Goal: Task Accomplishment & Management: Complete application form

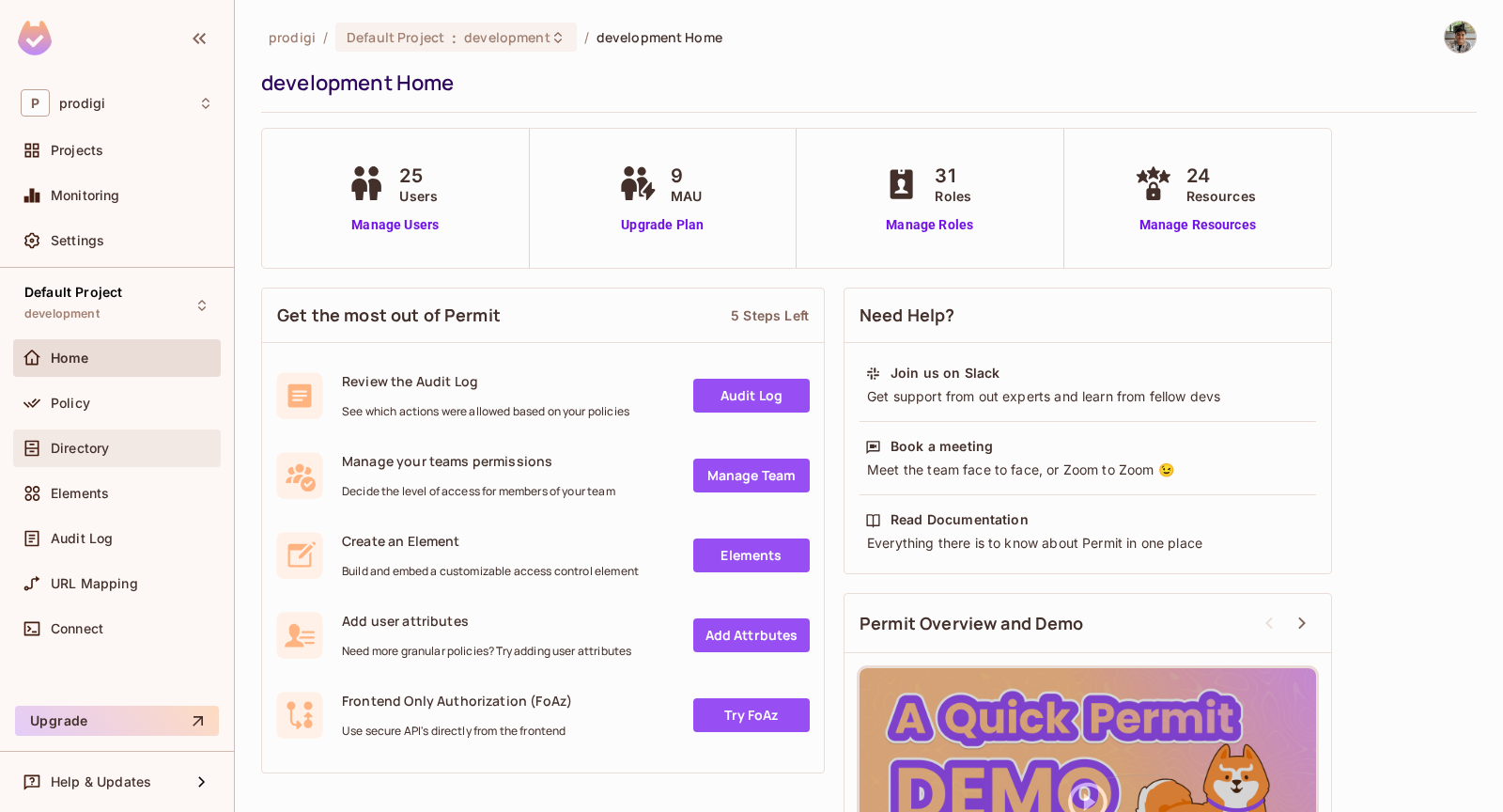
click at [116, 433] on div "Directory" at bounding box center [116, 448] width 208 height 37
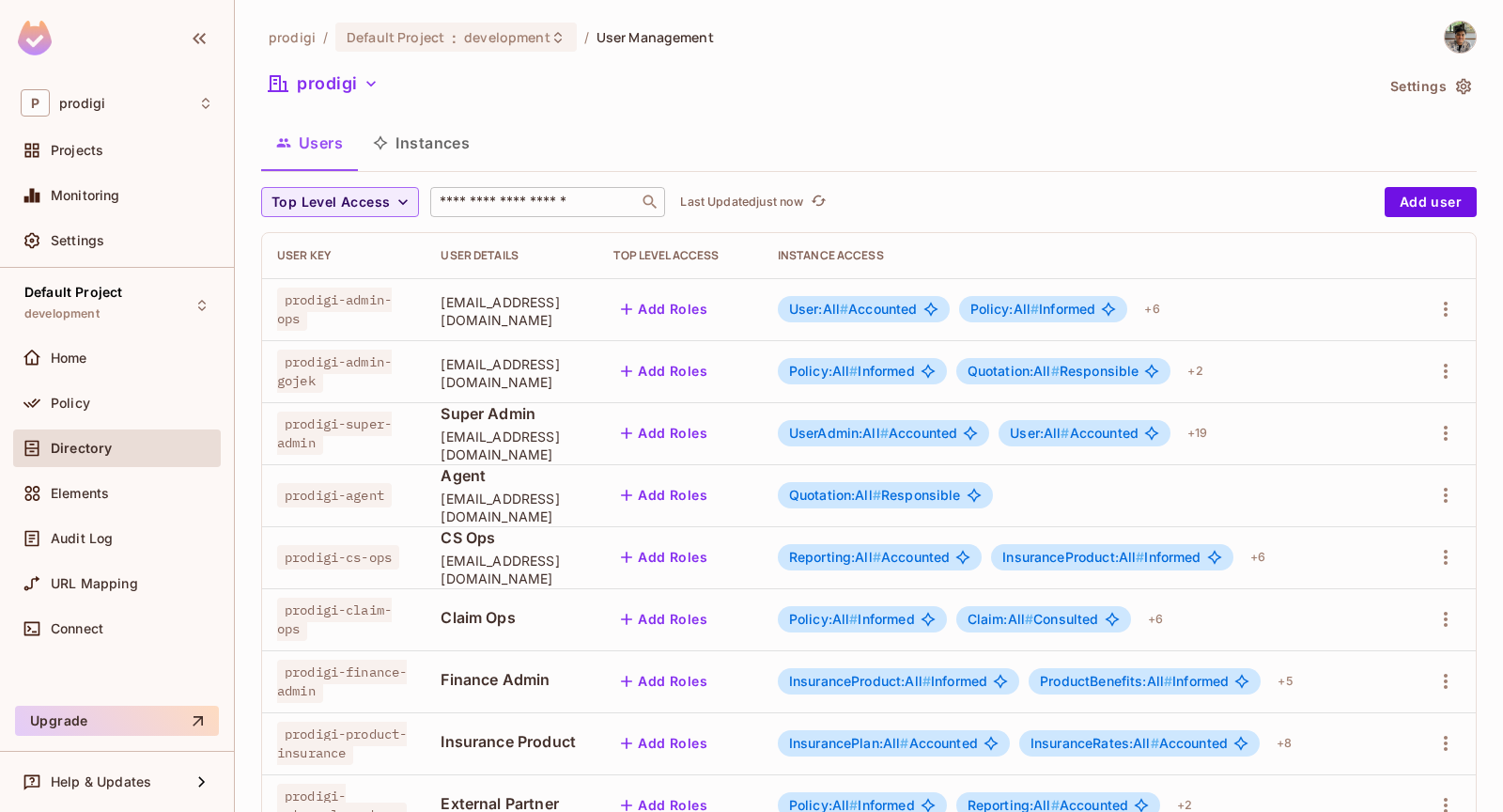
click at [541, 205] on input "text" at bounding box center [535, 201] width 197 height 19
paste input "**********"
type input "**********"
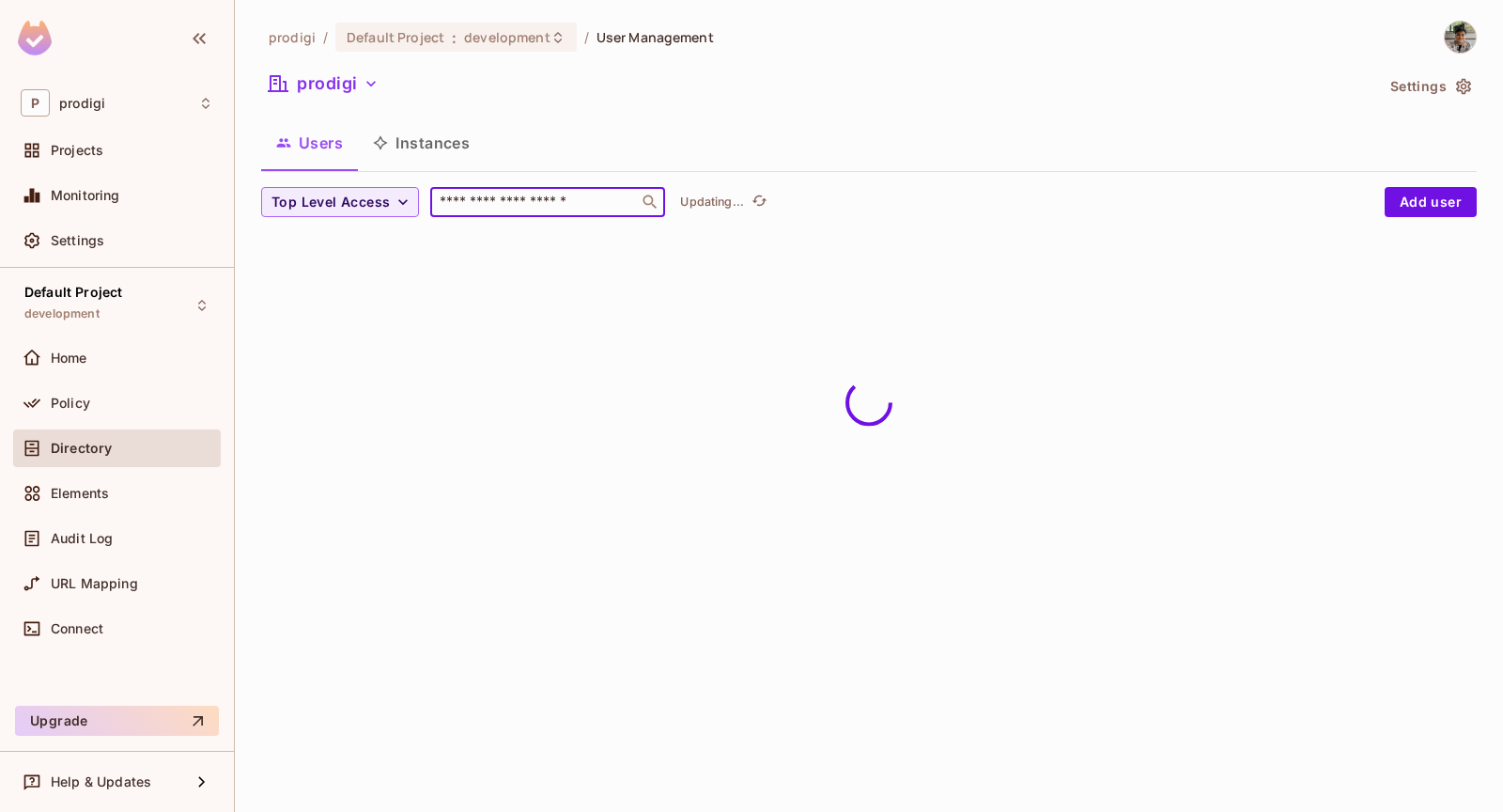
paste input "**********"
type input "**********"
click at [662, 115] on div "**********" at bounding box center [869, 134] width 1215 height 226
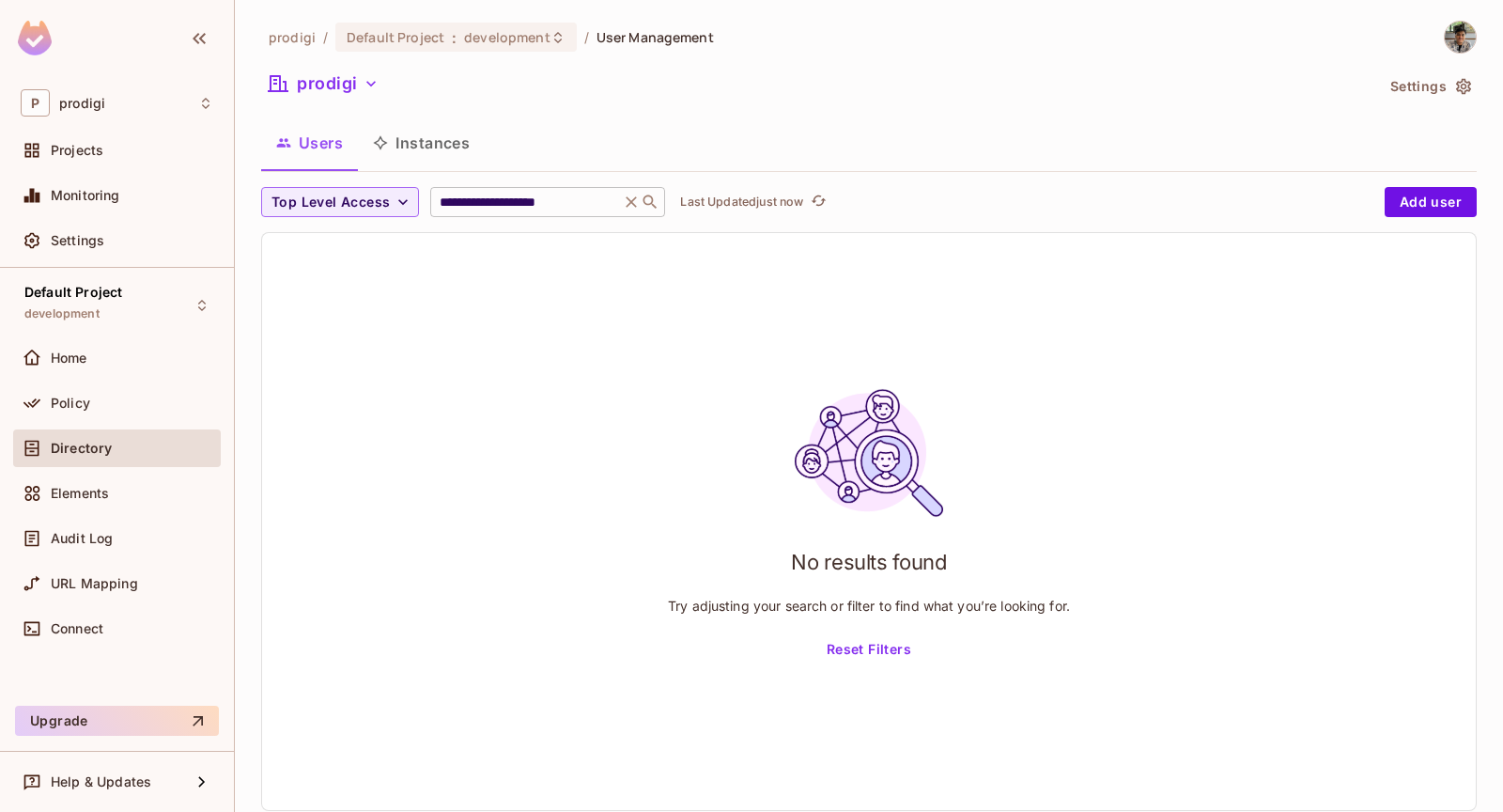
click at [573, 197] on input "**********" at bounding box center [525, 201] width 179 height 19
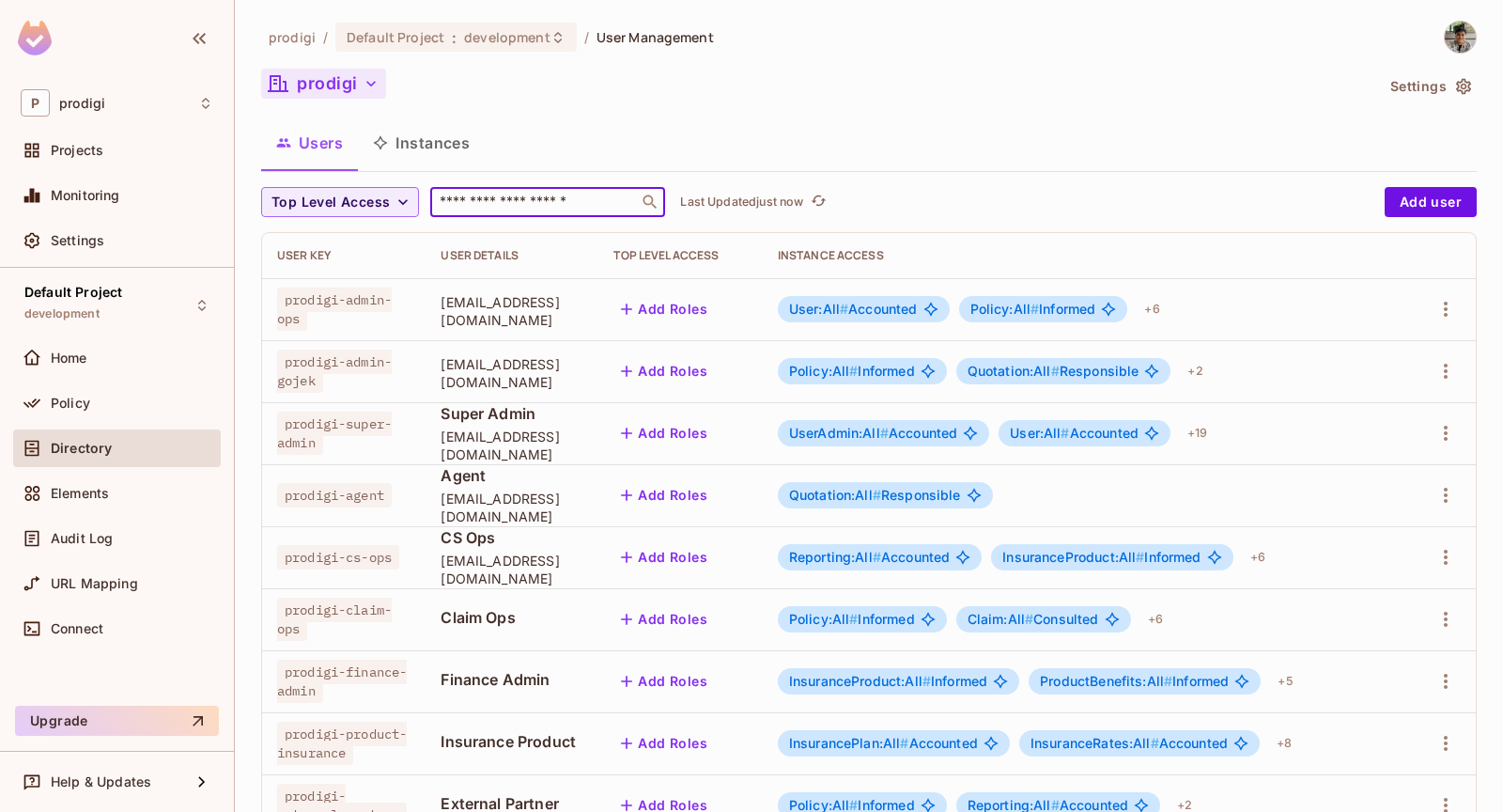
click at [378, 90] on icon "button" at bounding box center [371, 83] width 19 height 19
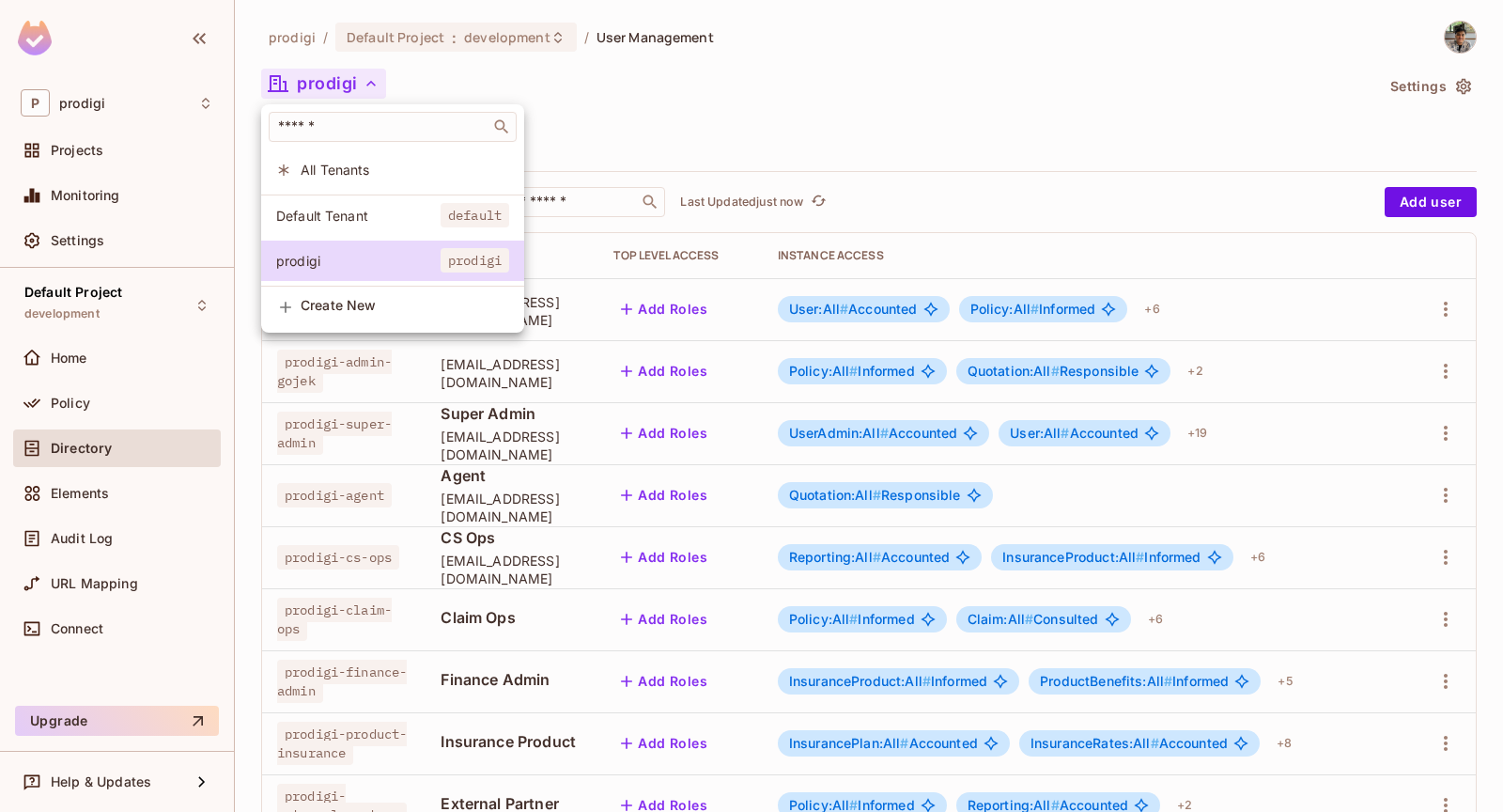
click at [367, 178] on span "All Tenants" at bounding box center [405, 170] width 209 height 18
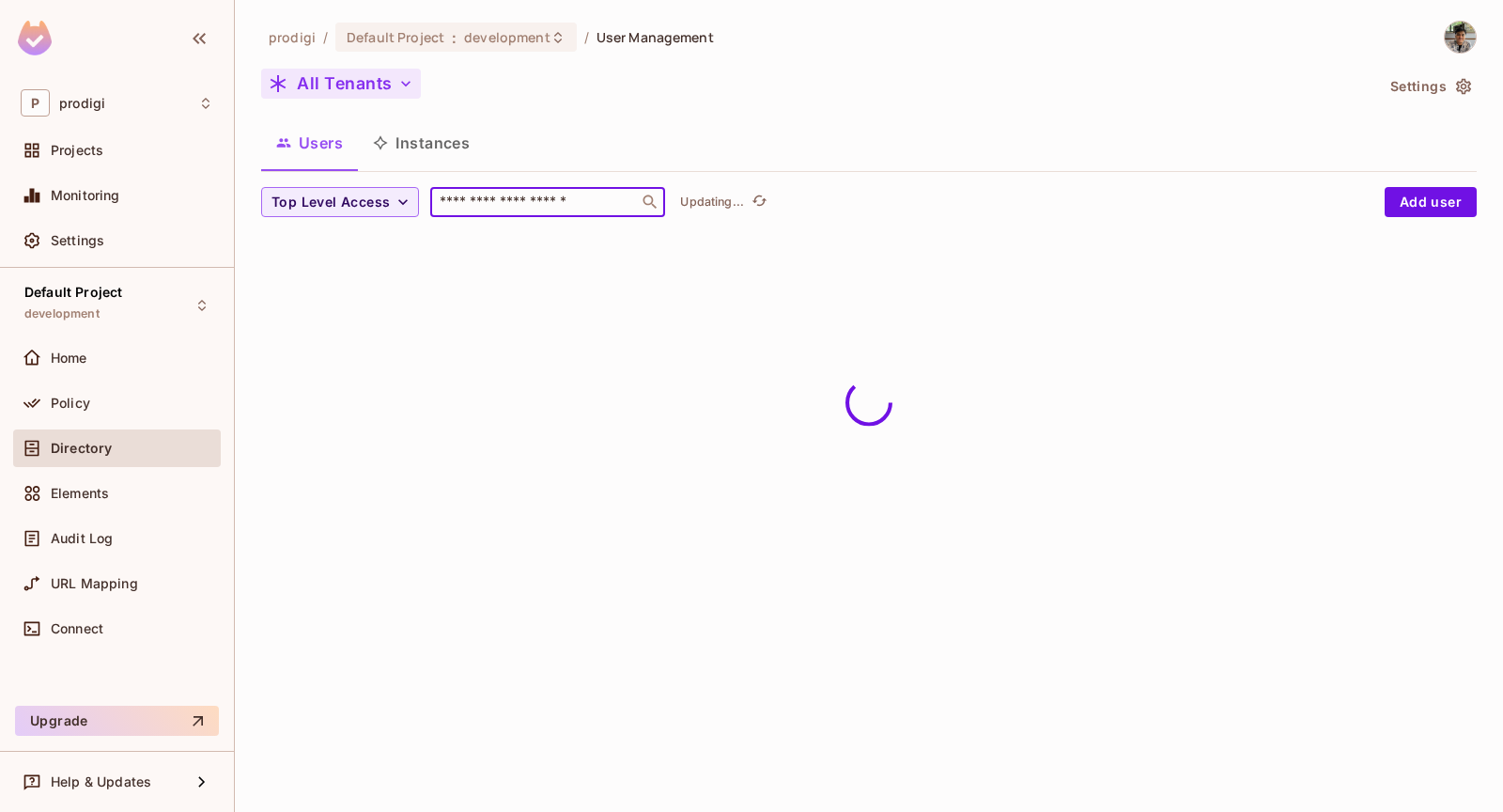
click at [540, 209] on input "text" at bounding box center [535, 201] width 197 height 19
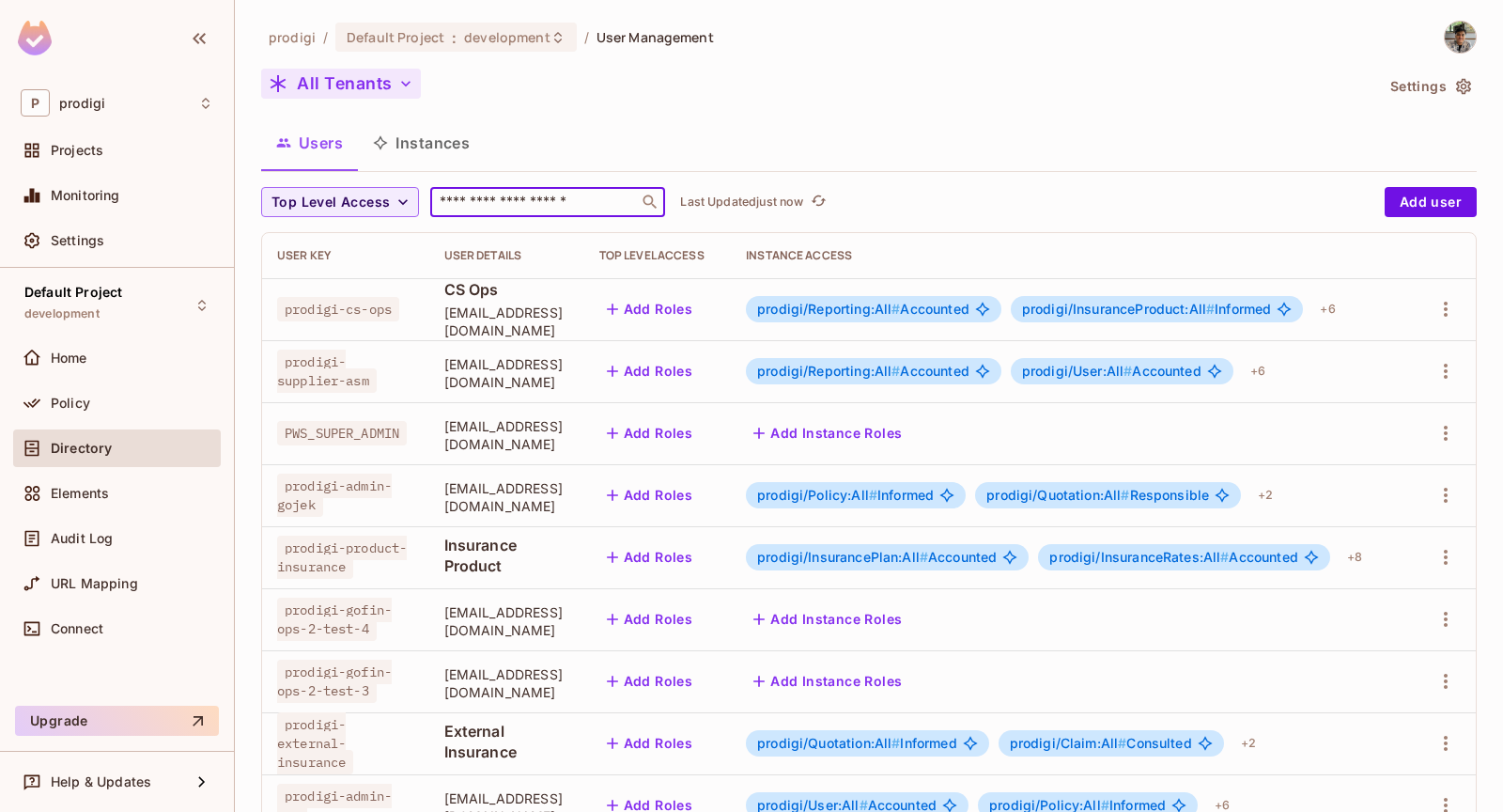
paste input "**********"
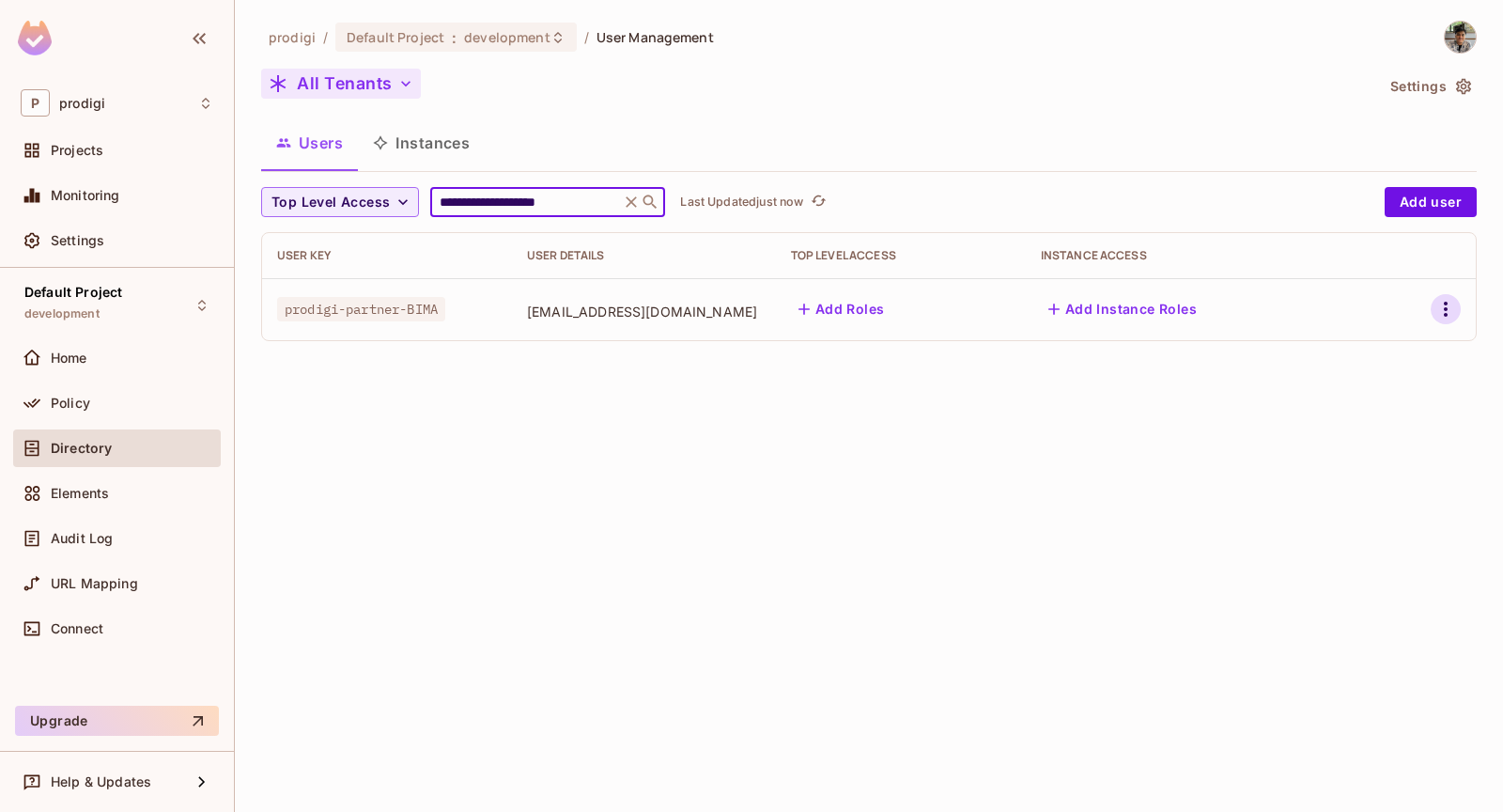
type input "**********"
click at [1446, 310] on icon "button" at bounding box center [1445, 308] width 22 height 22
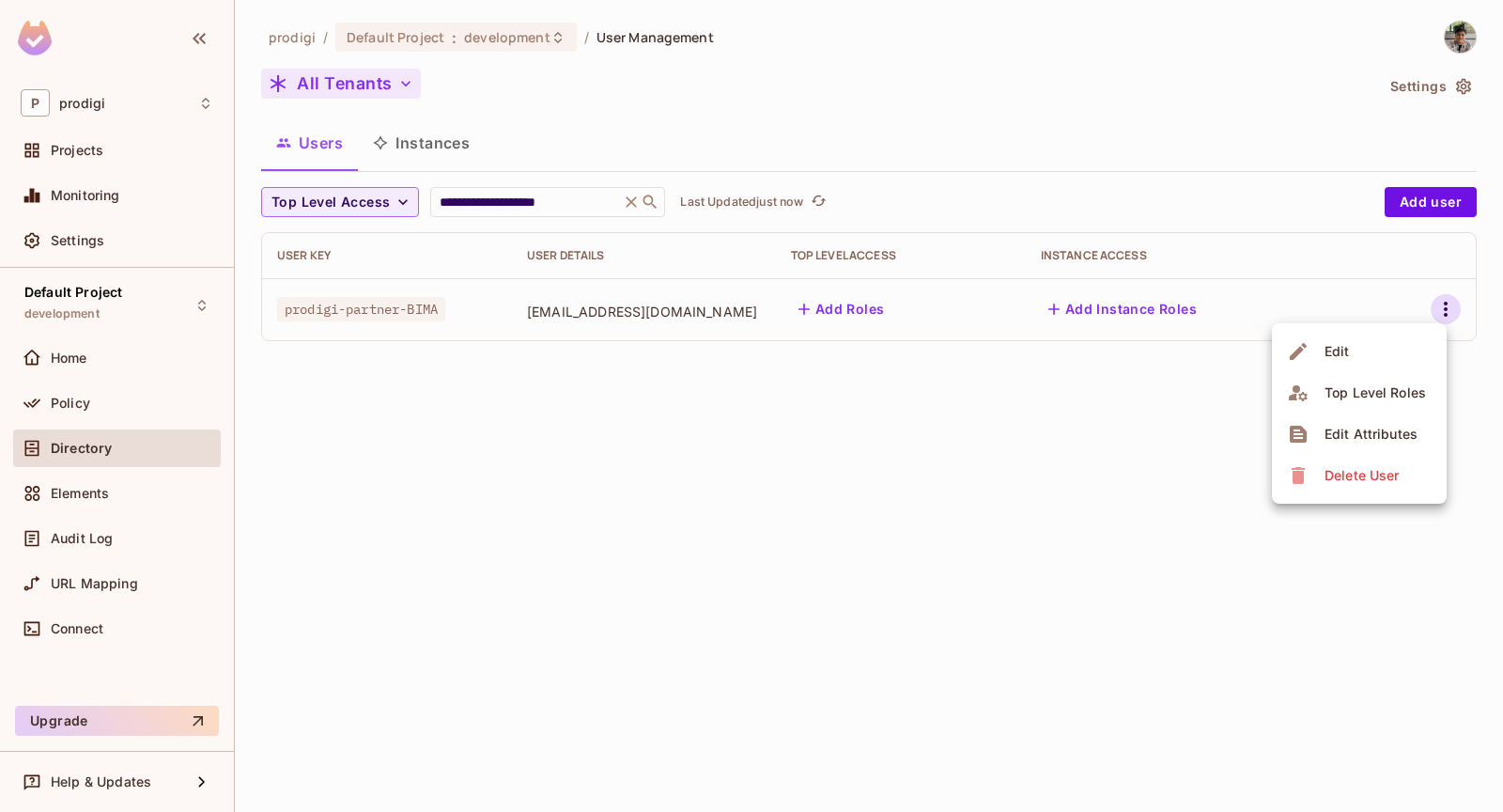
click at [1396, 339] on li "Edit" at bounding box center [1359, 351] width 175 height 41
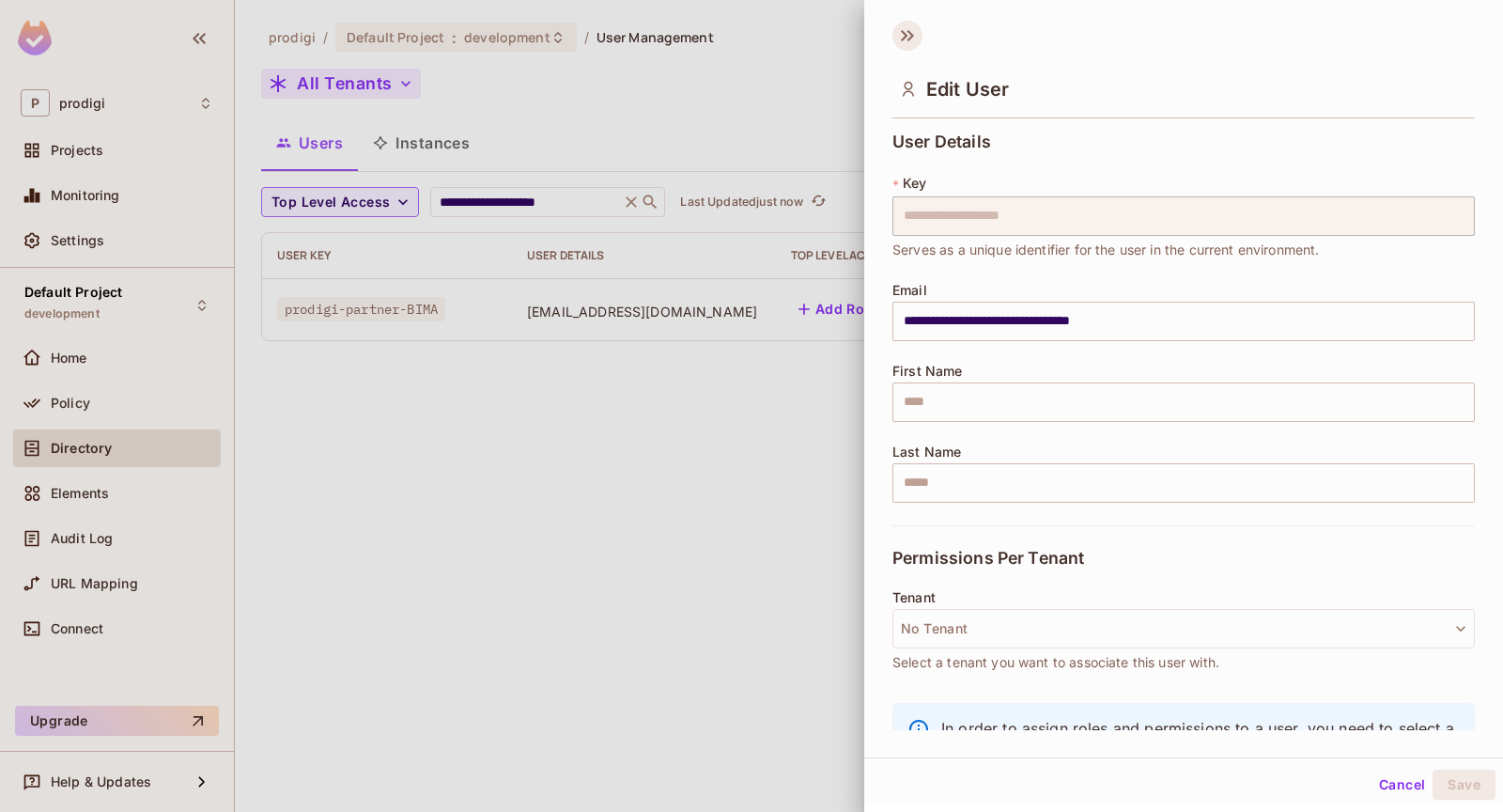
click at [914, 29] on icon at bounding box center [907, 35] width 30 height 30
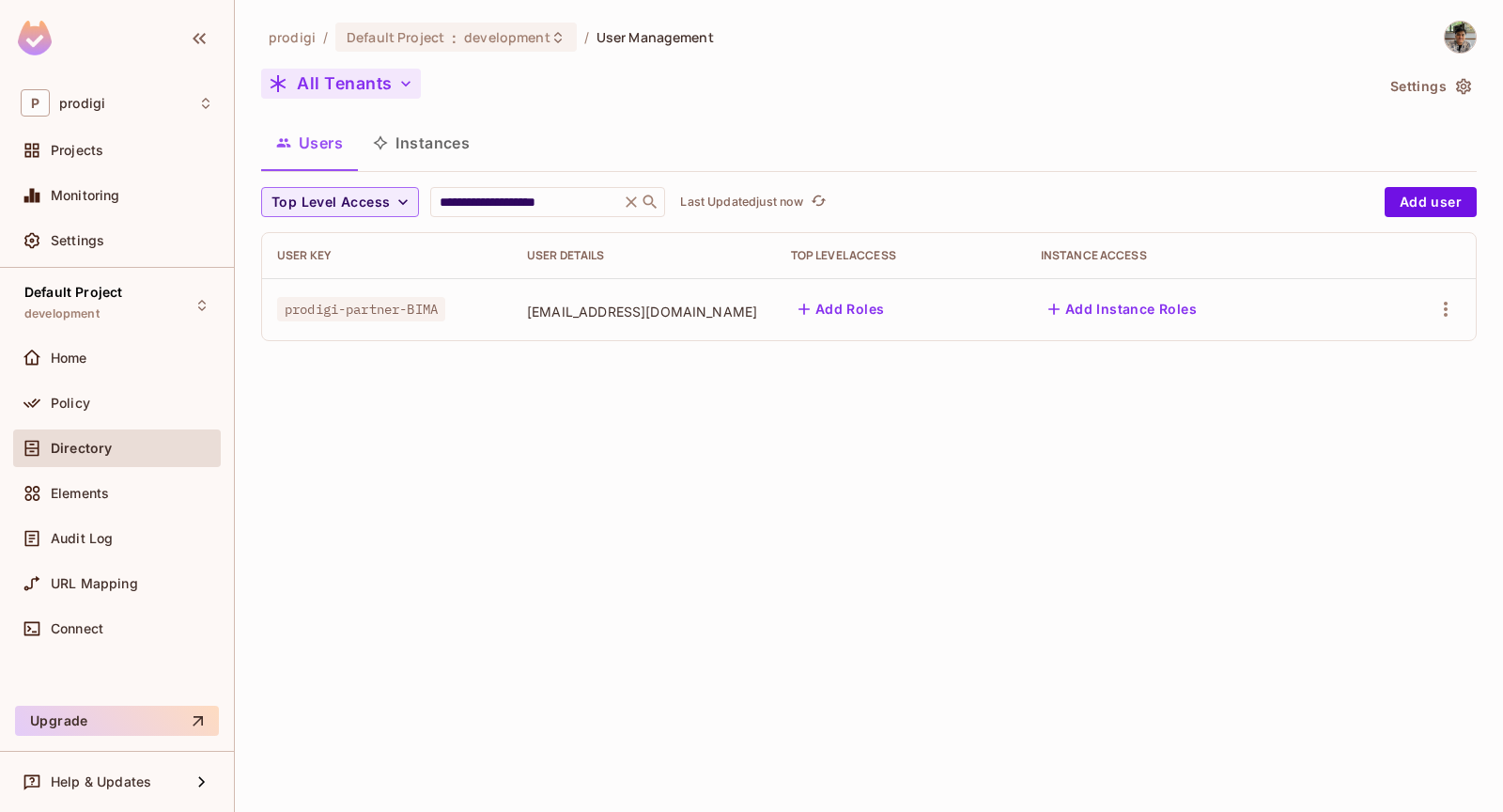
click at [388, 80] on button "All Tenants" at bounding box center [342, 83] width 160 height 30
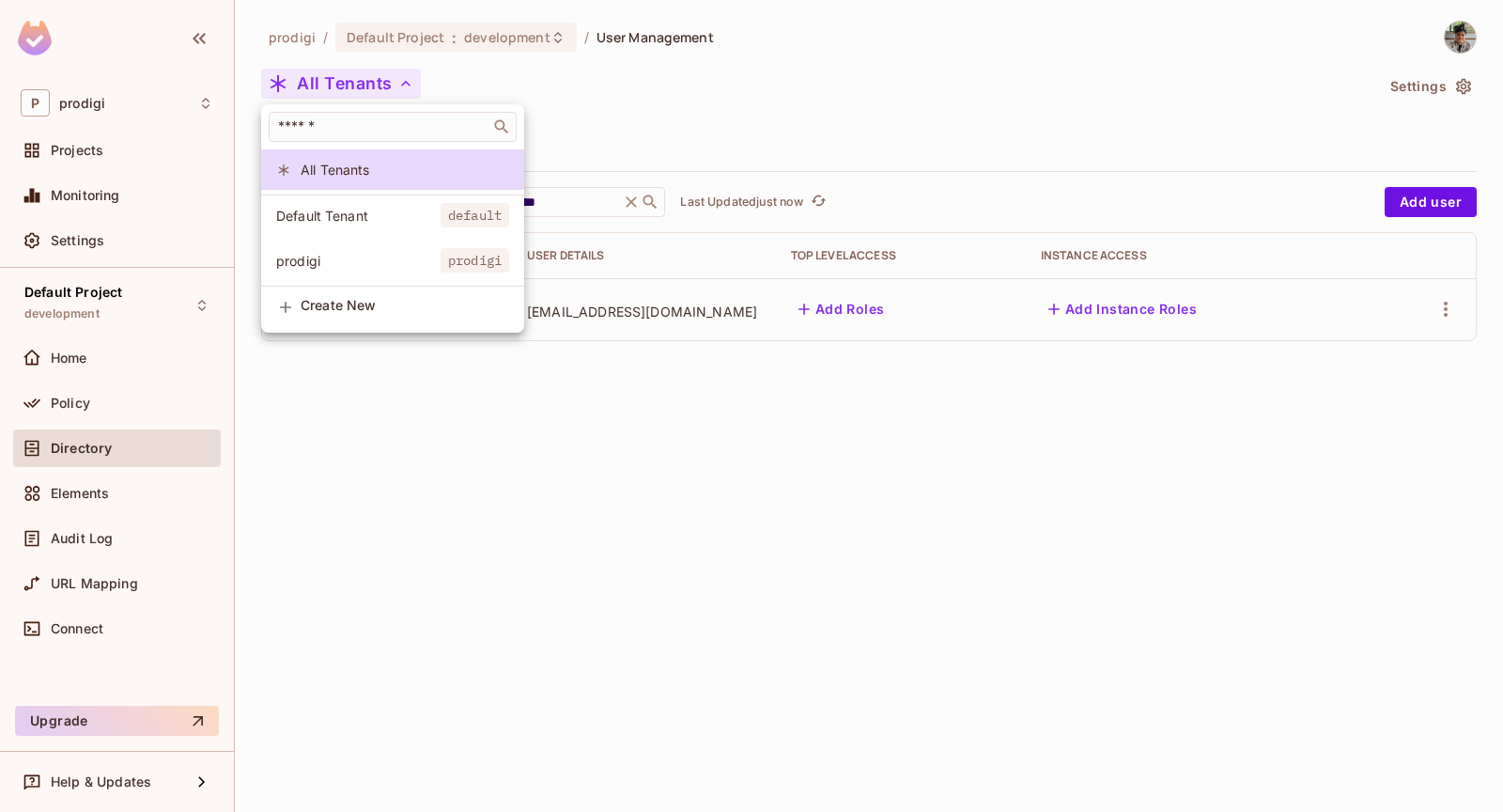
click at [377, 199] on li "Default Tenant default" at bounding box center [392, 215] width 263 height 40
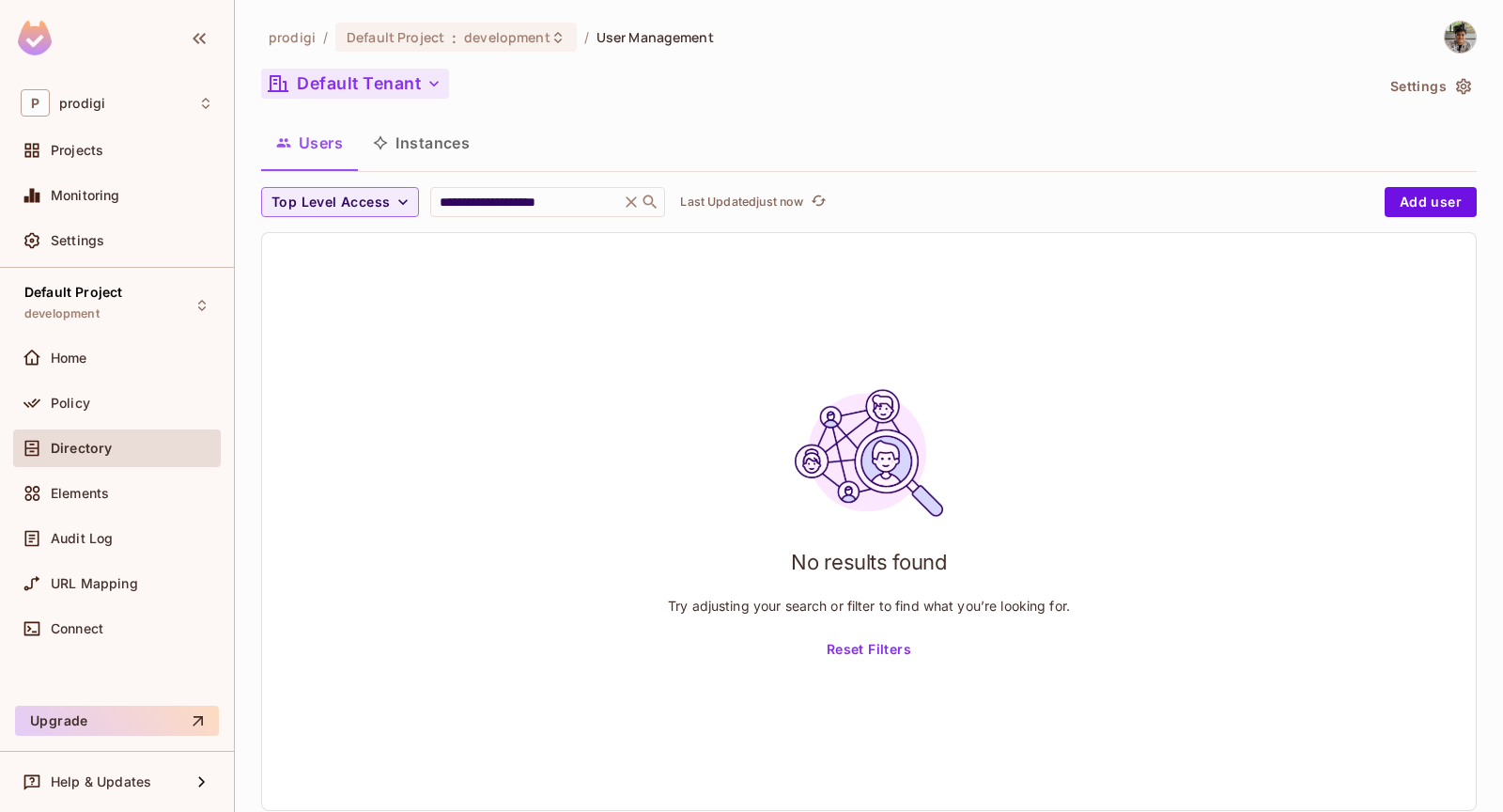
click at [393, 71] on button "Default Tenant" at bounding box center [355, 83] width 187 height 30
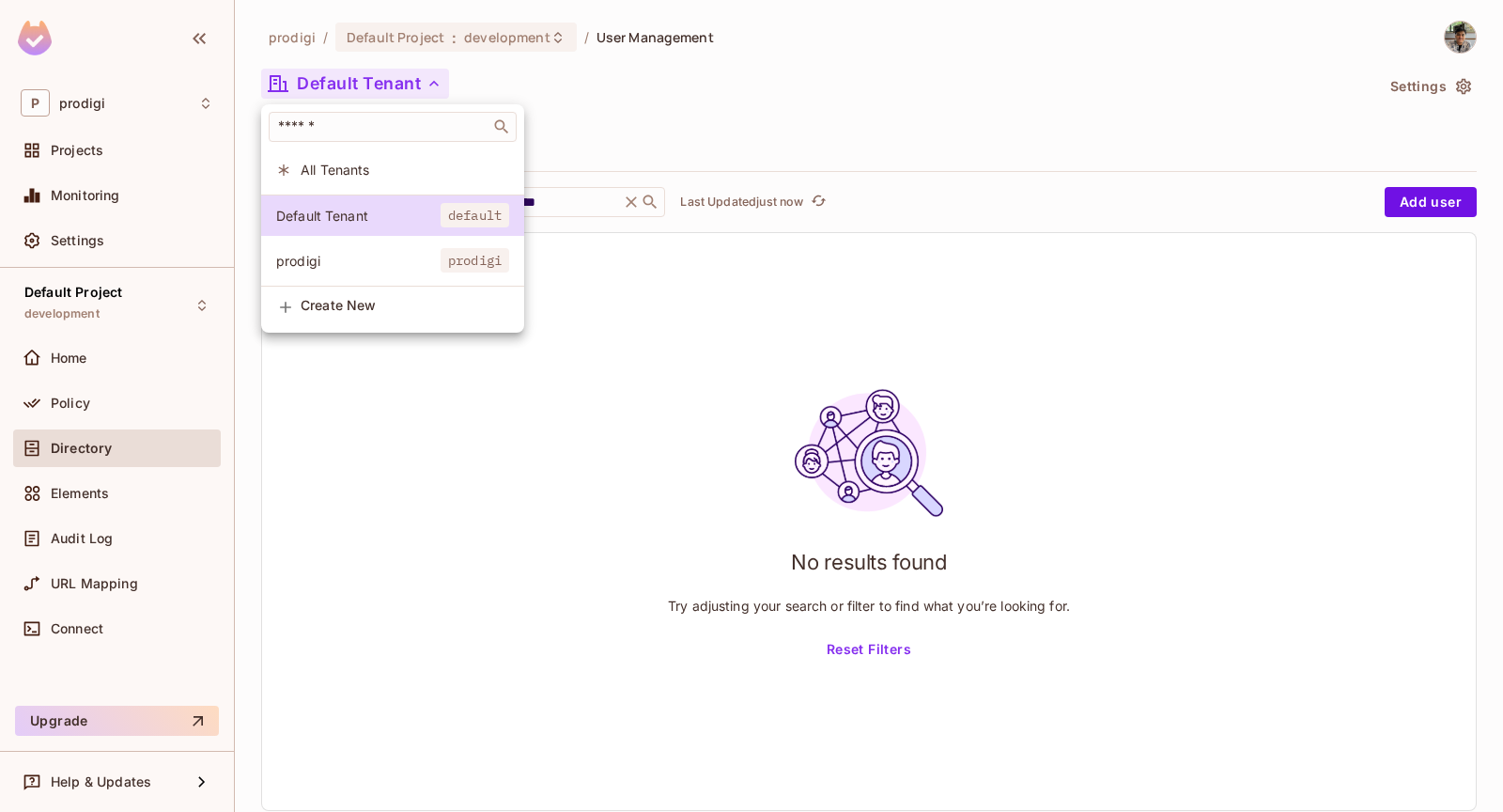
click at [383, 168] on span "All Tenants" at bounding box center [405, 170] width 209 height 18
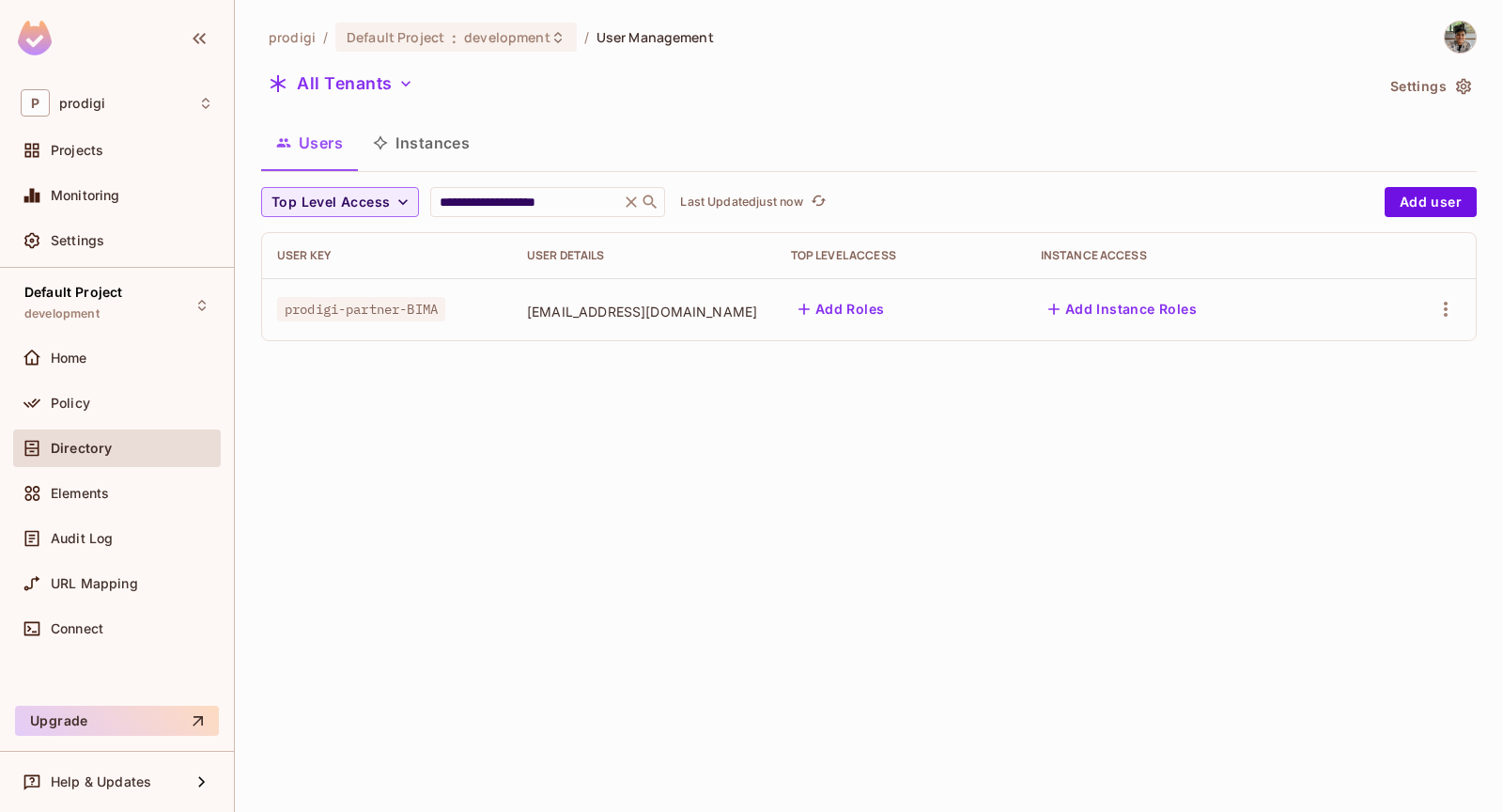
click at [396, 308] on span "prodigi-partner-BIMA" at bounding box center [361, 308] width 168 height 24
click at [393, 92] on button "All Tenants" at bounding box center [342, 83] width 160 height 30
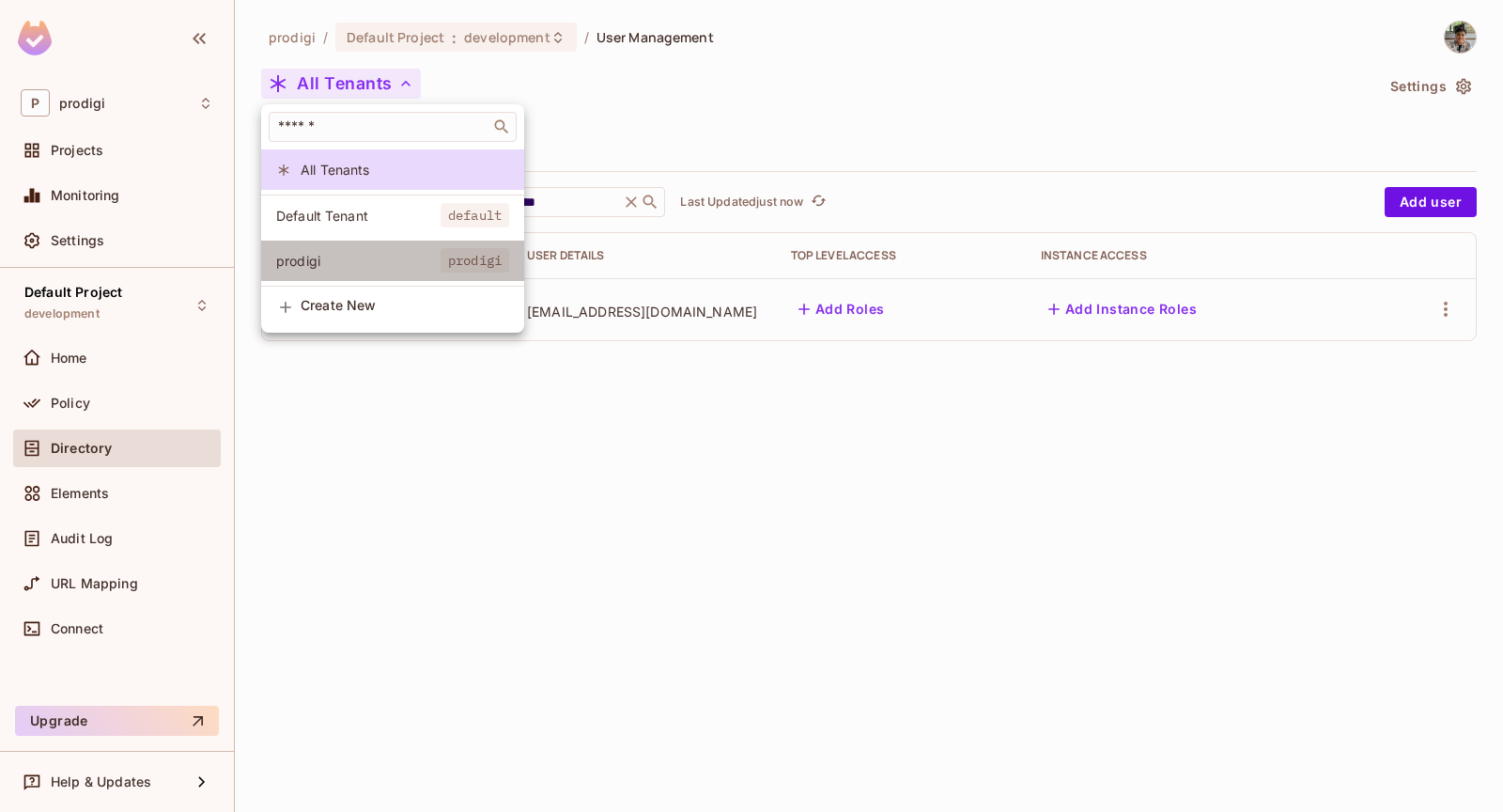
click at [343, 246] on li "prodigi prodigi" at bounding box center [392, 260] width 263 height 40
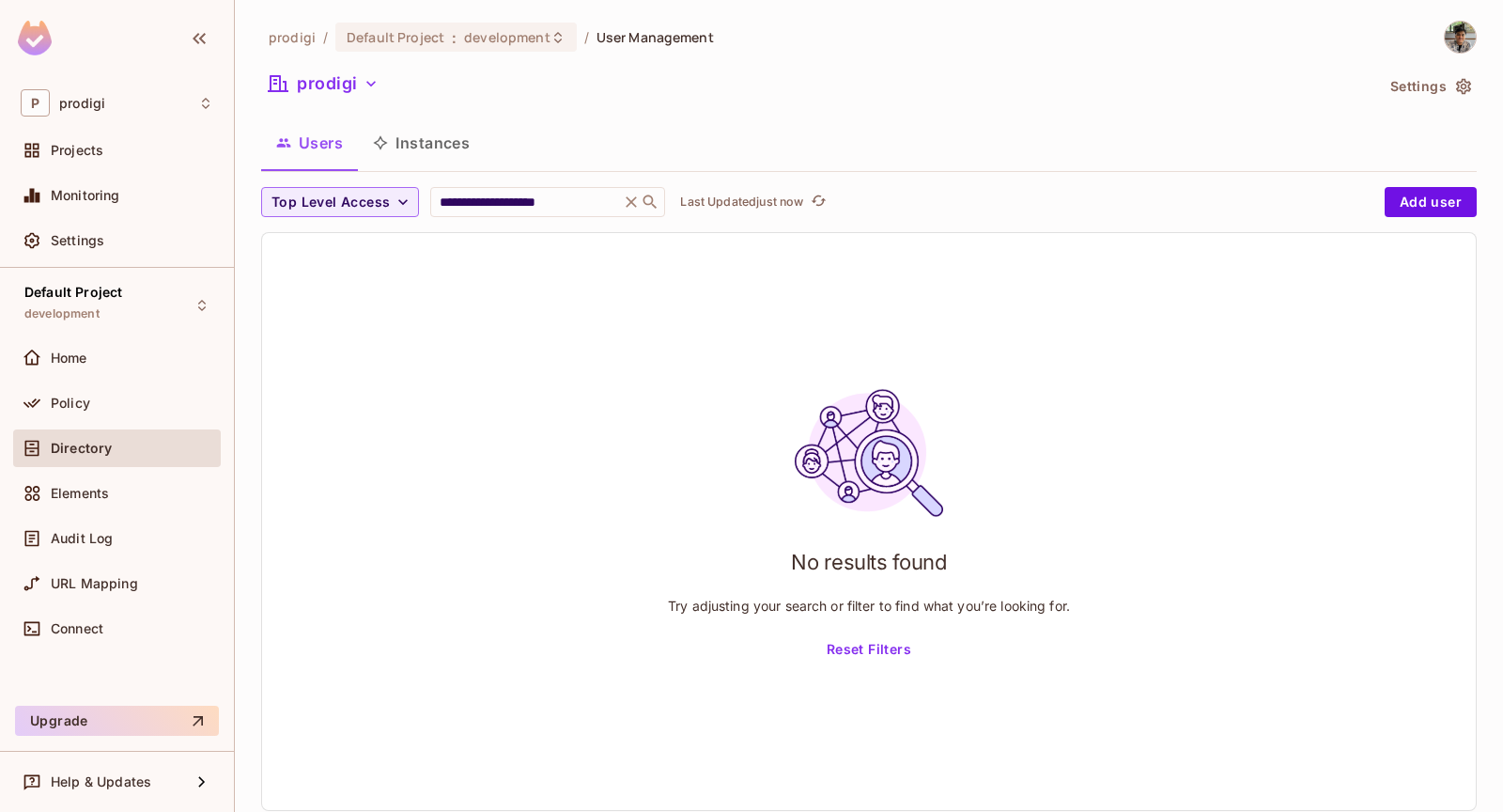
click at [376, 82] on icon "button" at bounding box center [371, 83] width 19 height 19
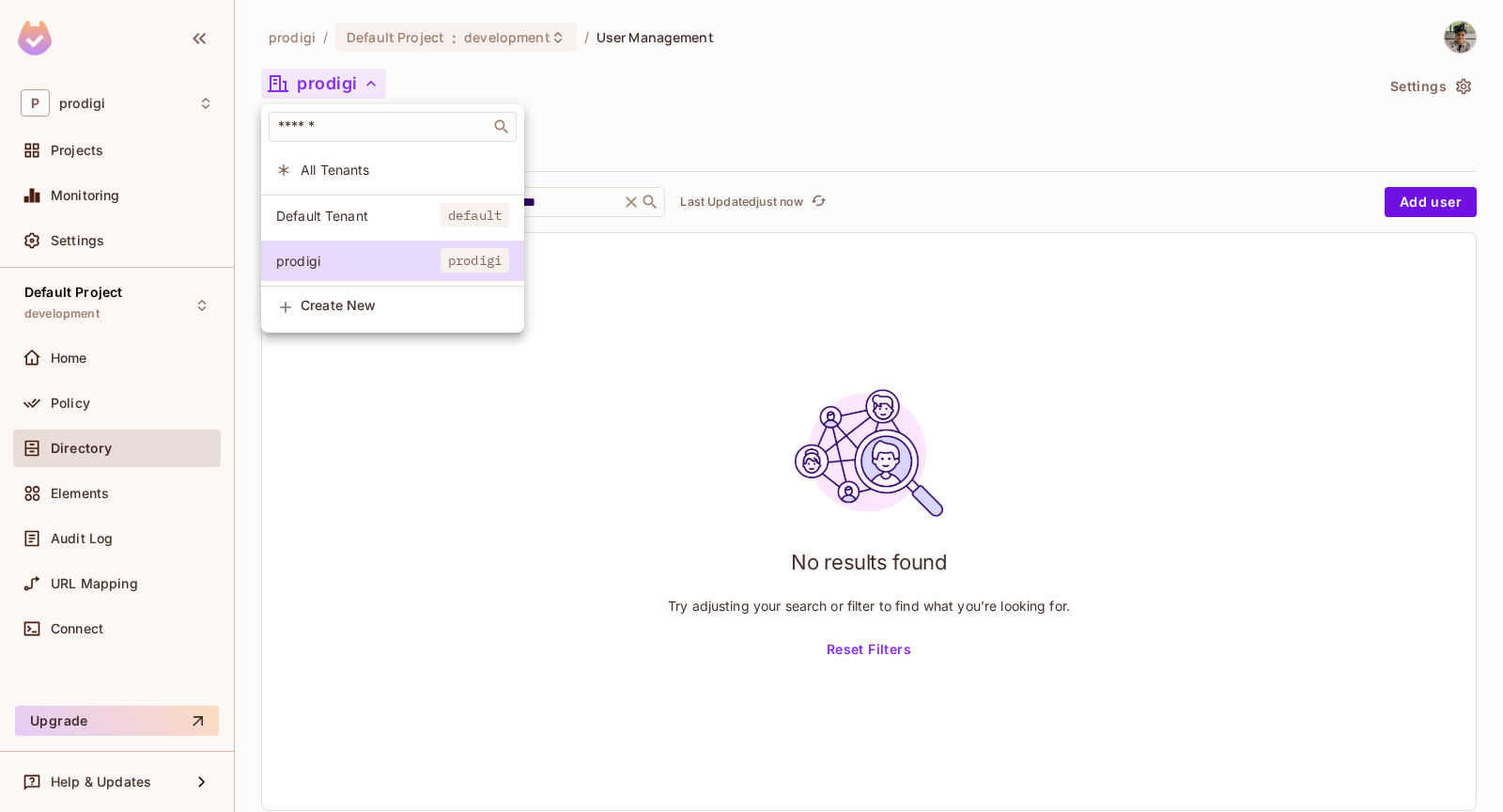
click at [361, 166] on span "All Tenants" at bounding box center [405, 170] width 209 height 18
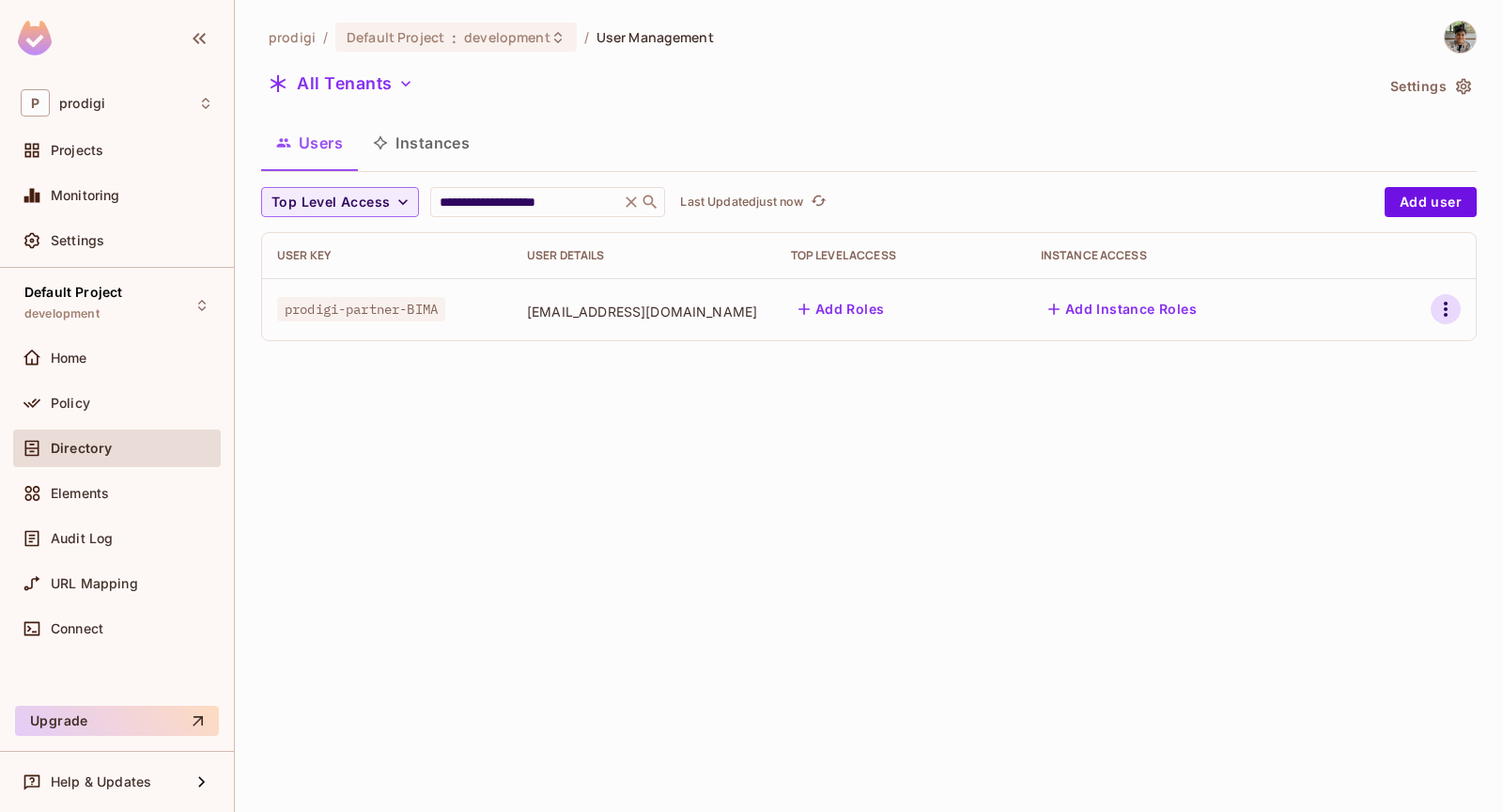
click at [1446, 308] on icon "button" at bounding box center [1445, 308] width 4 height 15
click at [1324, 351] on div "Edit" at bounding box center [1337, 350] width 25 height 19
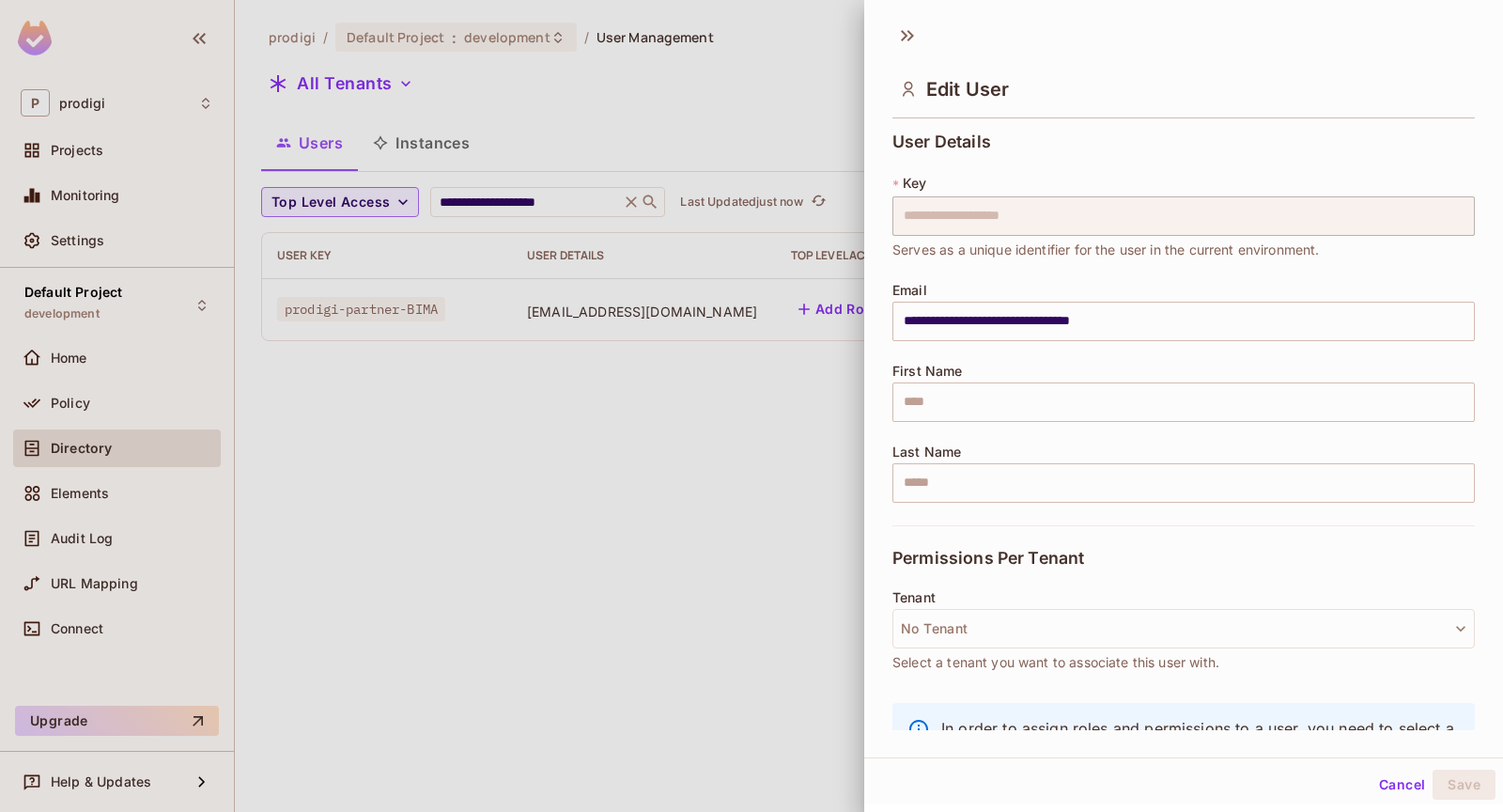
click at [1374, 775] on button "Cancel" at bounding box center [1401, 784] width 61 height 30
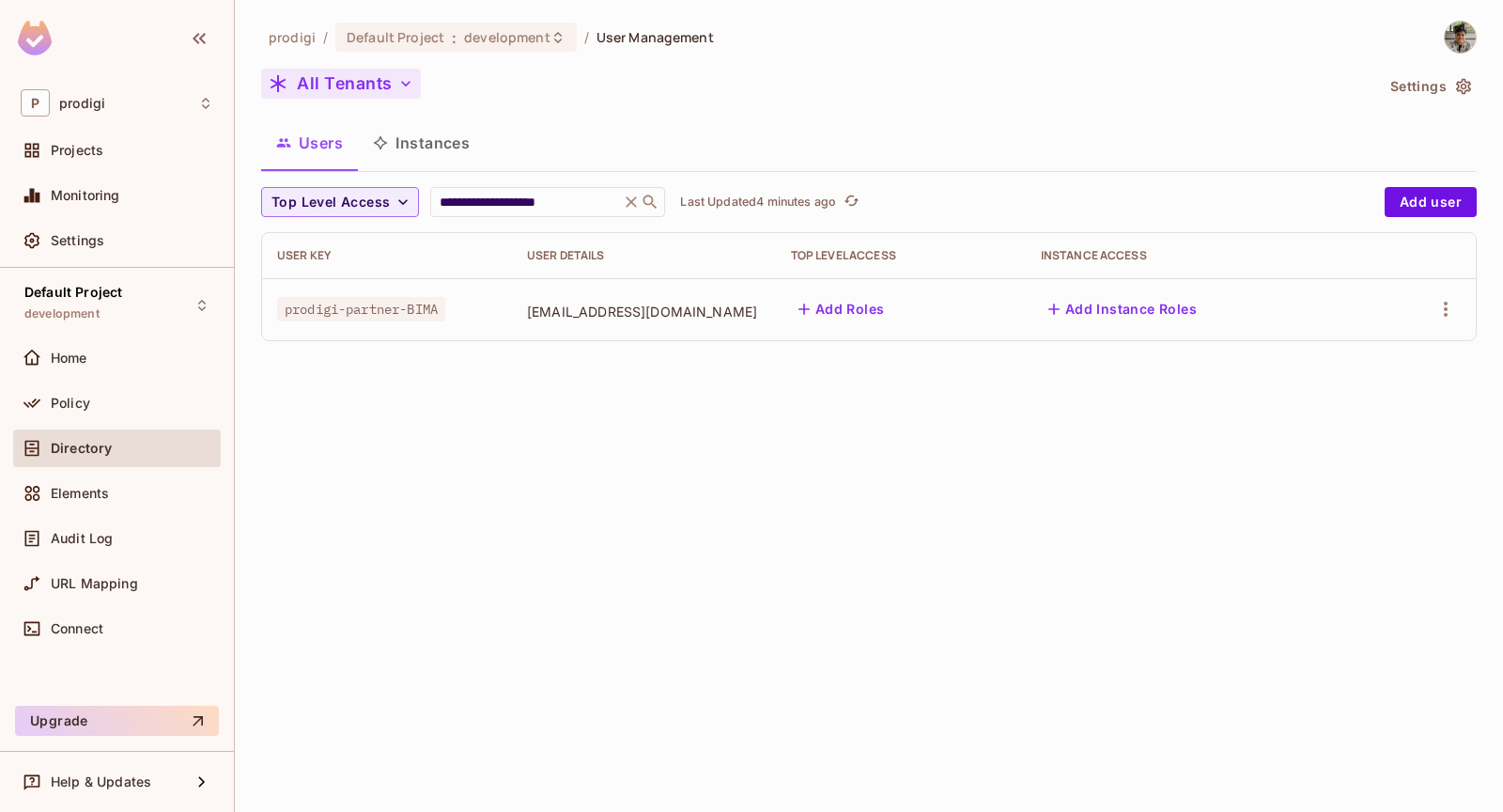
click at [377, 73] on button "All Tenants" at bounding box center [342, 83] width 160 height 30
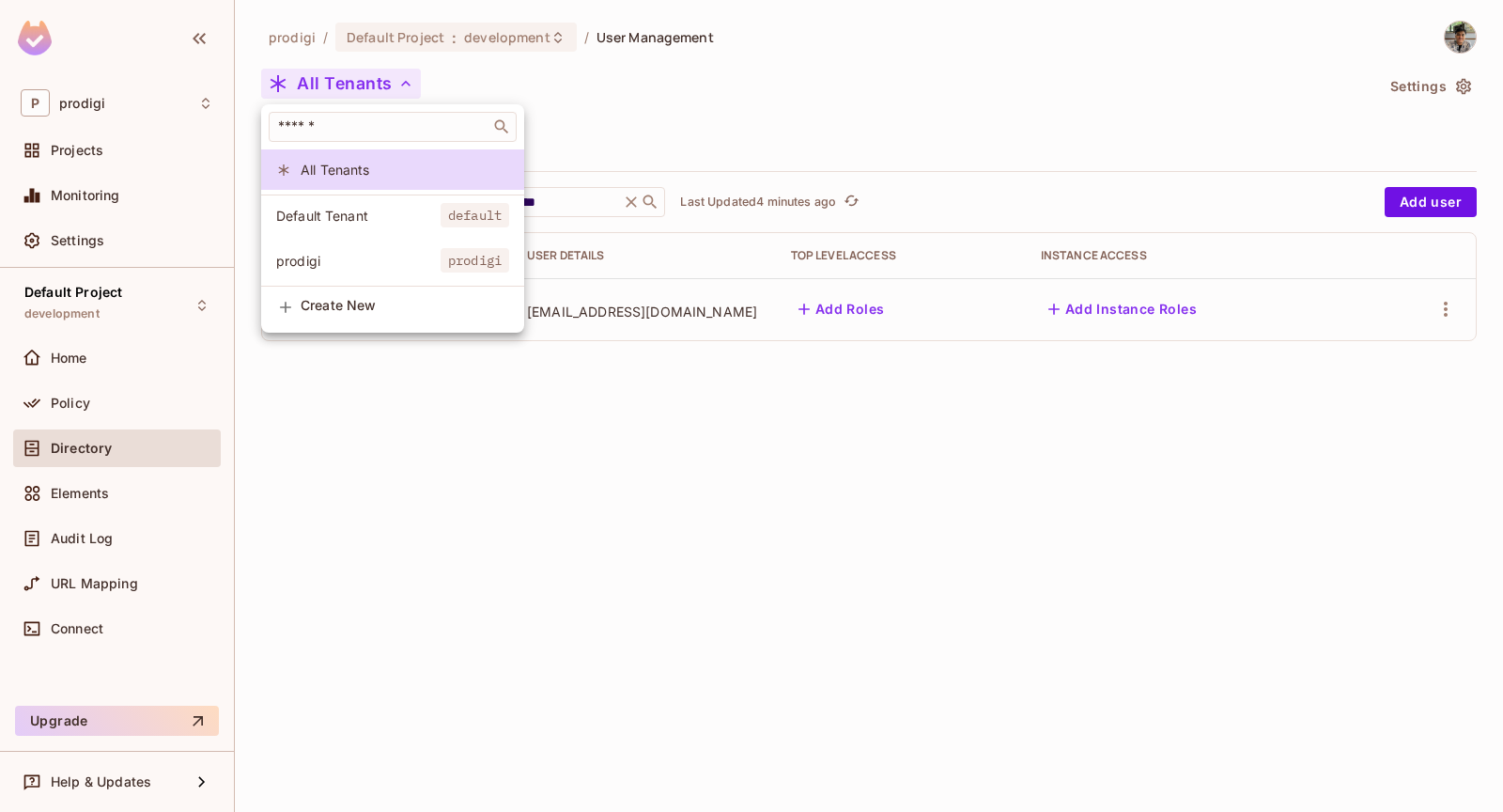
click at [404, 255] on span "prodigi" at bounding box center [358, 261] width 164 height 18
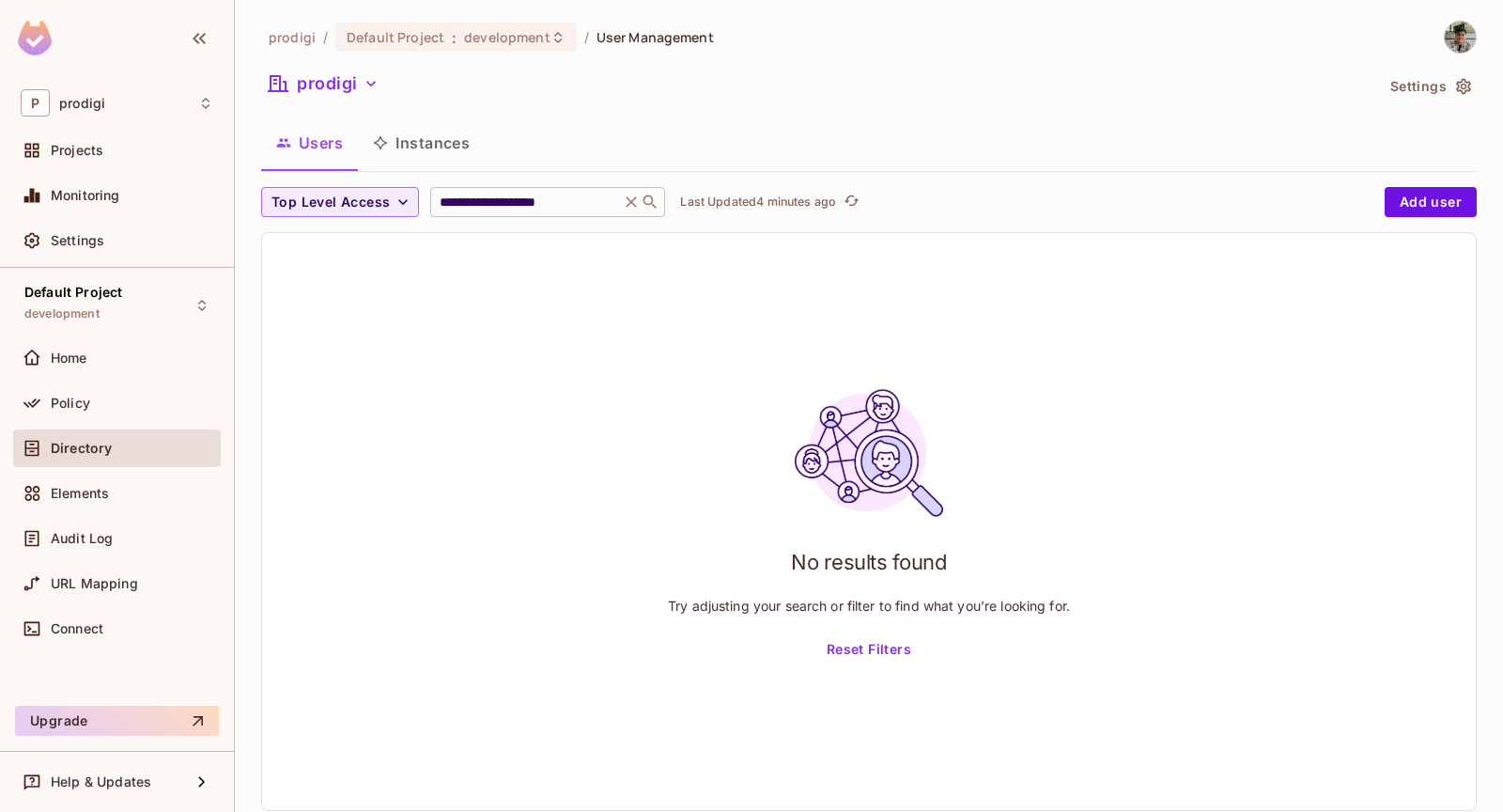
click at [622, 206] on icon at bounding box center [630, 201] width 19 height 19
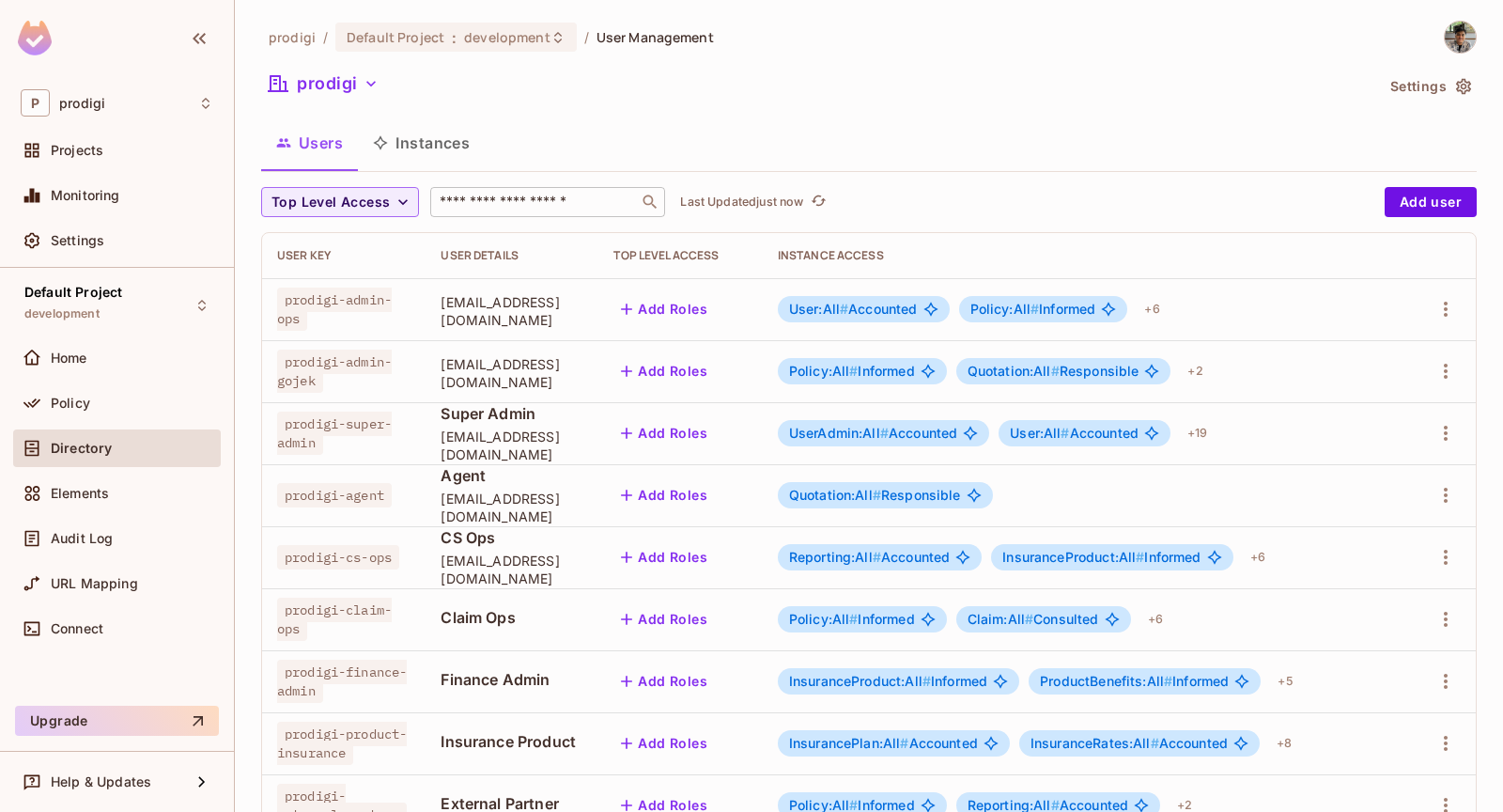
scroll to position [499, 0]
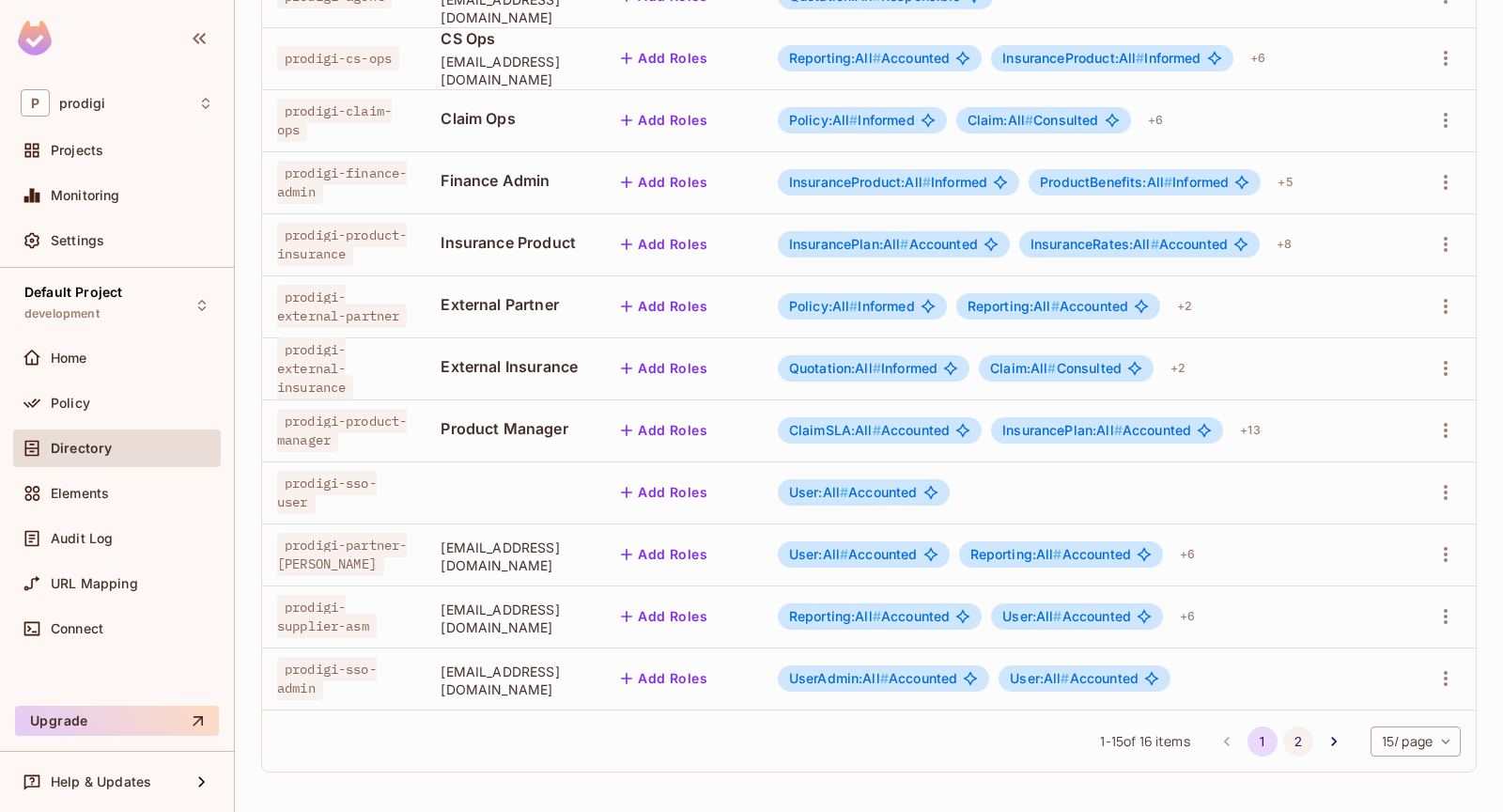
click at [1287, 744] on button "2" at bounding box center [1298, 741] width 30 height 30
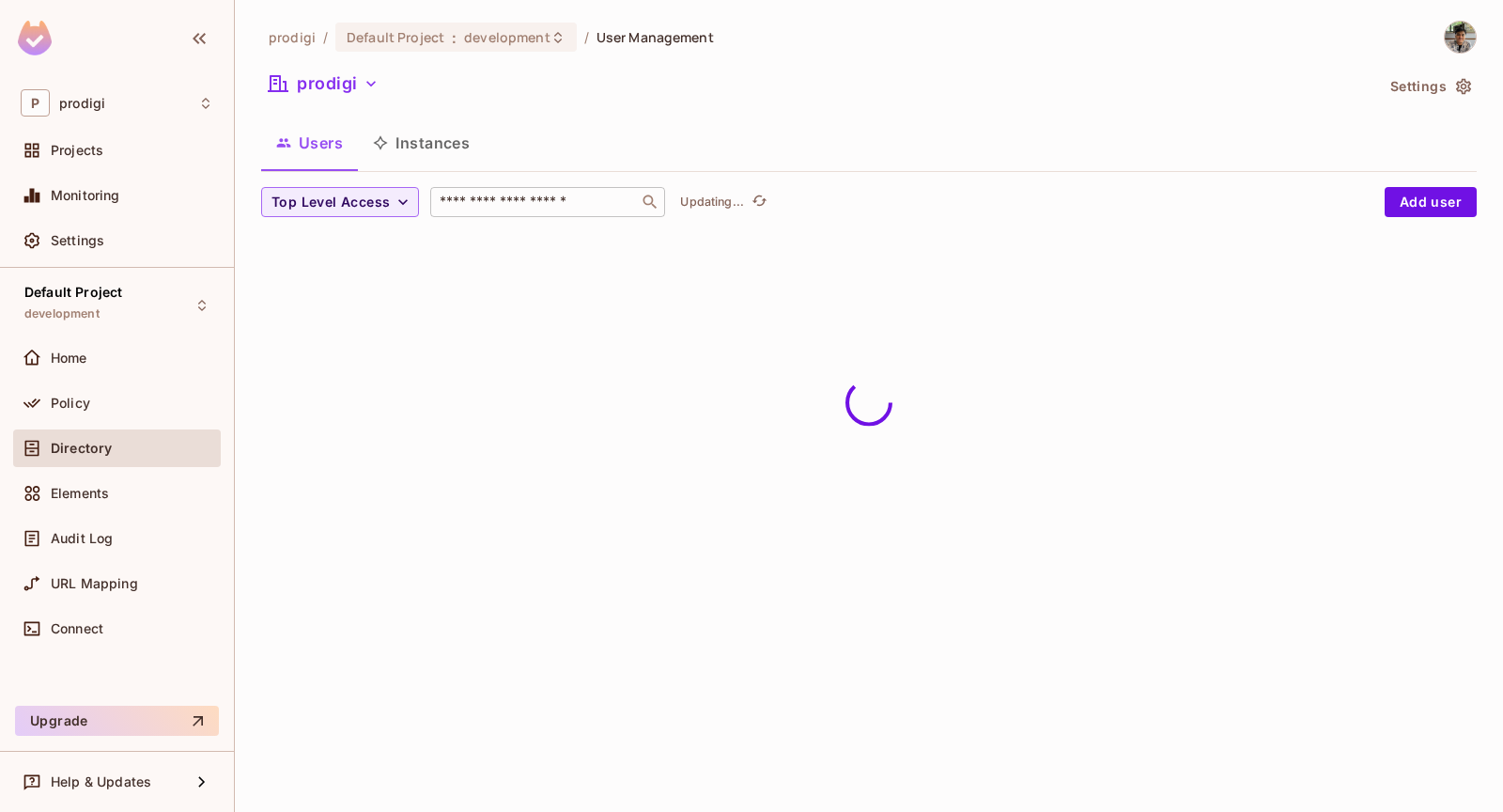
scroll to position [0, 0]
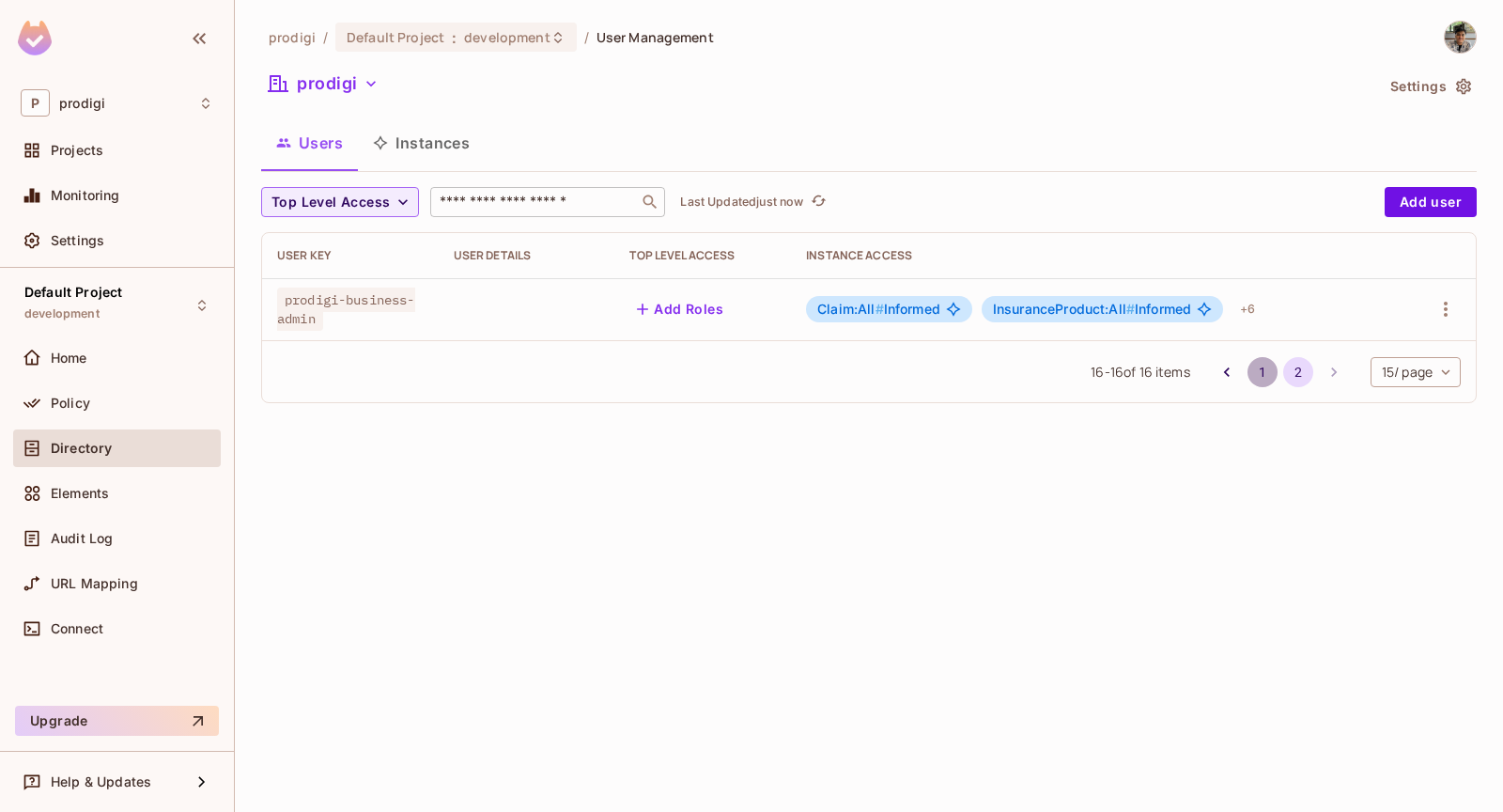
click at [1251, 375] on button "1" at bounding box center [1262, 372] width 30 height 30
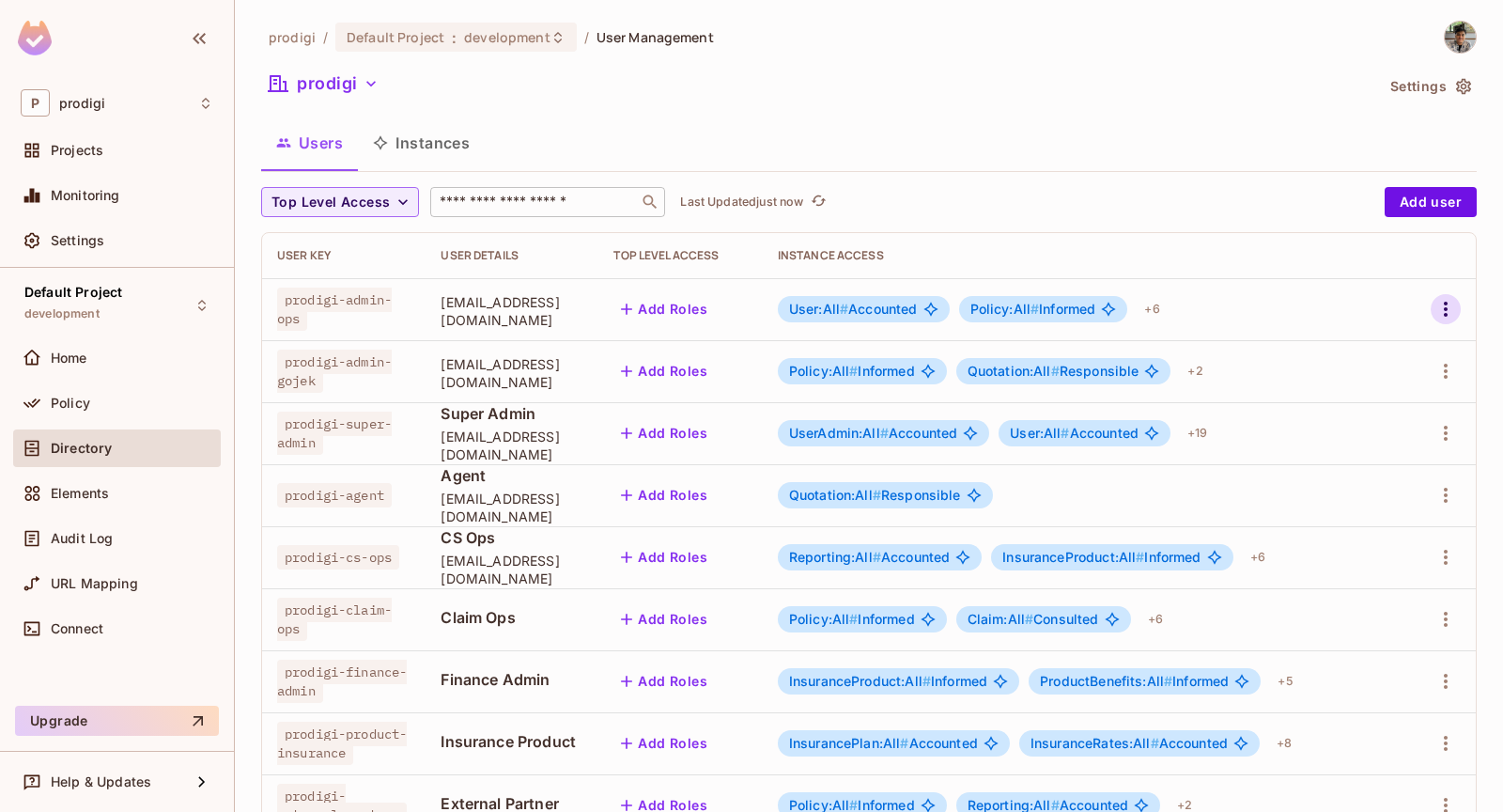
click at [1450, 317] on icon "button" at bounding box center [1445, 308] width 22 height 22
click at [1398, 362] on li "Edit" at bounding box center [1364, 351] width 166 height 41
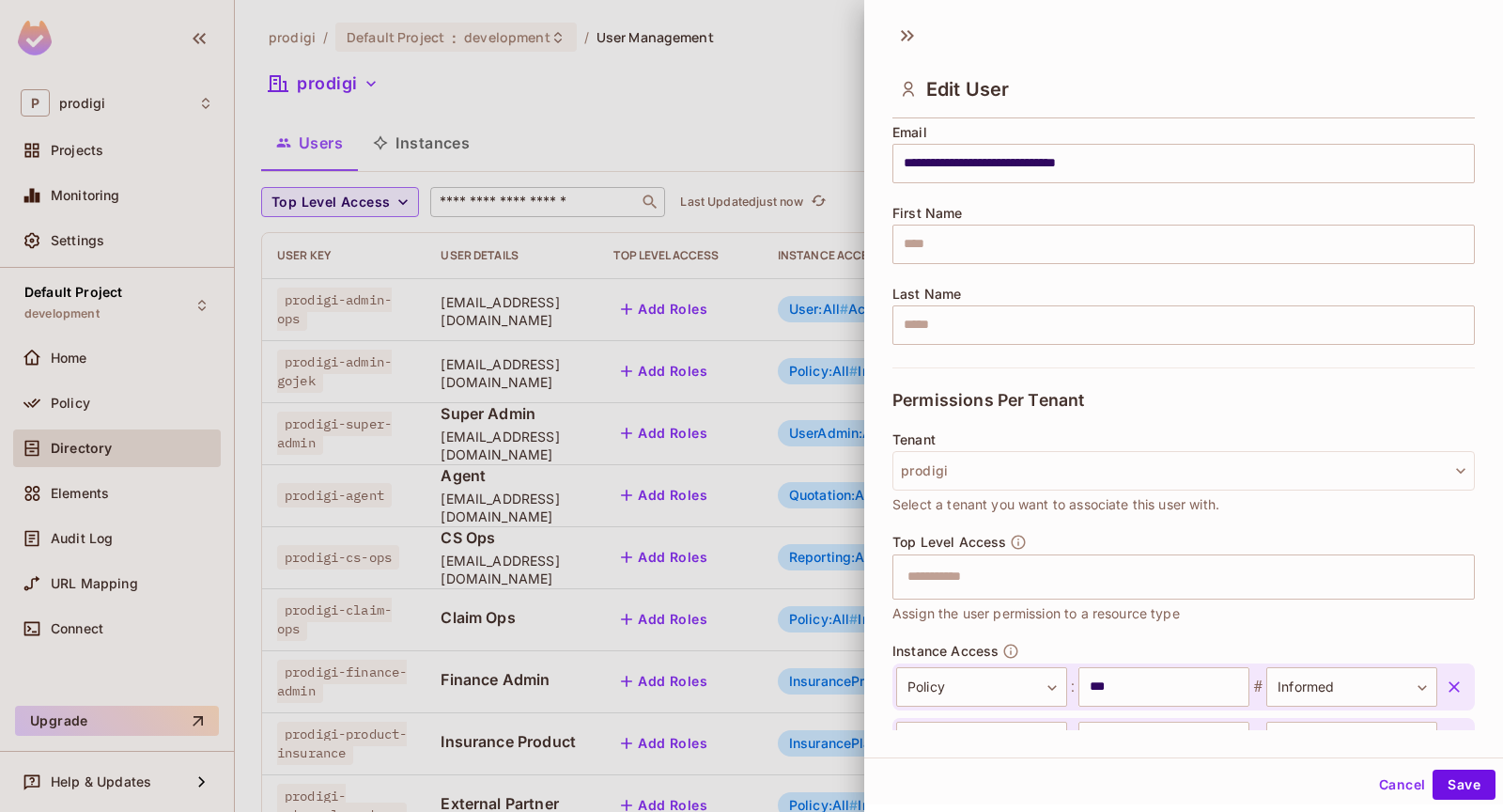
scroll to position [188, 0]
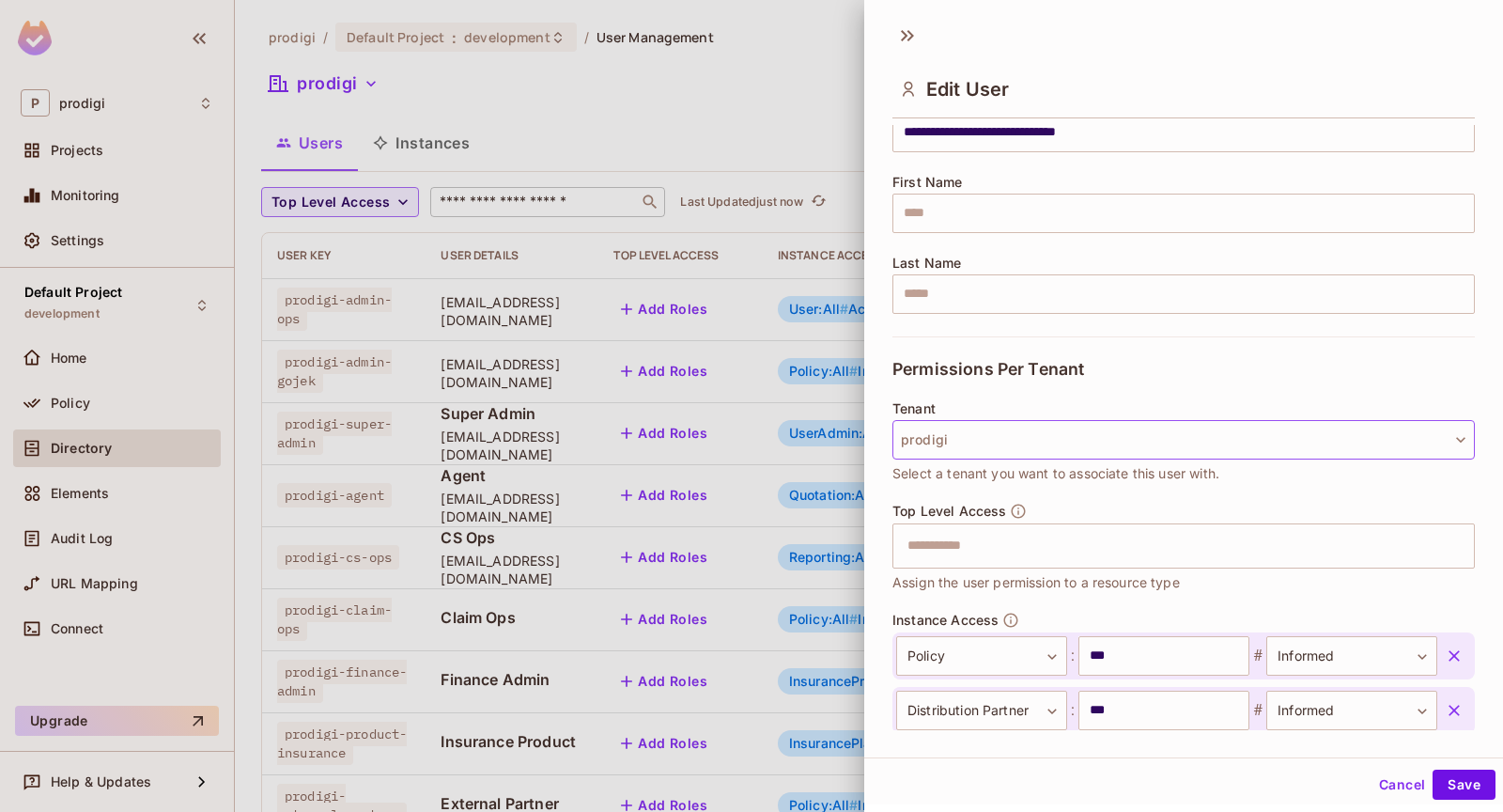
click at [1036, 434] on button "prodigi" at bounding box center [1183, 439] width 583 height 39
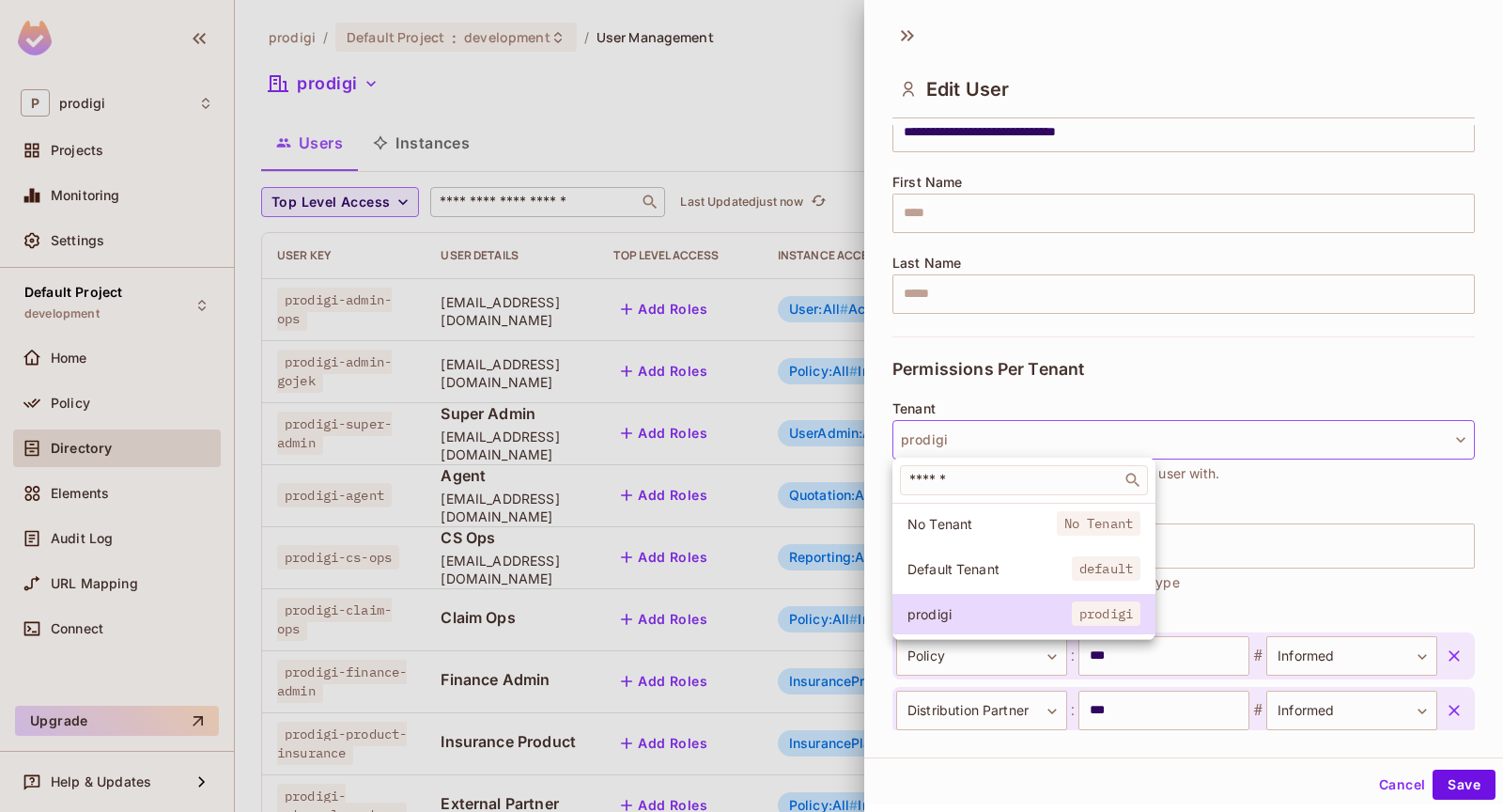
click at [898, 358] on div at bounding box center [752, 406] width 1503 height 812
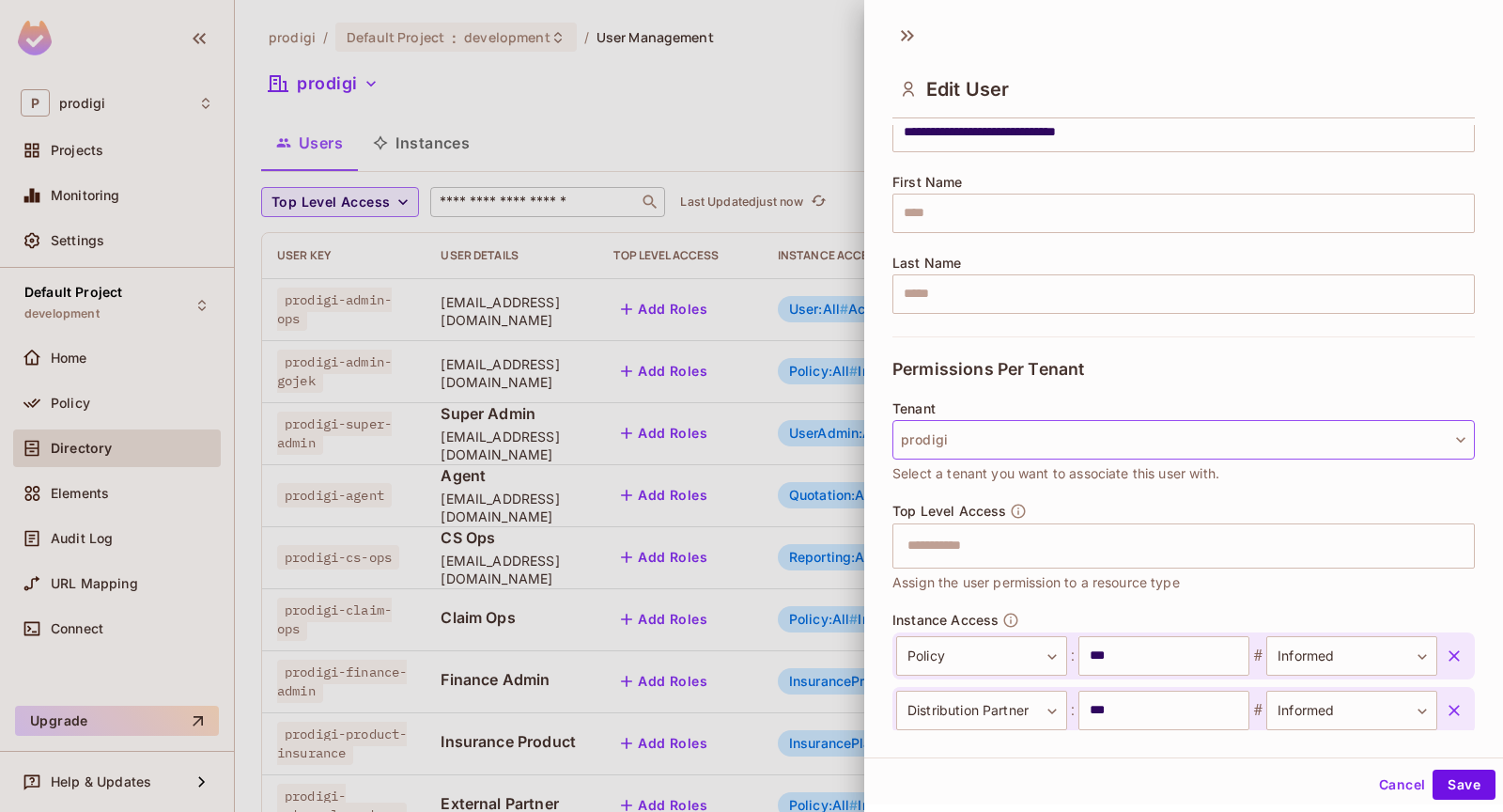
click at [967, 446] on button "prodigi" at bounding box center [1183, 439] width 583 height 39
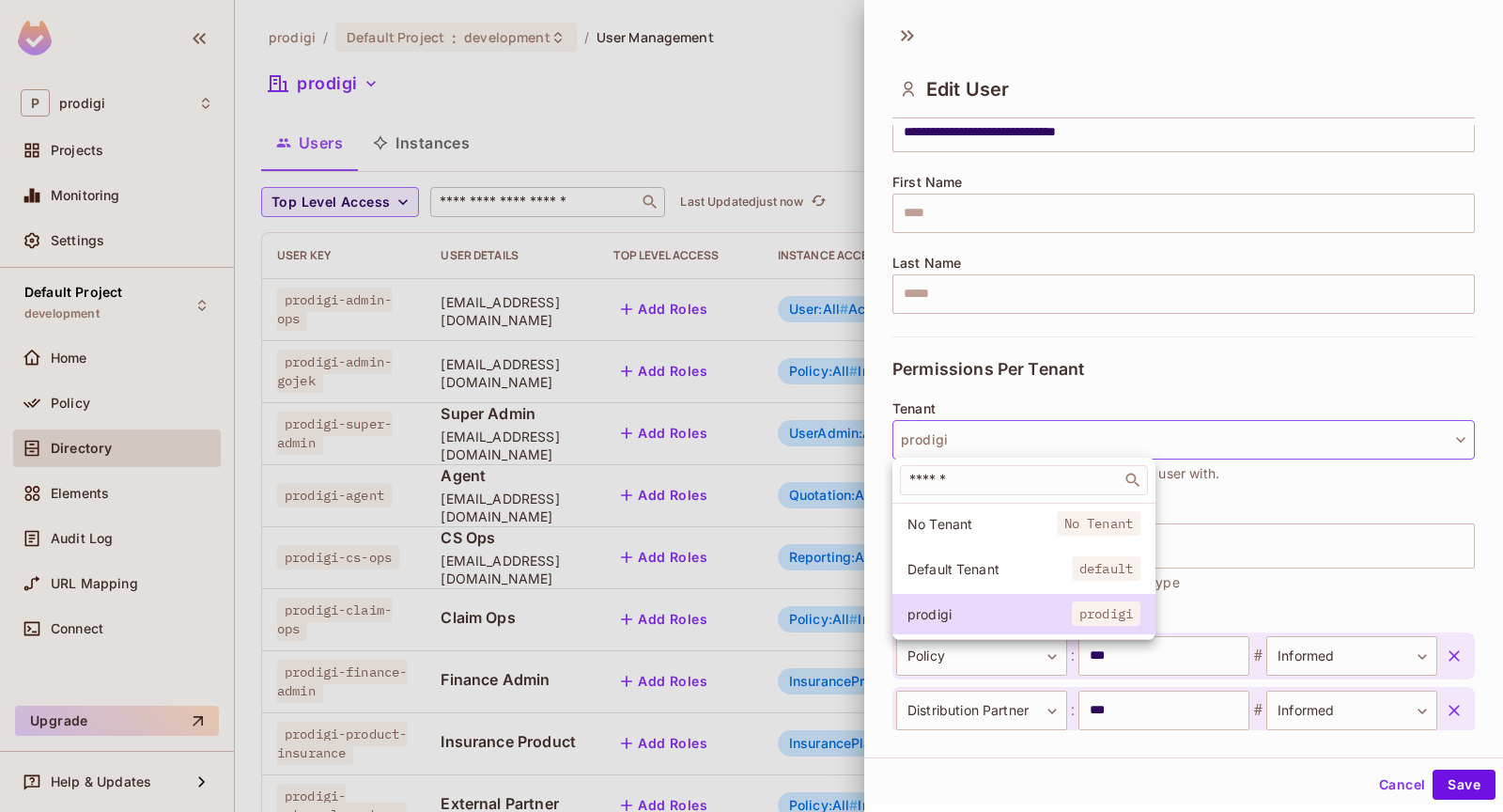
click at [949, 366] on div at bounding box center [752, 406] width 1503 height 812
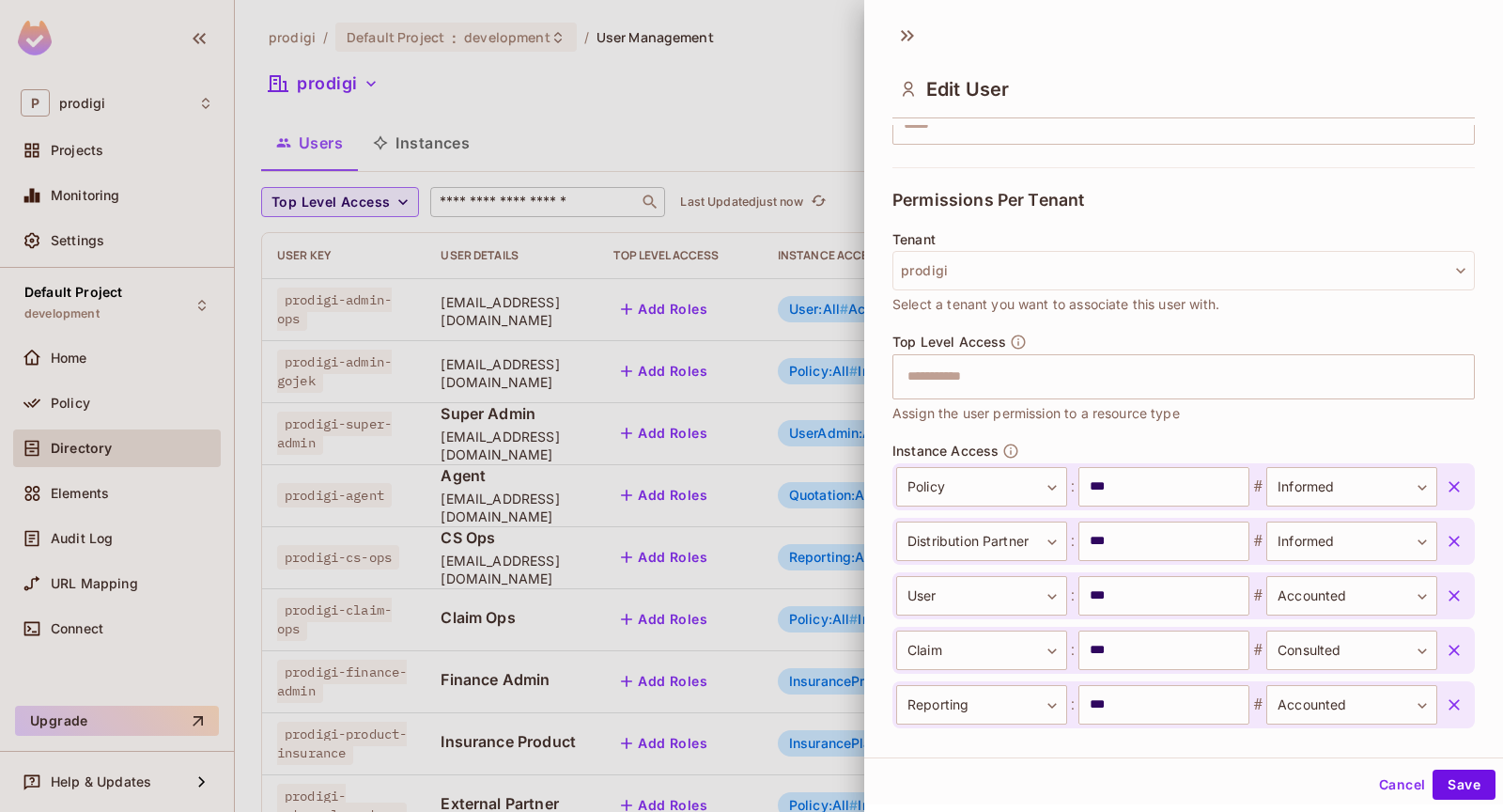
scroll to position [341, 0]
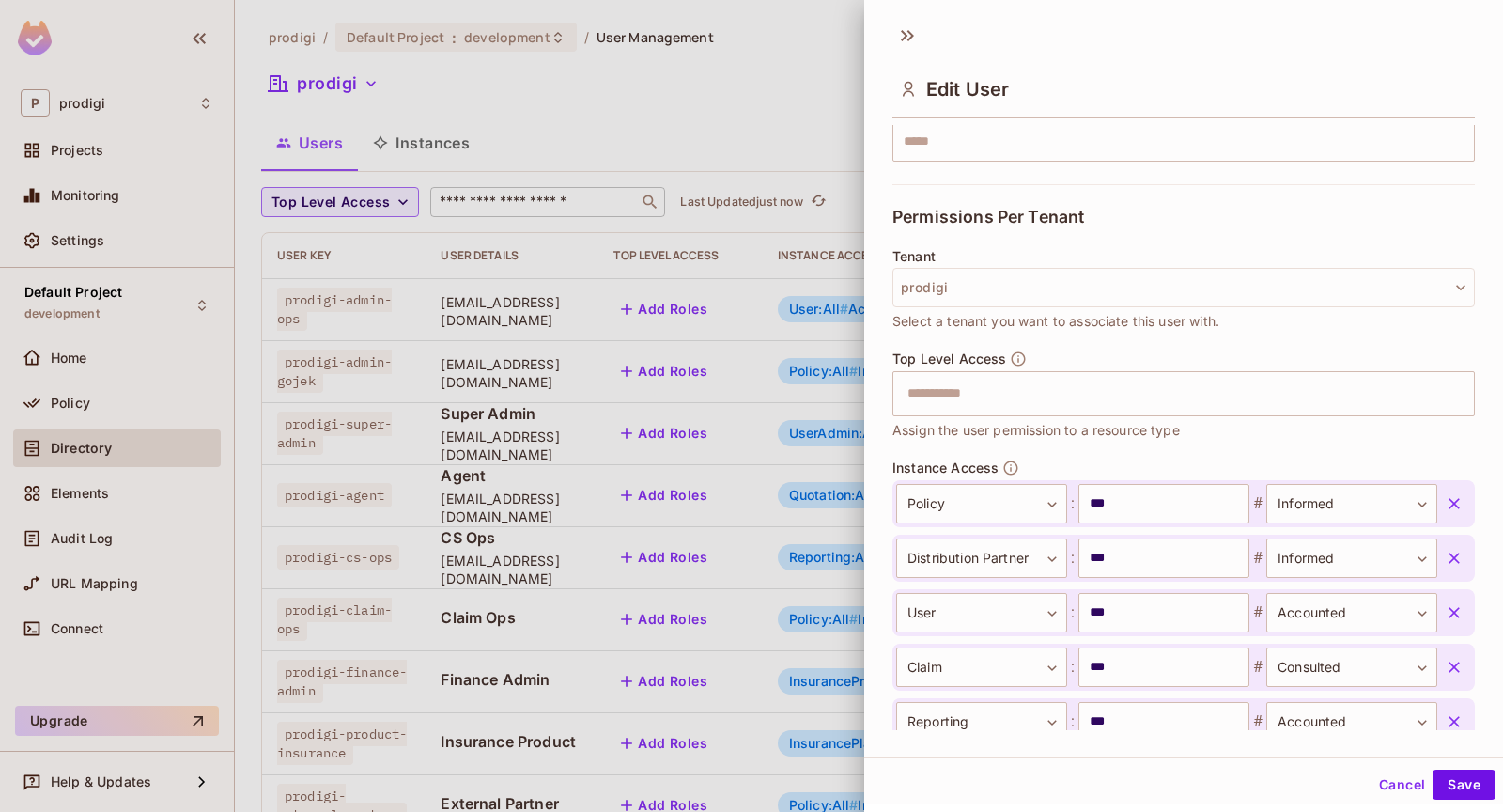
click at [776, 393] on div at bounding box center [752, 406] width 1503 height 812
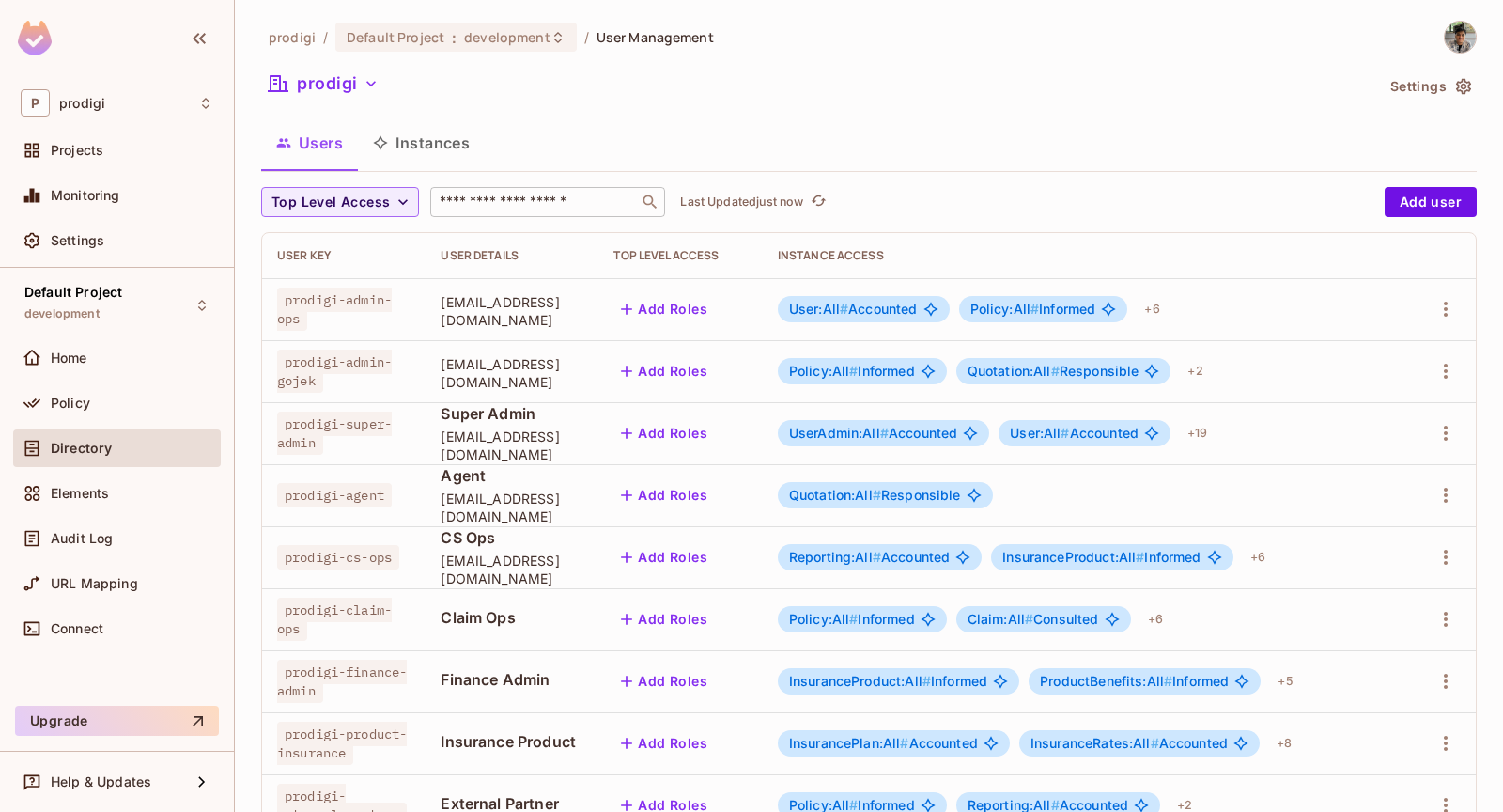
click at [359, 66] on div "prodigi / Default Project : development / User Management prodigi Settings User…" at bounding box center [869, 653] width 1215 height 1265
click at [359, 75] on button "prodigi" at bounding box center [324, 83] width 125 height 30
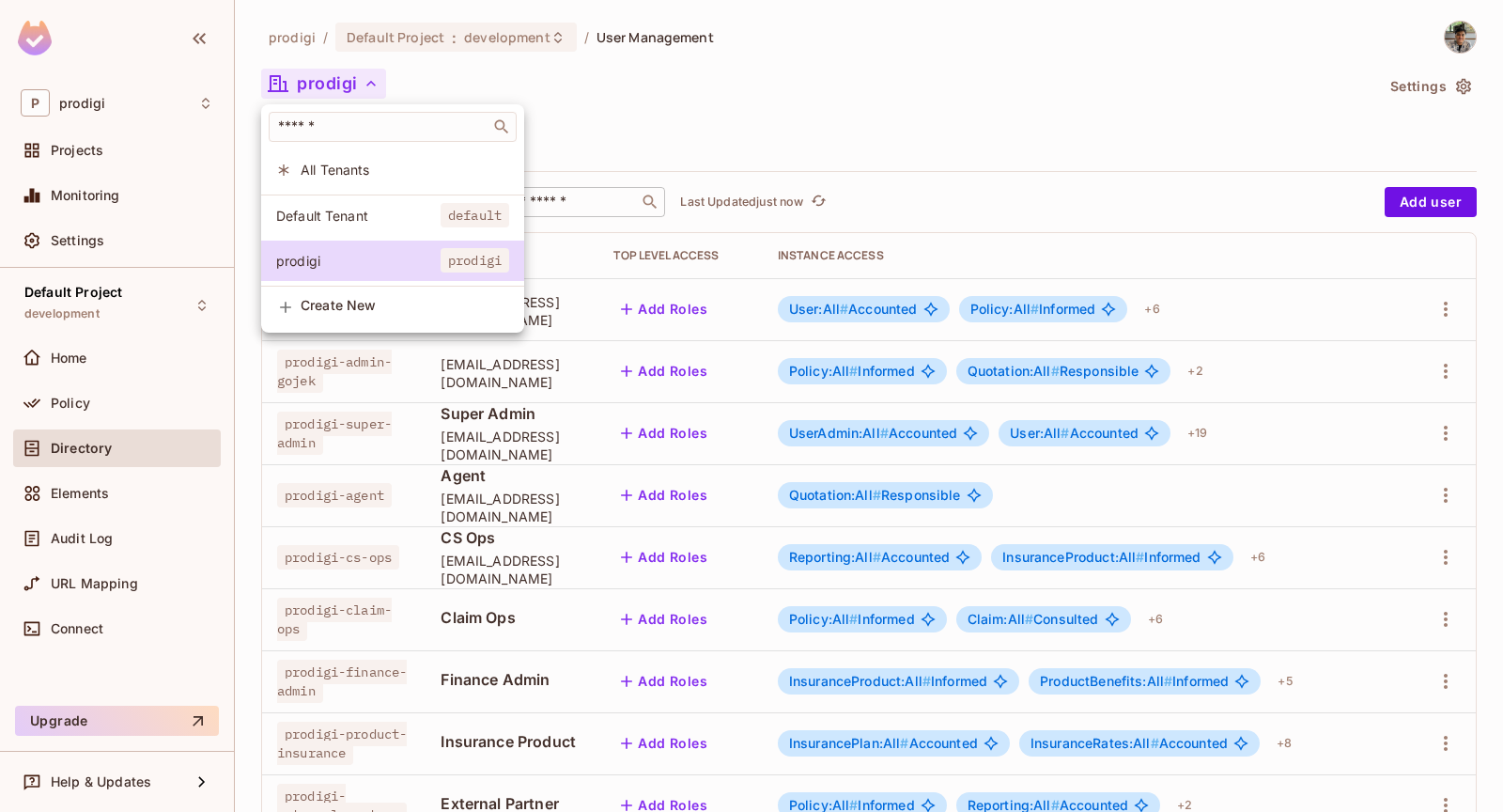
click at [386, 223] on li "Default Tenant default" at bounding box center [392, 215] width 263 height 40
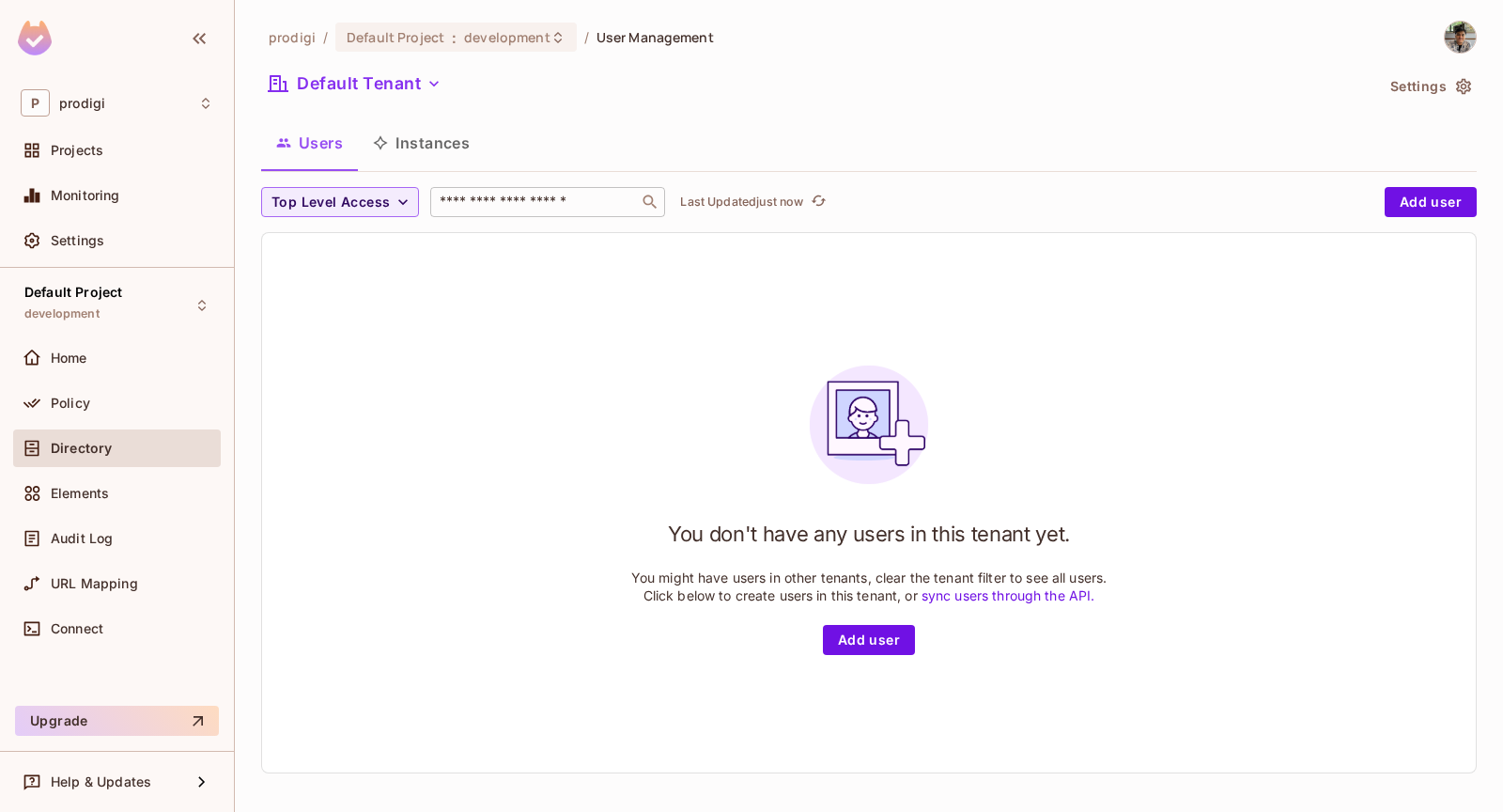
click at [363, 64] on div "prodigi / Default Project : development / User Management Default Tenant Settin…" at bounding box center [869, 404] width 1215 height 767
click at [366, 86] on button "Default Tenant" at bounding box center [355, 83] width 187 height 30
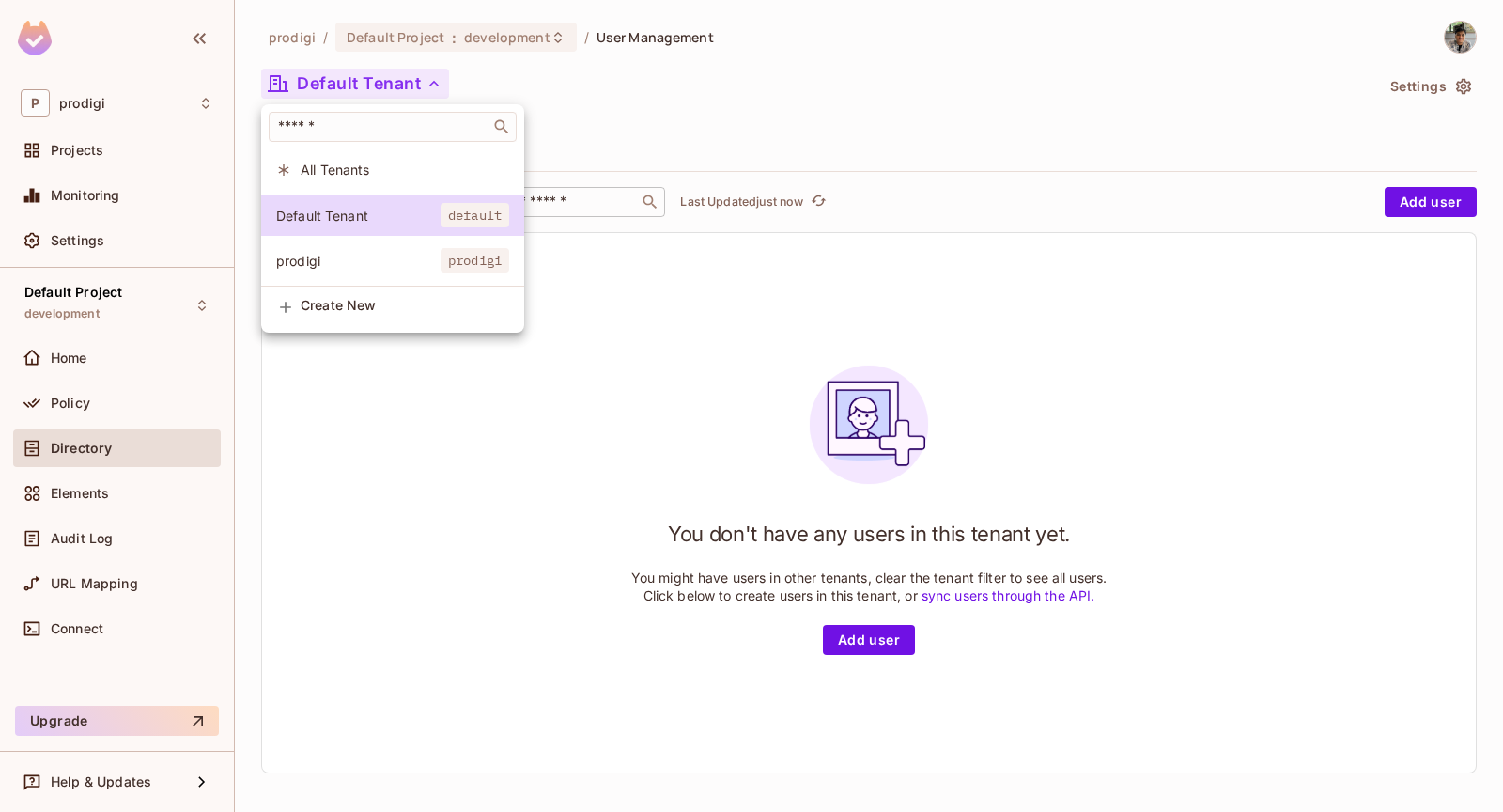
click at [372, 174] on span "All Tenants" at bounding box center [405, 170] width 209 height 18
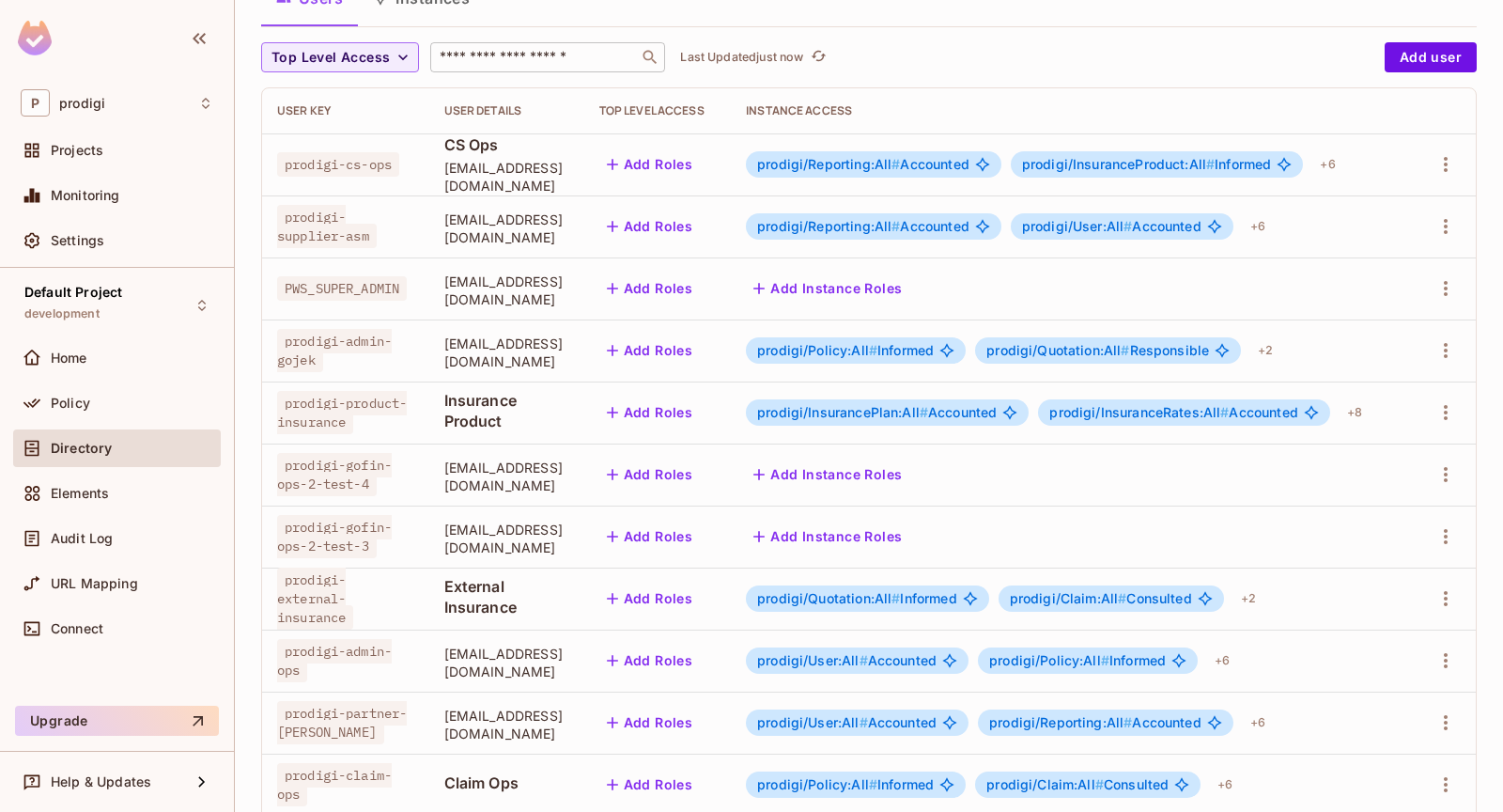
scroll to position [0, 0]
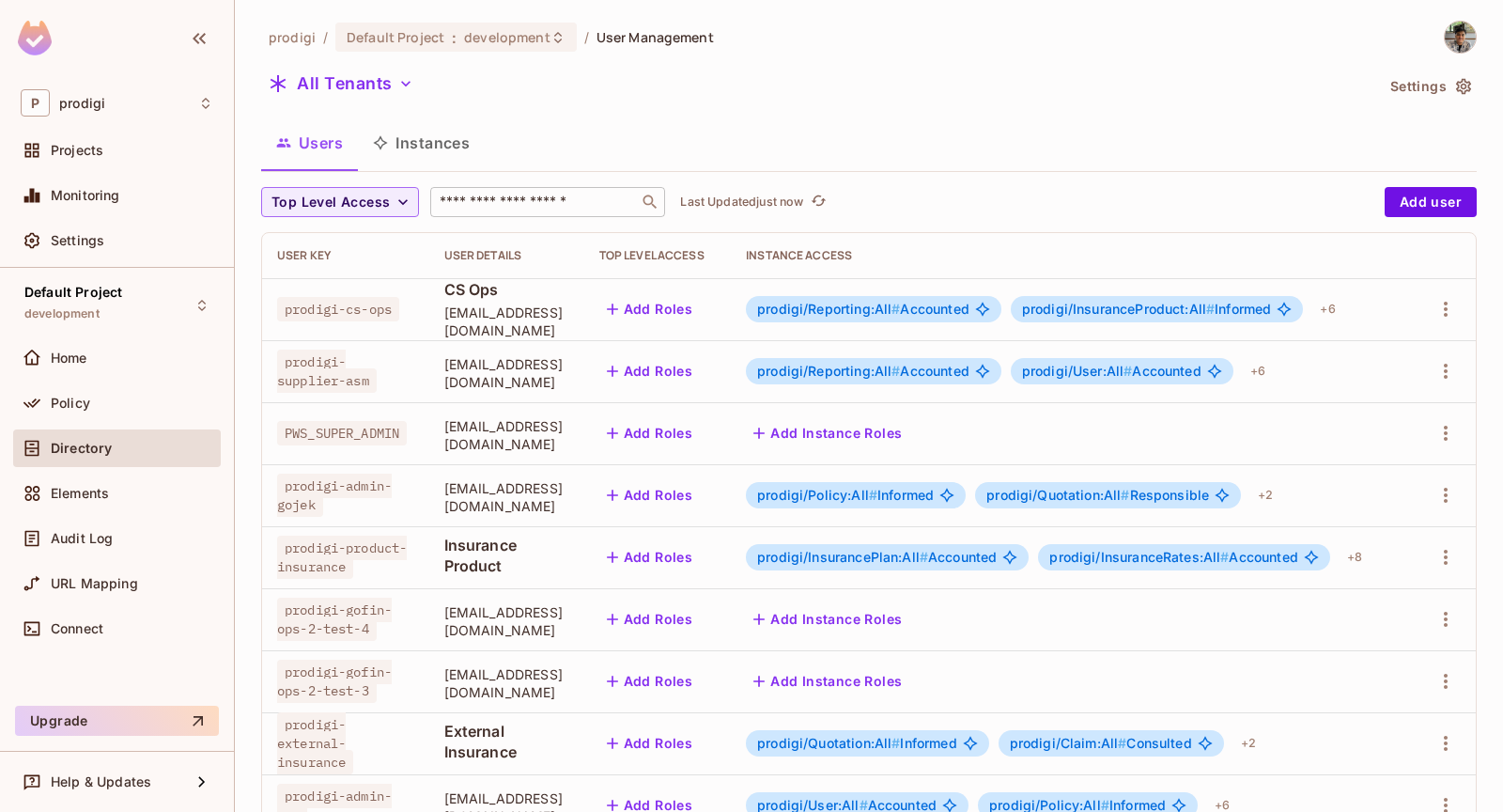
click at [548, 195] on input "text" at bounding box center [535, 201] width 197 height 19
paste input "**********"
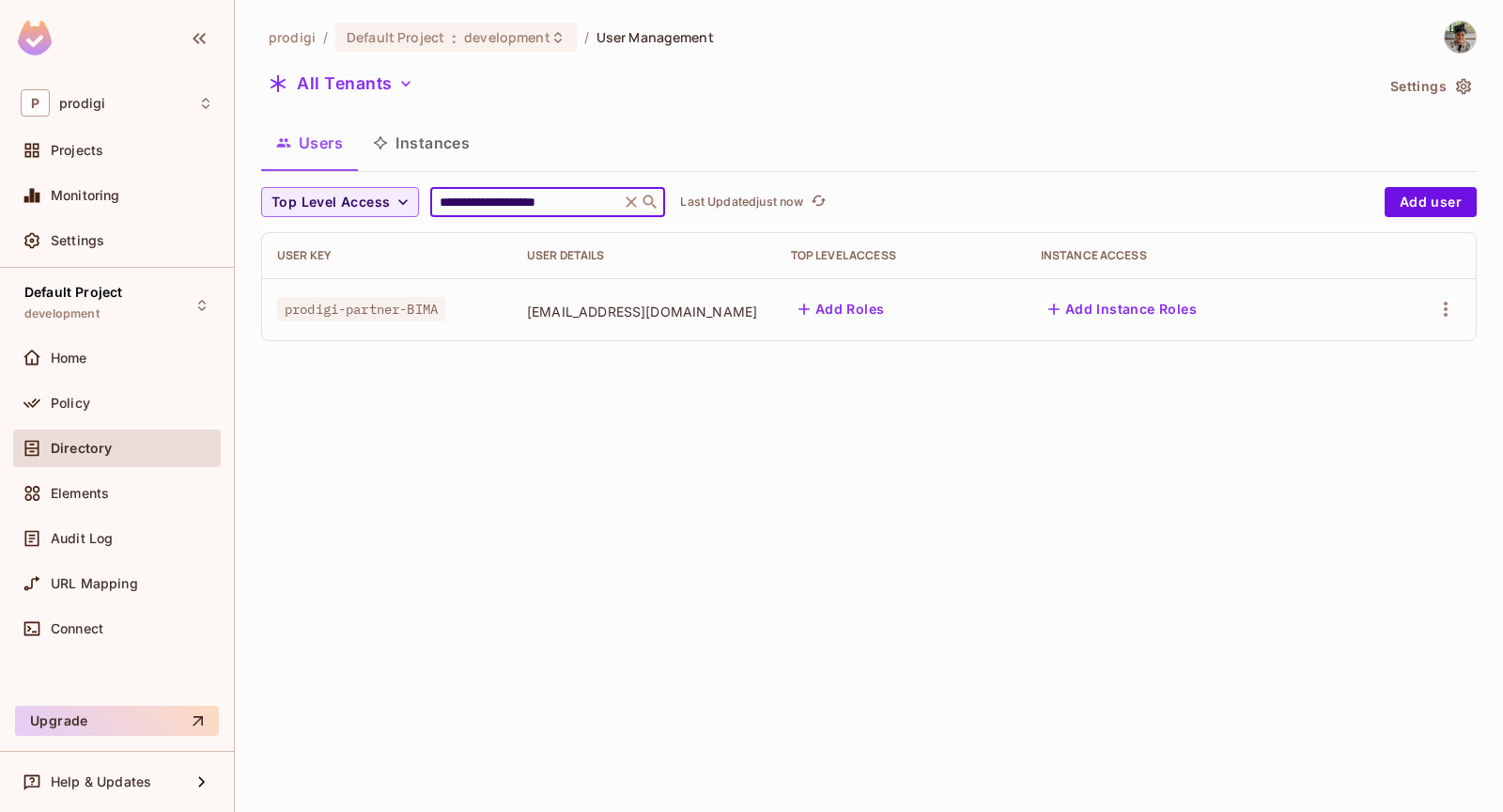
type input "**********"
click at [1460, 299] on div at bounding box center [1422, 308] width 77 height 30
click at [1448, 307] on icon "button" at bounding box center [1445, 308] width 22 height 22
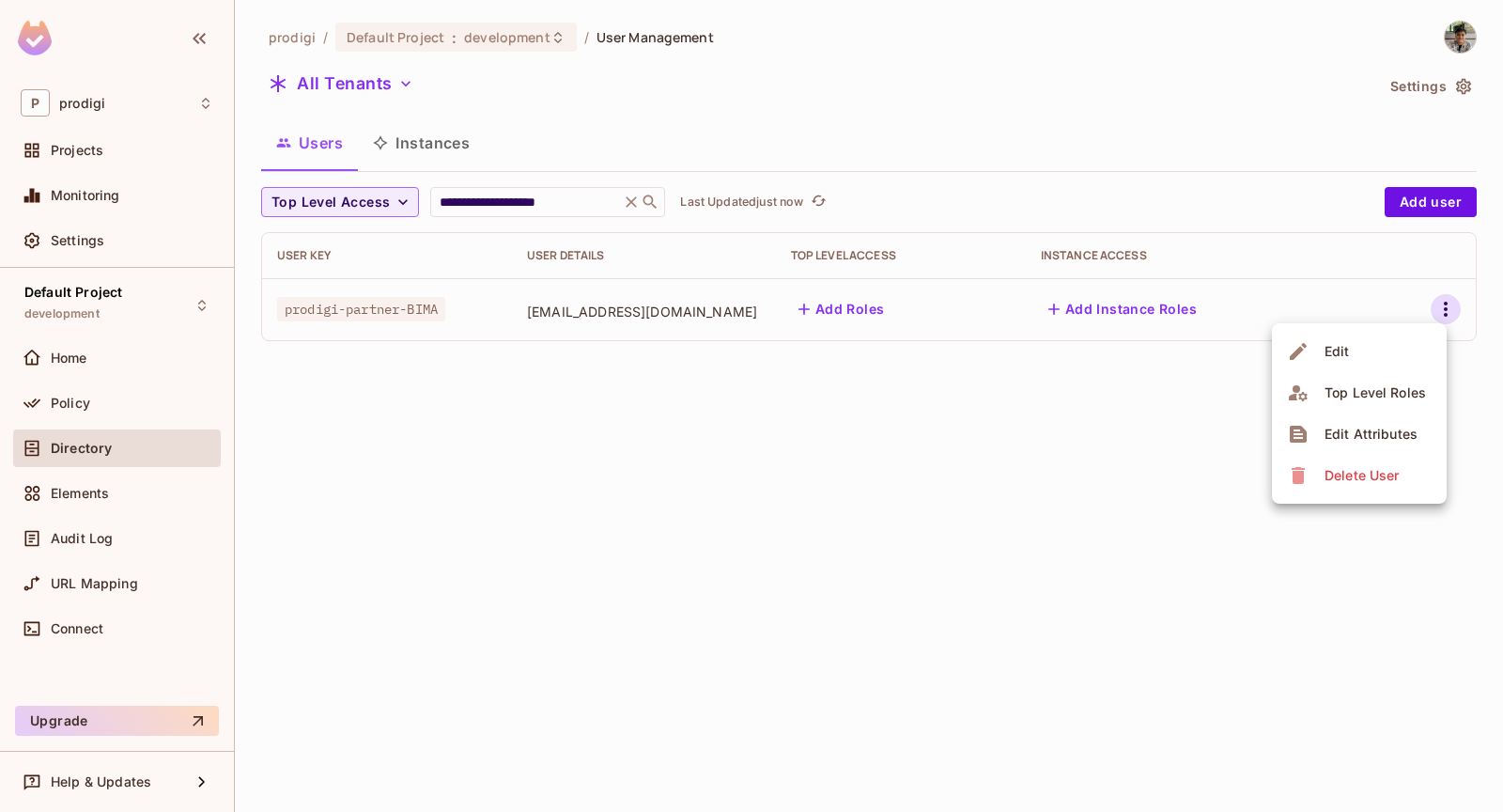
click at [1397, 348] on li "Edit" at bounding box center [1359, 351] width 175 height 41
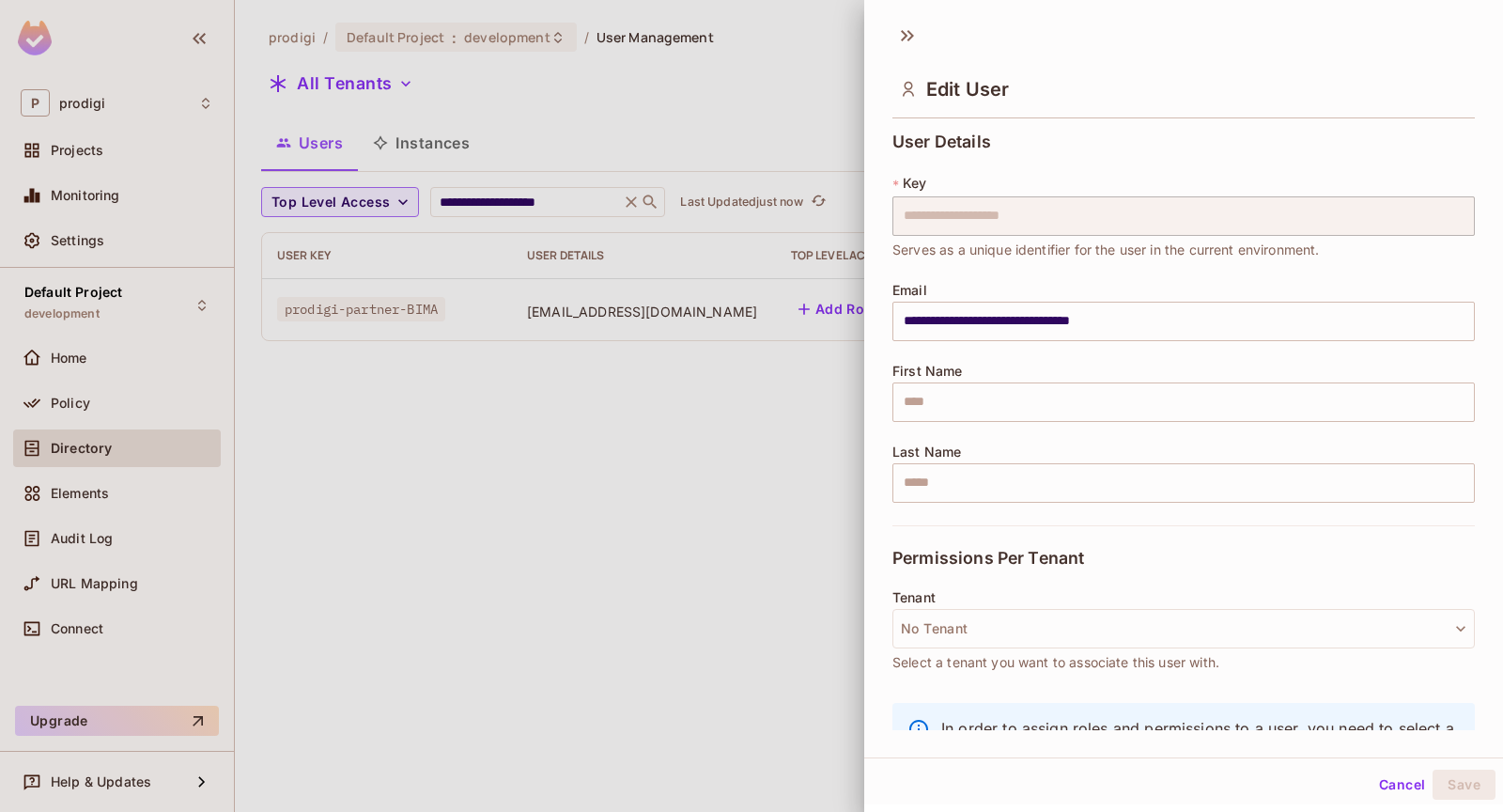
scroll to position [73, 0]
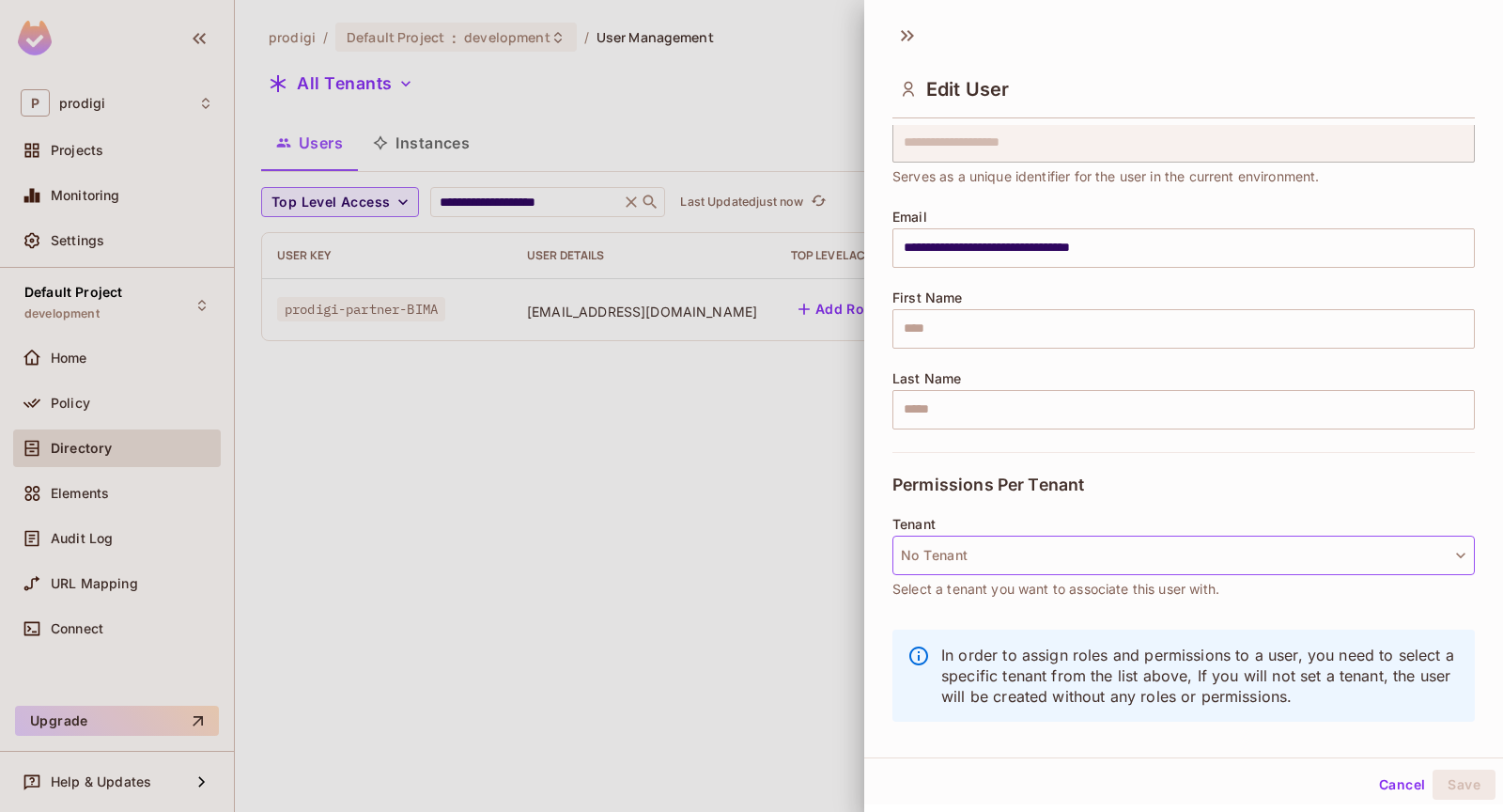
click at [1135, 556] on button "No Tenant" at bounding box center [1183, 555] width 583 height 39
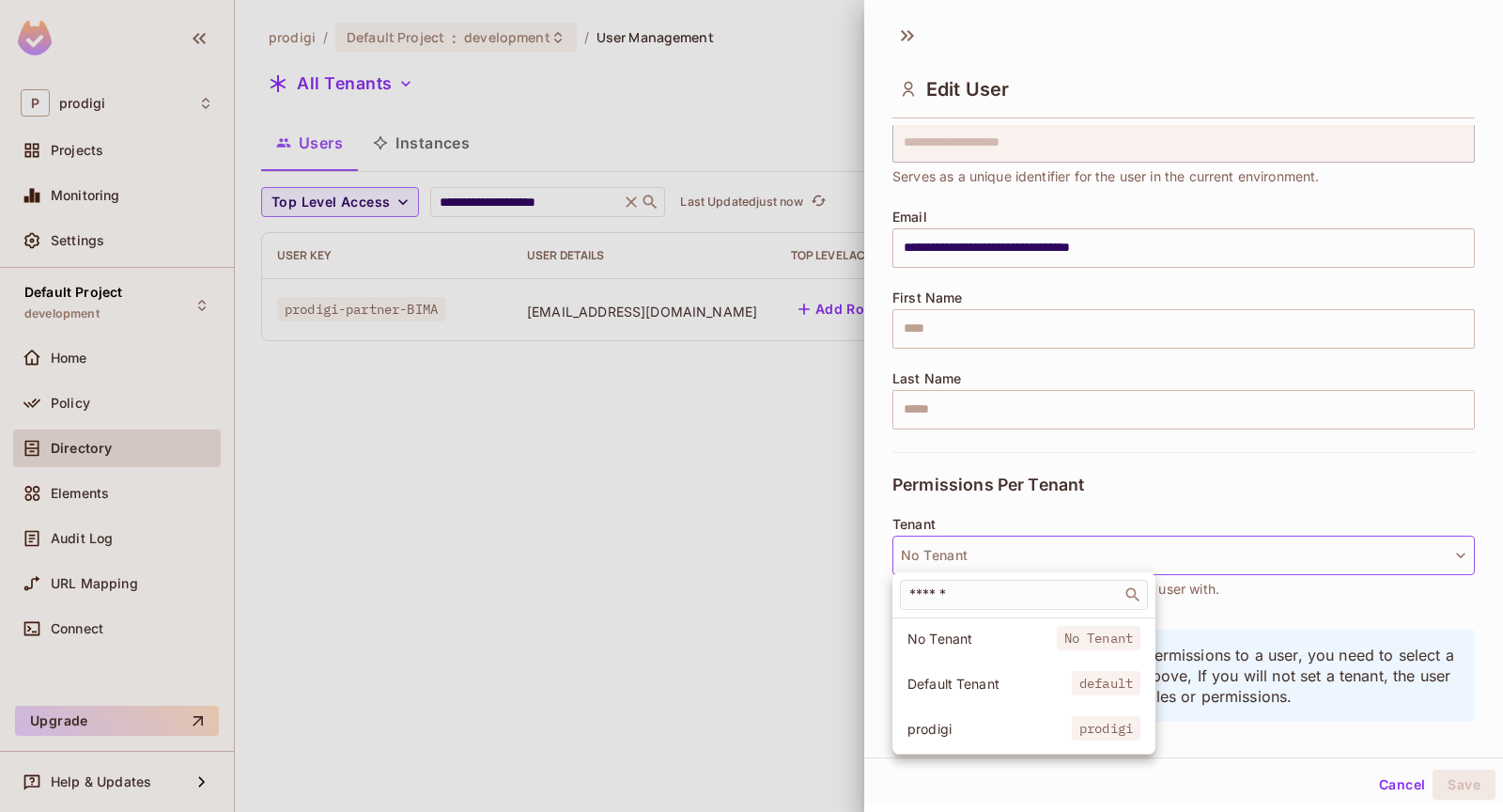
click at [962, 738] on li "prodigi prodigi" at bounding box center [1023, 728] width 263 height 40
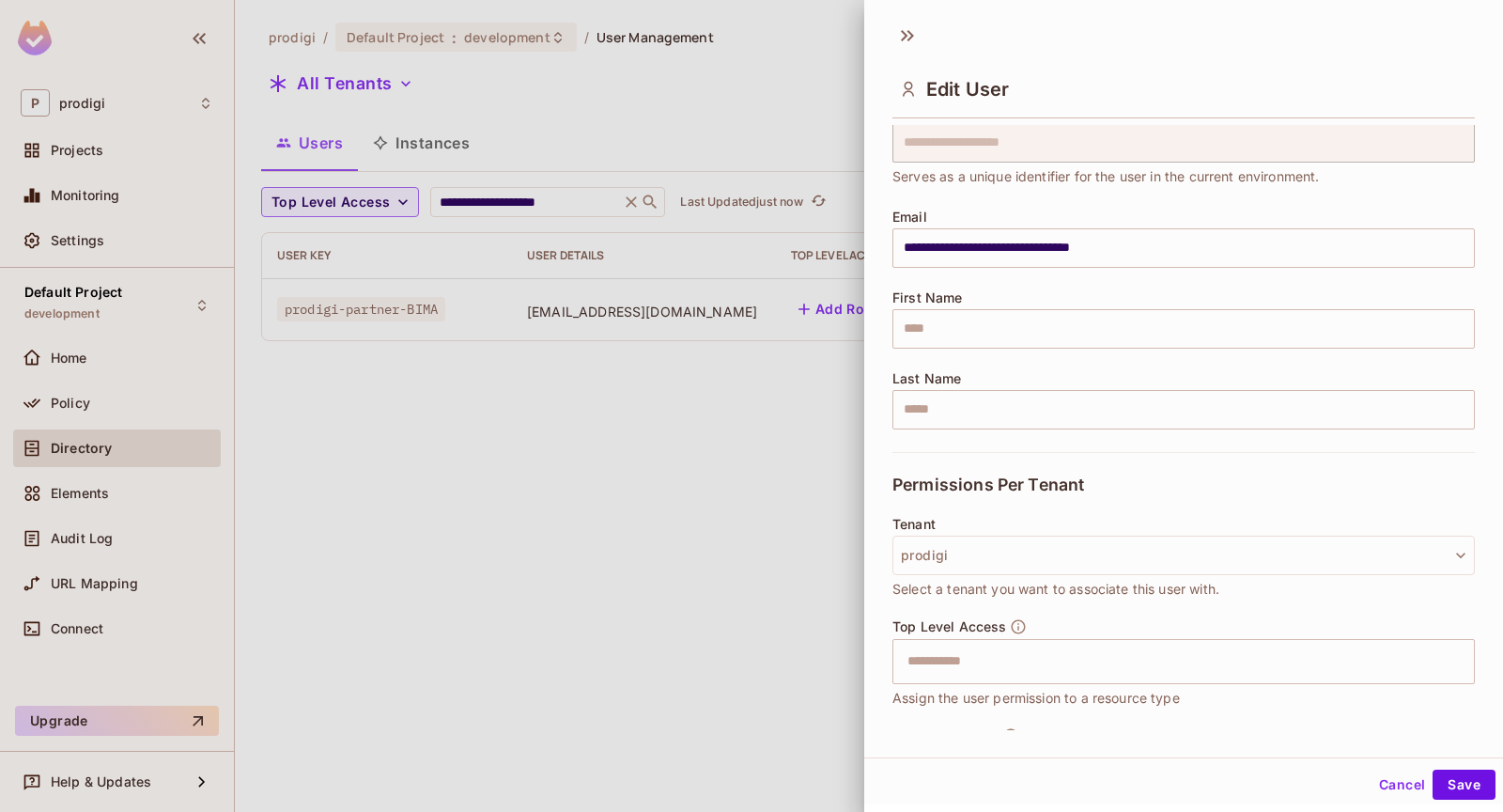
scroll to position [185, 0]
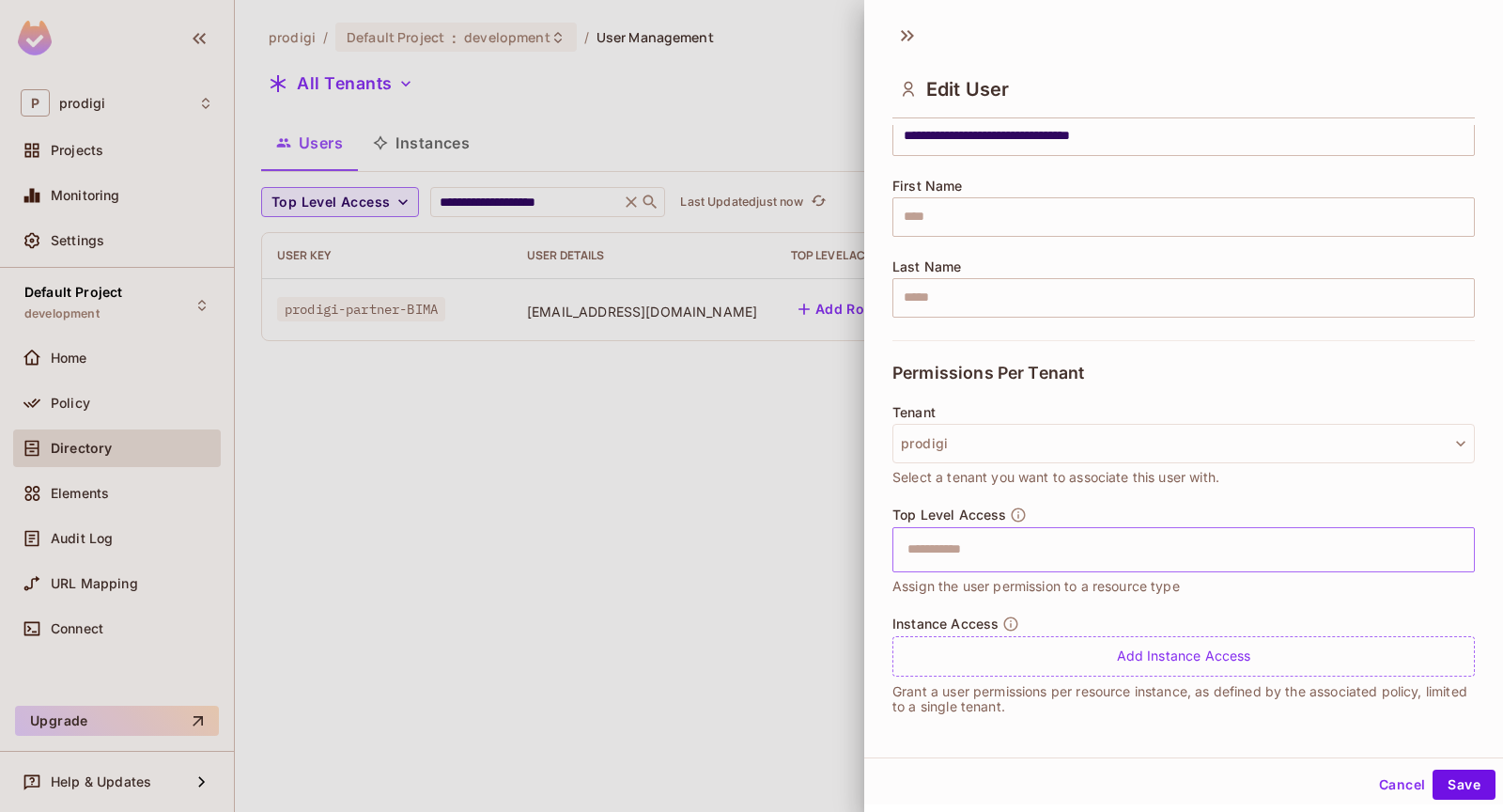
click at [1150, 527] on div "​" at bounding box center [1183, 549] width 583 height 45
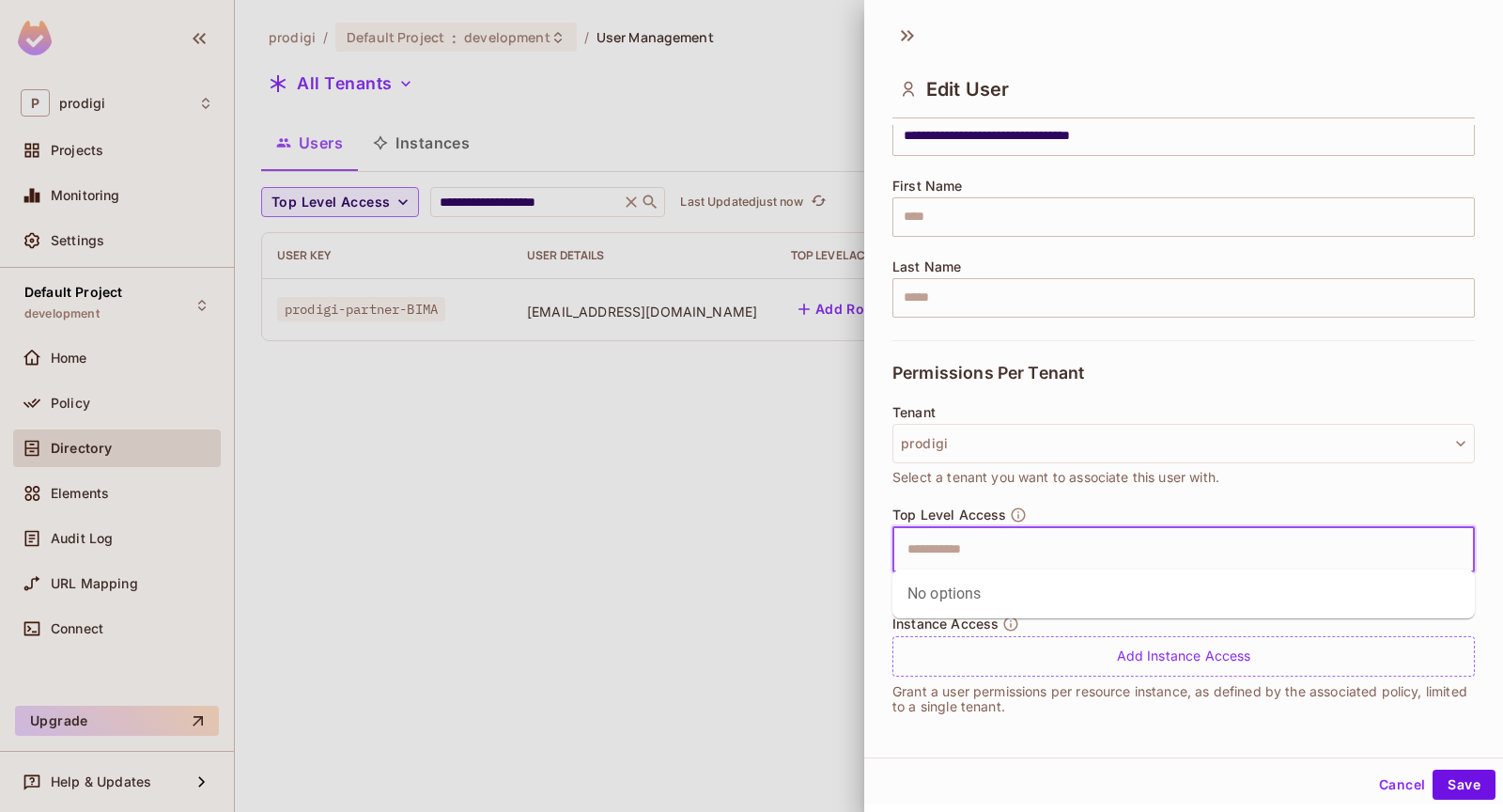
click at [1137, 487] on div "Tenant prodigi Select a tenant you want to associate this user with." at bounding box center [1183, 456] width 583 height 102
click at [1130, 515] on div "Top Level Access ​ Assign the user permission to a resource type" at bounding box center [1183, 551] width 583 height 90
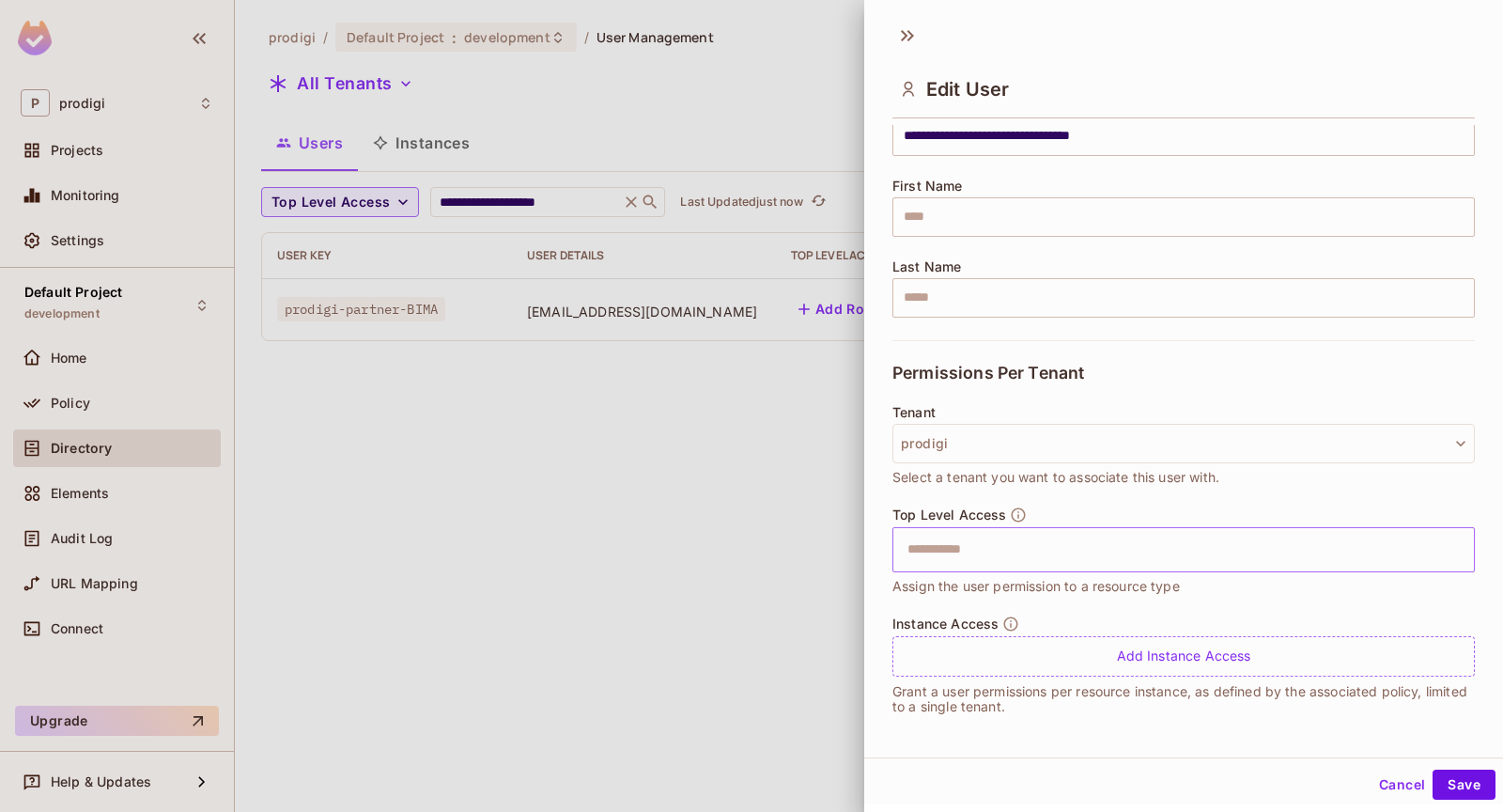
click at [1113, 531] on input "text" at bounding box center [1166, 549] width 542 height 37
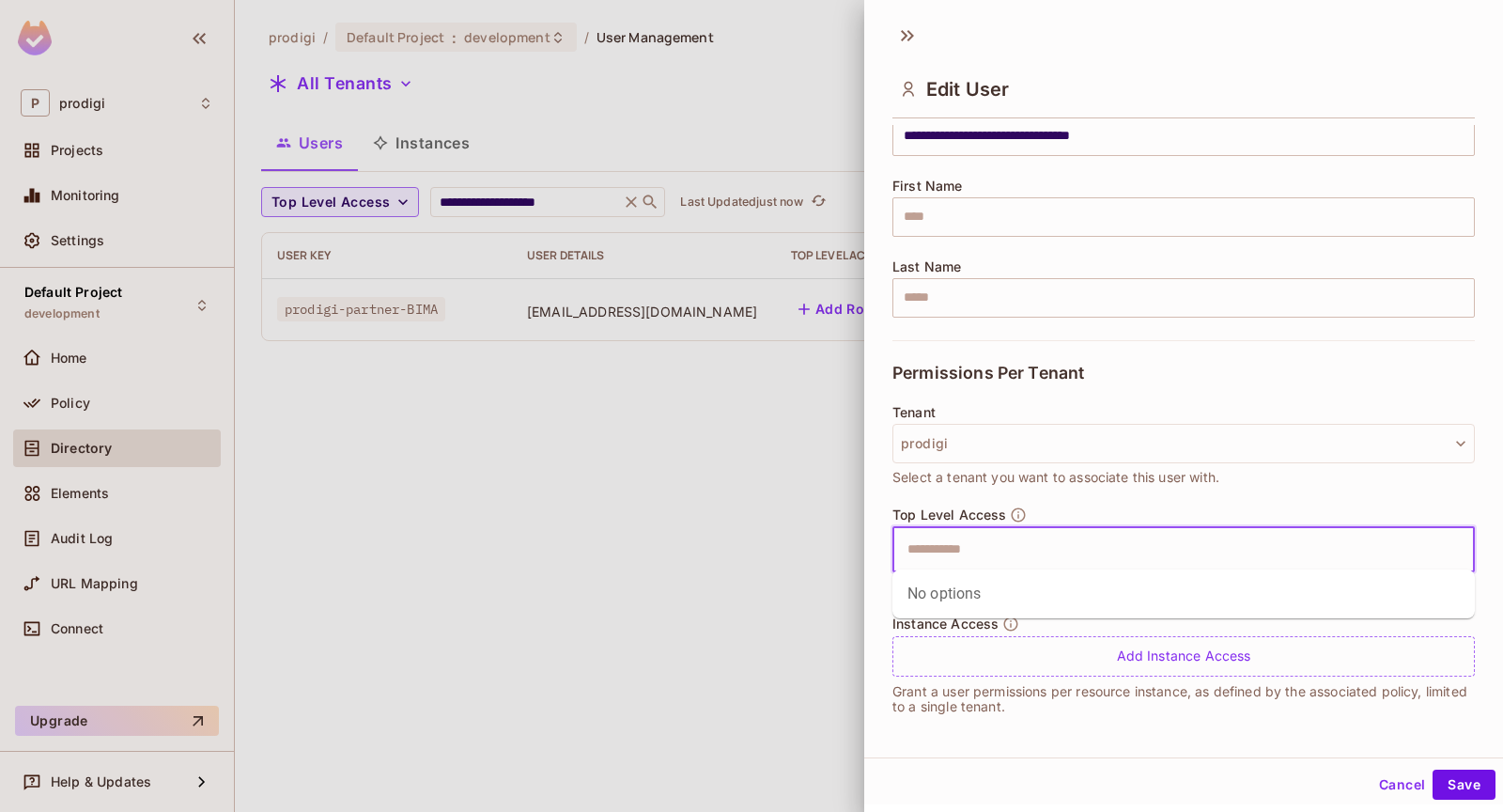
click at [1122, 493] on div "Tenant prodigi Select a tenant you want to associate this user with." at bounding box center [1183, 456] width 583 height 102
click at [1063, 492] on div "Tenant prodigi Select a tenant you want to associate this user with." at bounding box center [1183, 456] width 583 height 102
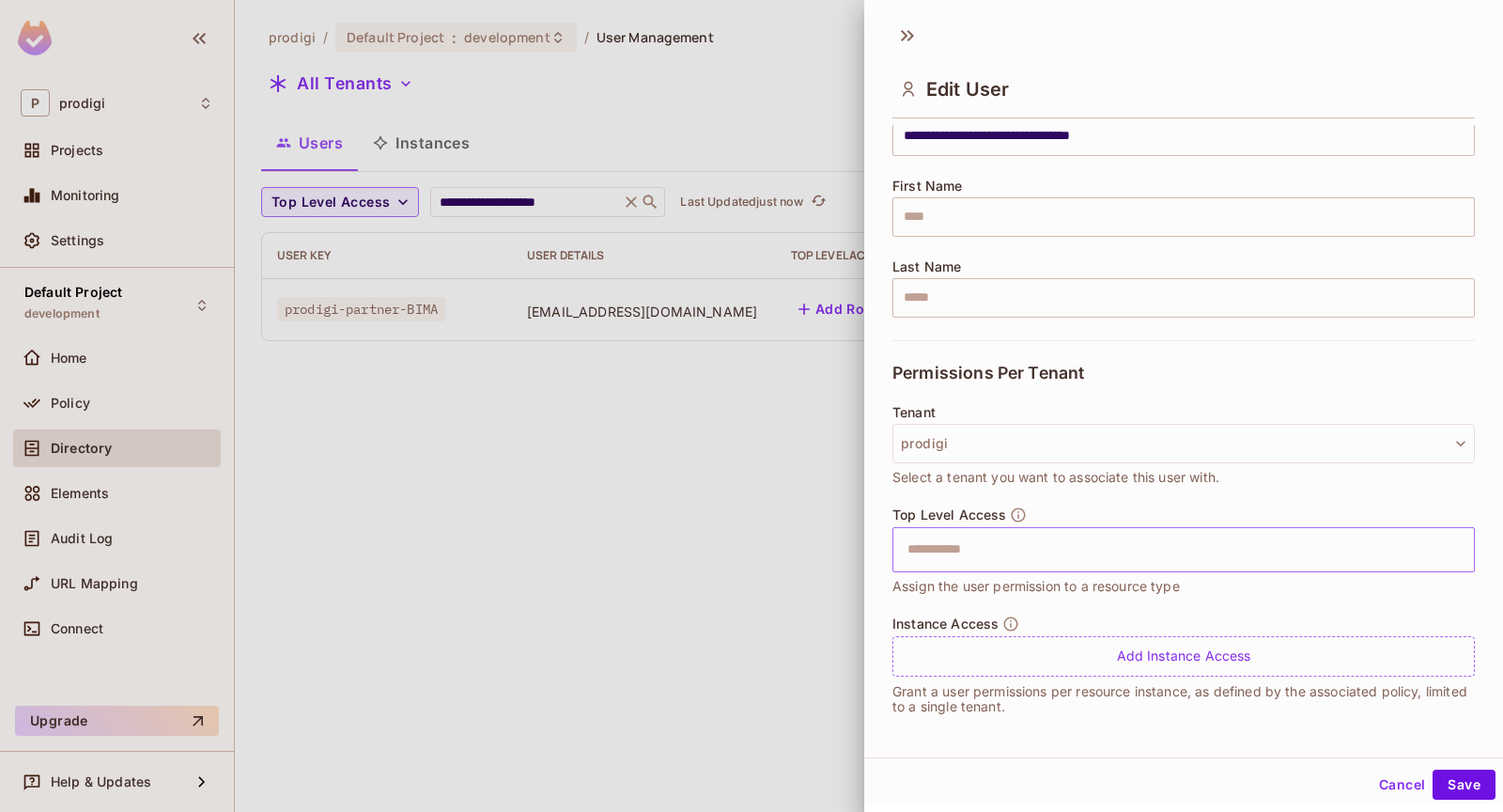
click at [990, 548] on input "text" at bounding box center [1166, 549] width 542 height 37
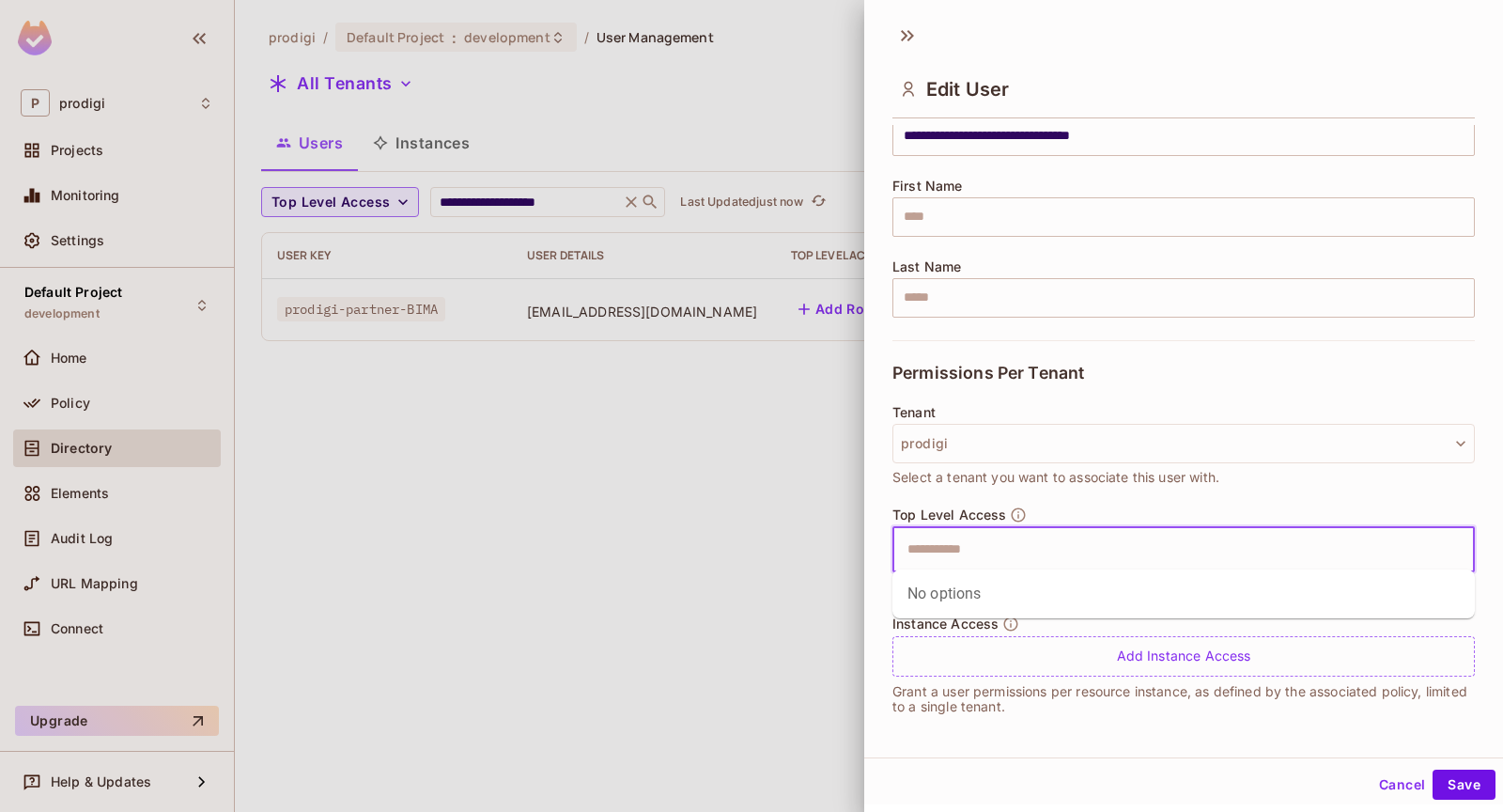
click at [925, 501] on div "Tenant prodigi Select a tenant you want to associate this user with." at bounding box center [1183, 456] width 583 height 102
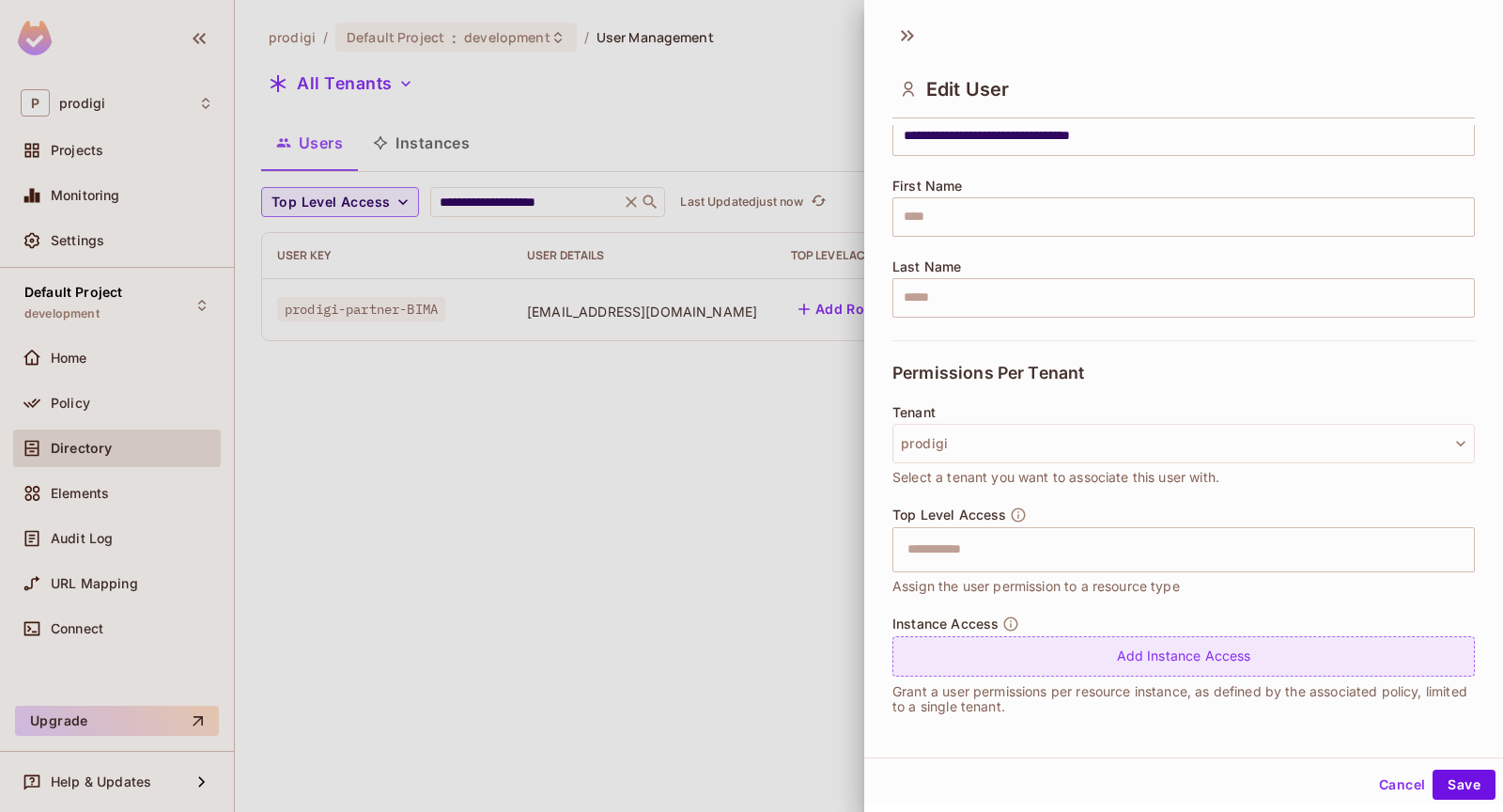
click at [1011, 661] on div "Add Instance Access" at bounding box center [1183, 656] width 583 height 40
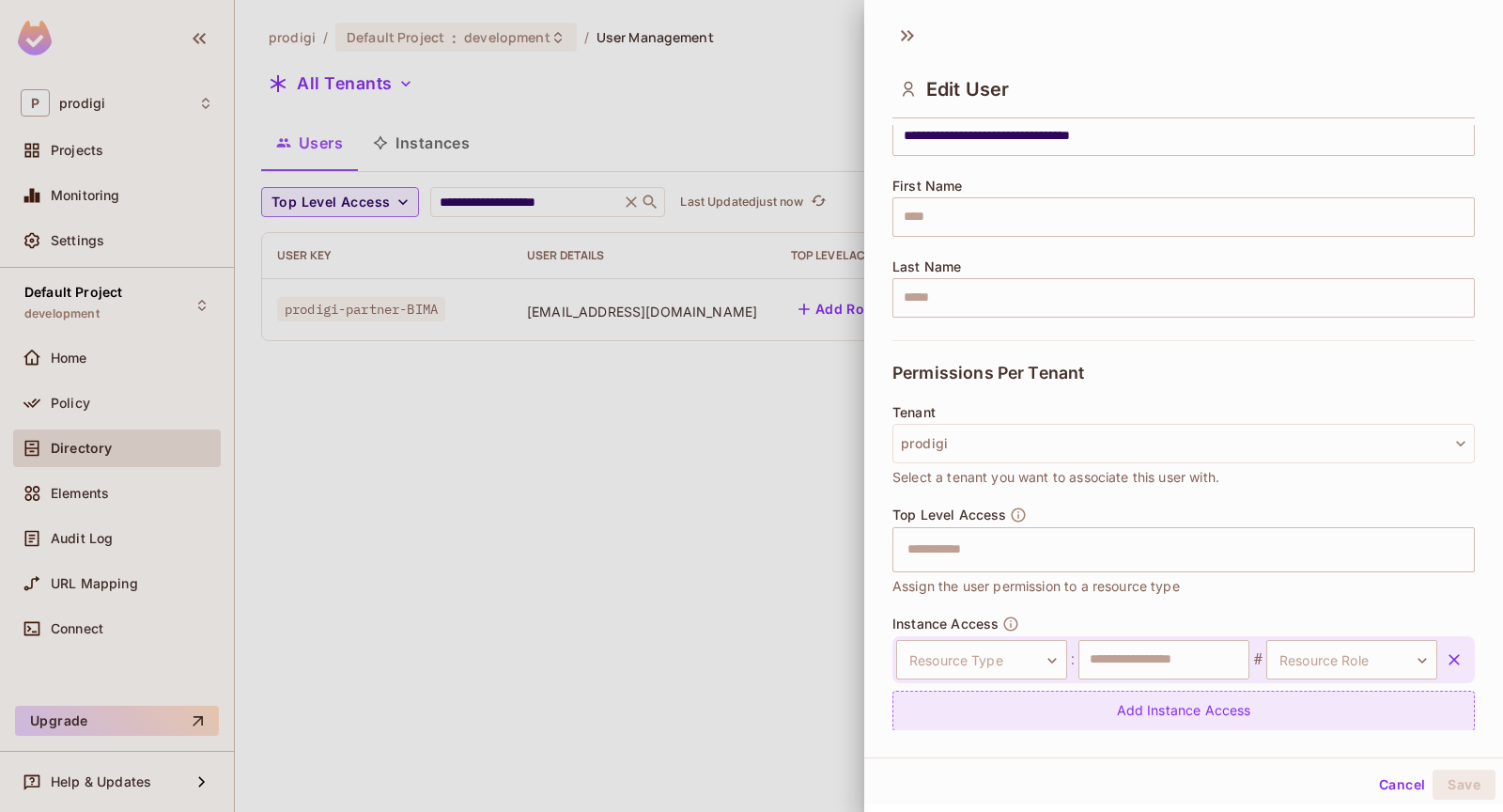
scroll to position [240, 0]
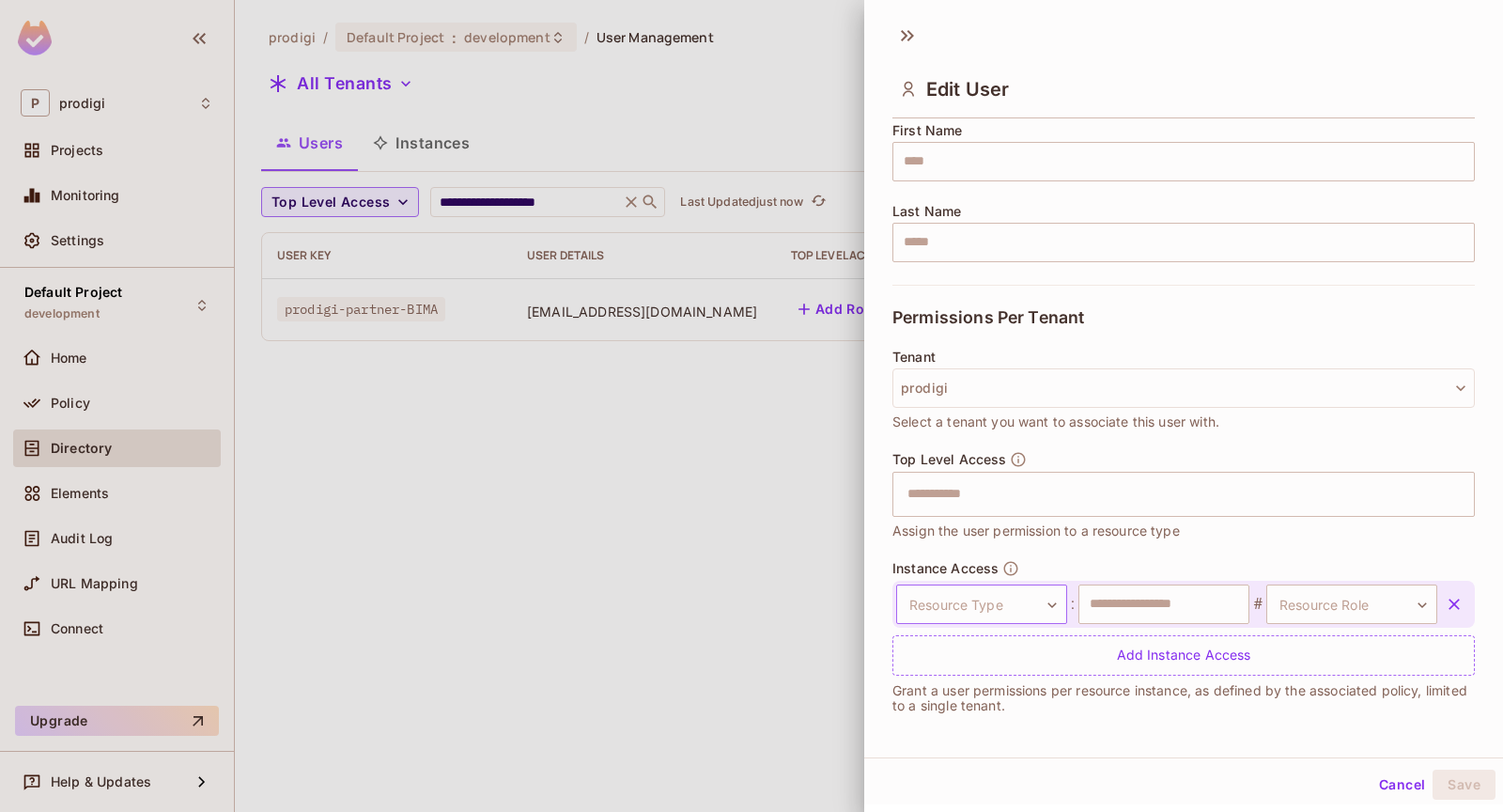
click at [1008, 598] on body "**********" at bounding box center [752, 406] width 1503 height 812
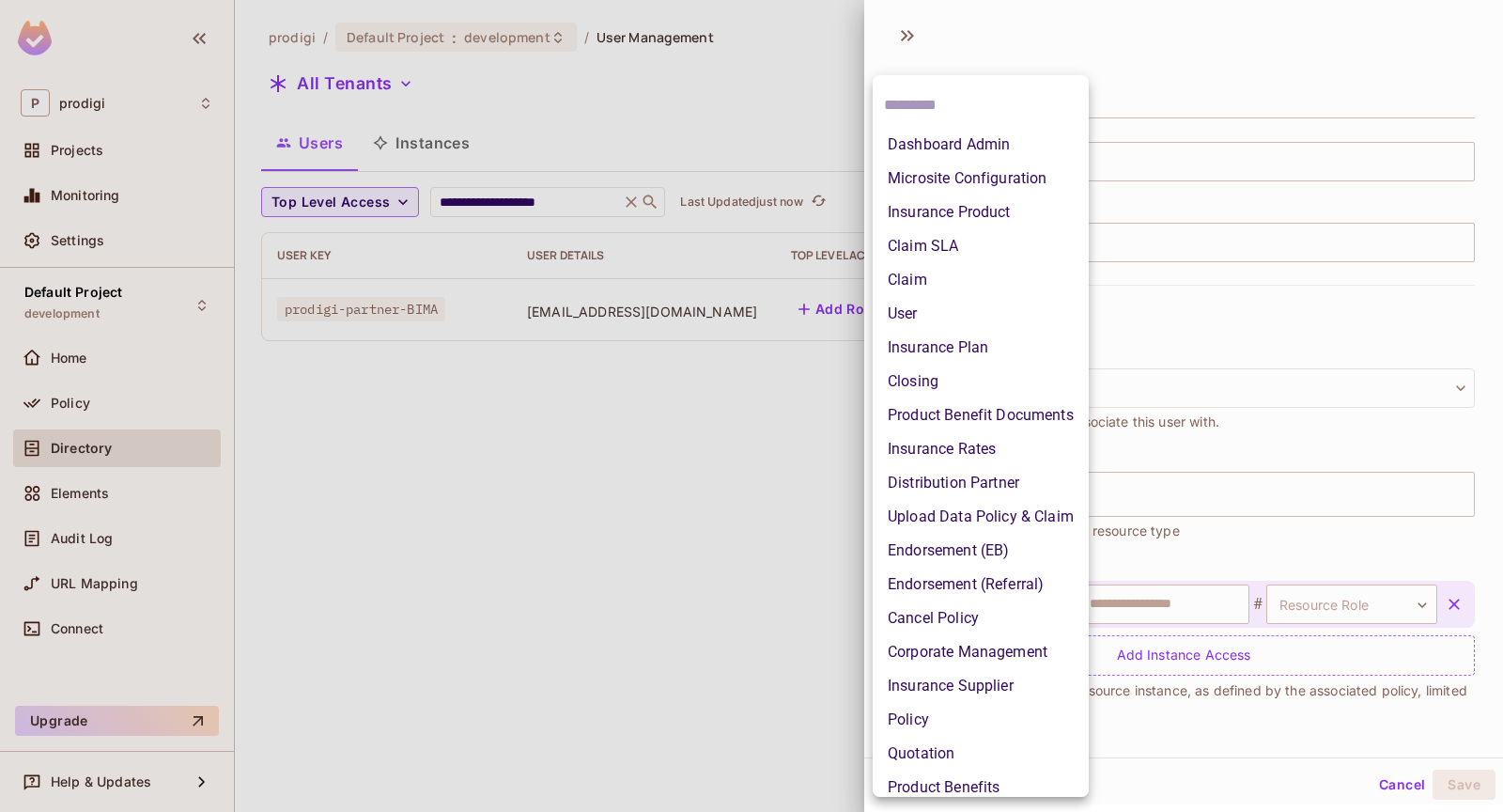
scroll to position [149, 0]
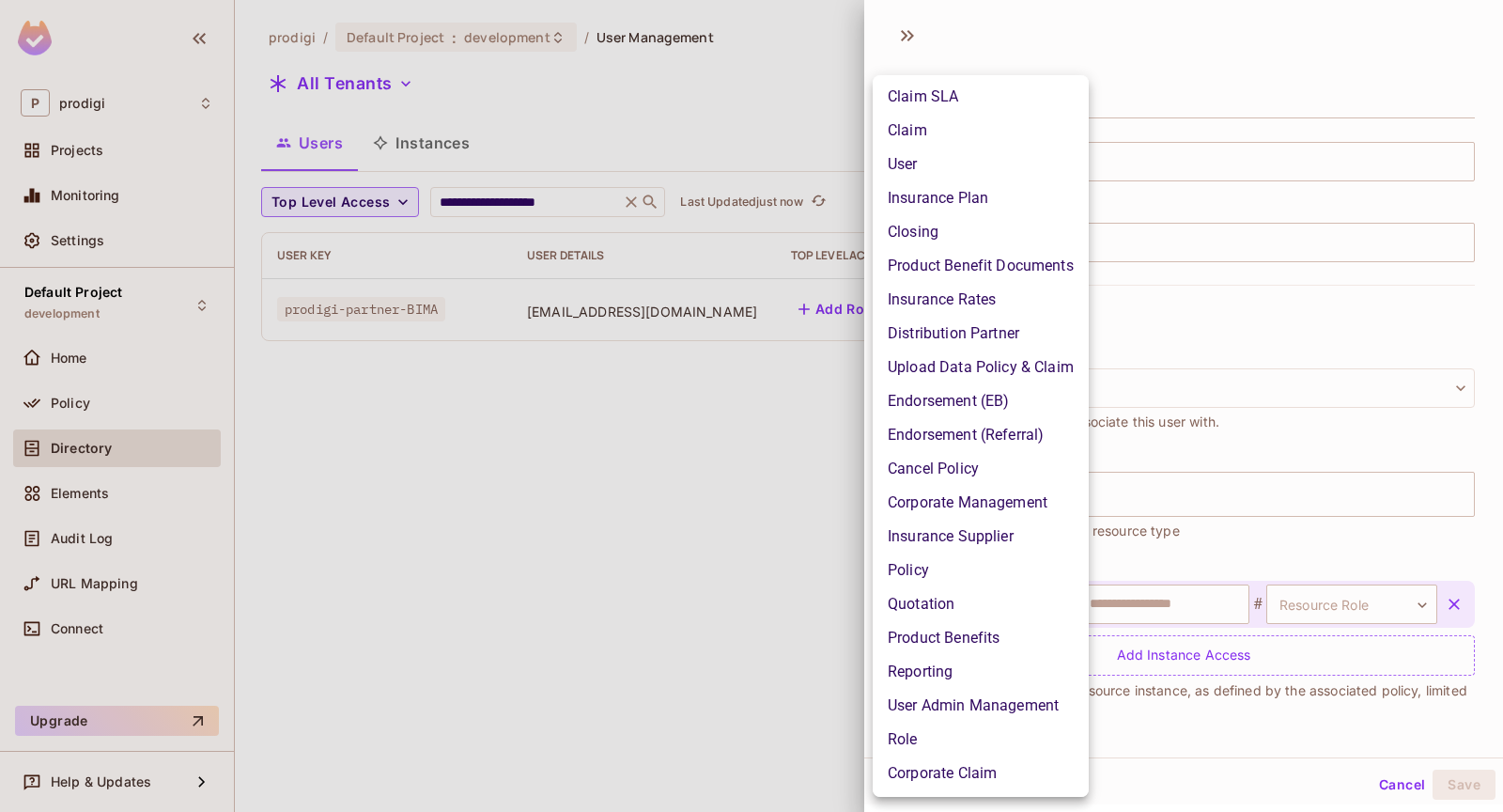
click at [1262, 406] on div at bounding box center [752, 406] width 1503 height 812
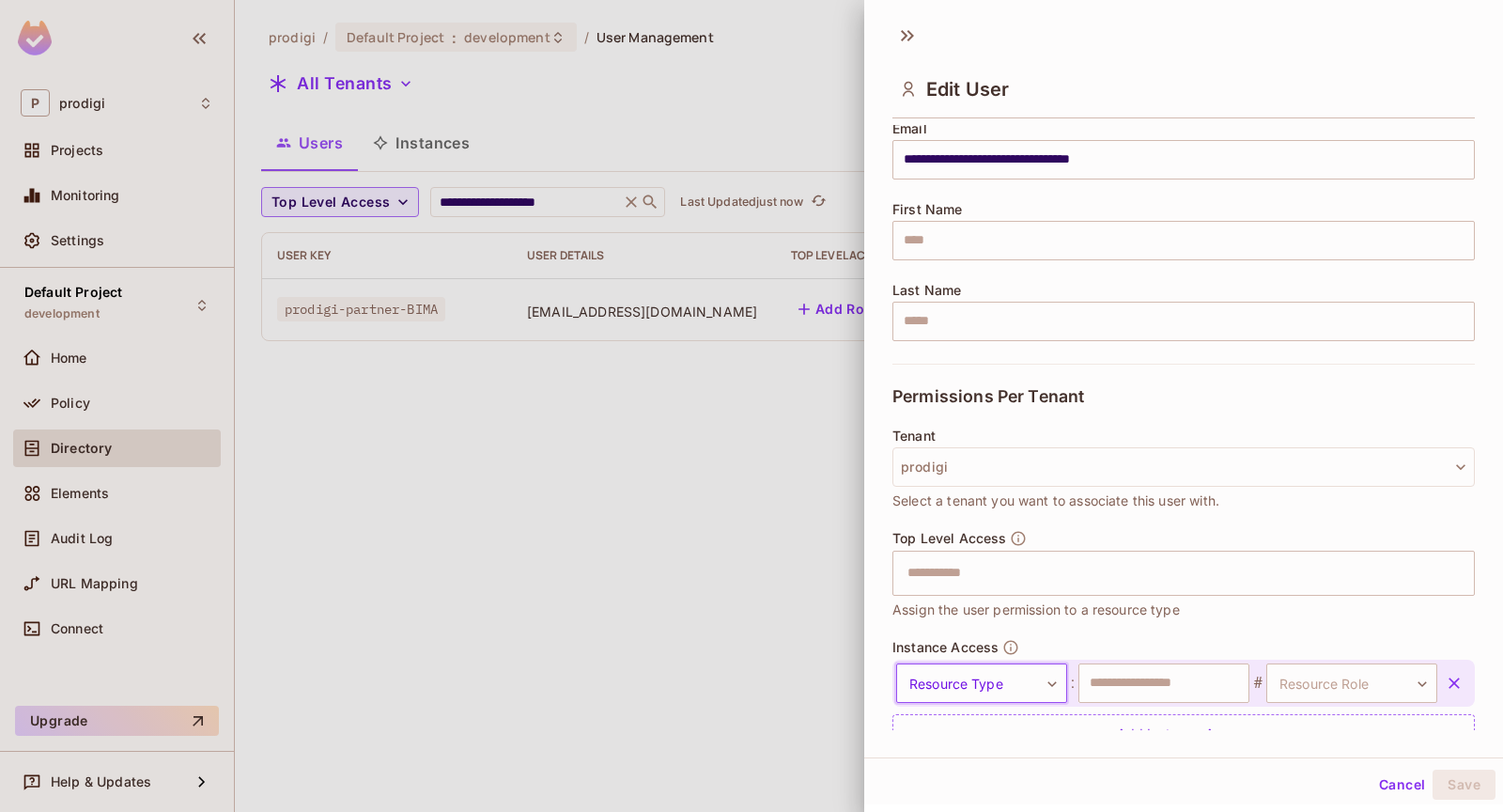
scroll to position [158, 0]
click at [674, 418] on div at bounding box center [752, 406] width 1503 height 812
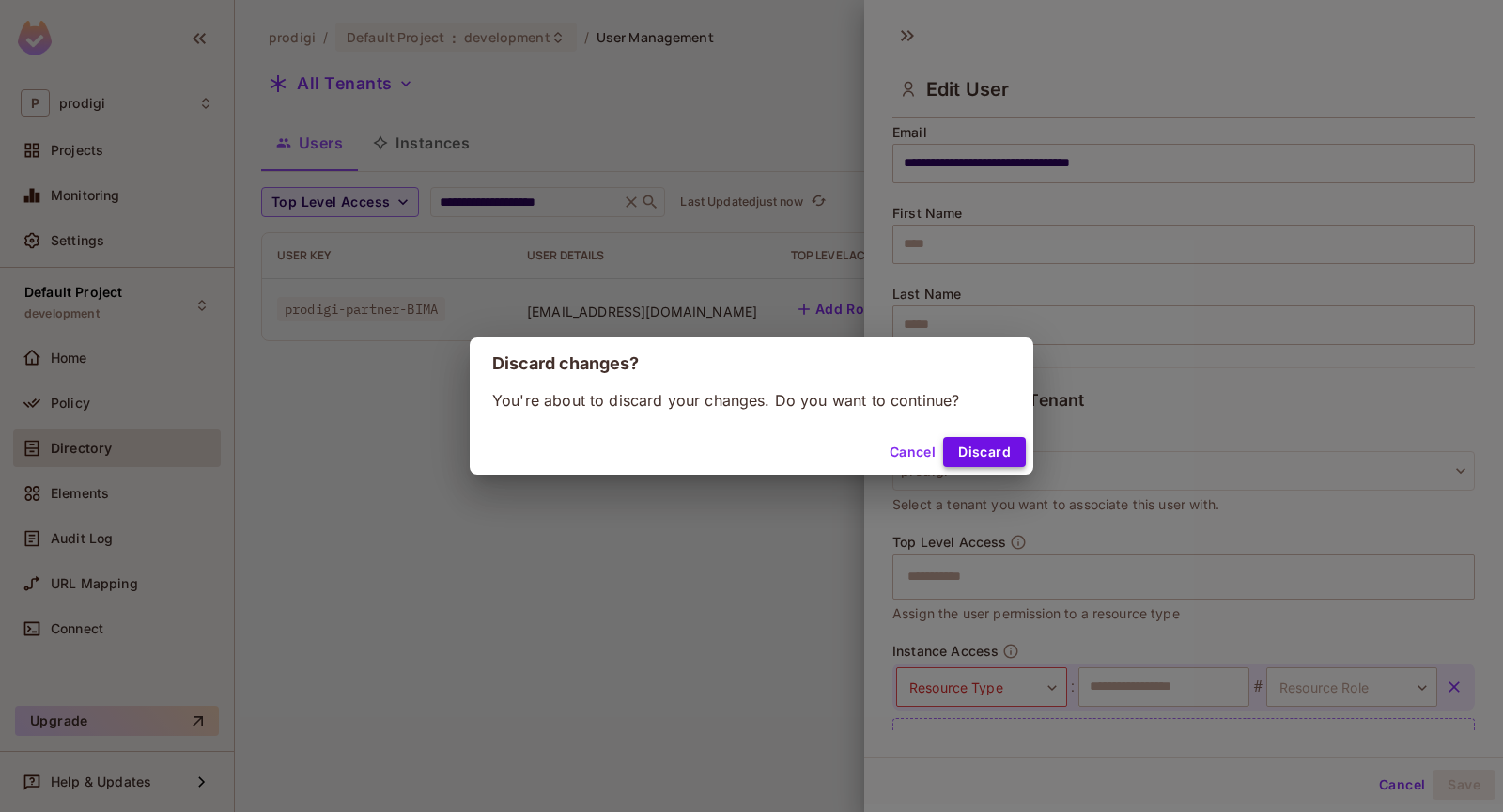
click at [1002, 463] on button "Discard" at bounding box center [984, 452] width 83 height 30
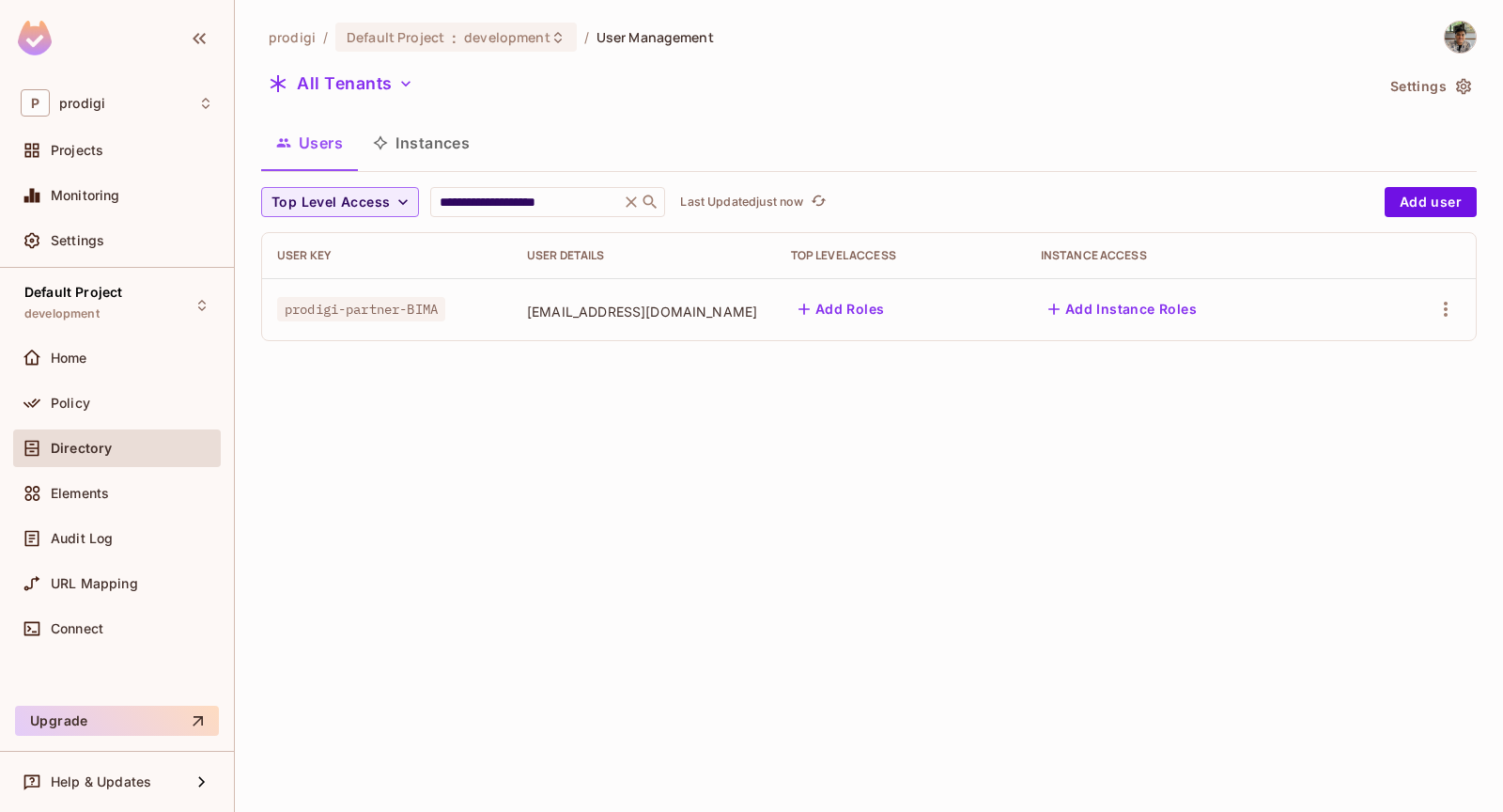
click at [384, 61] on div "**********" at bounding box center [869, 188] width 1215 height 336
click at [384, 76] on button "All Tenants" at bounding box center [342, 83] width 160 height 30
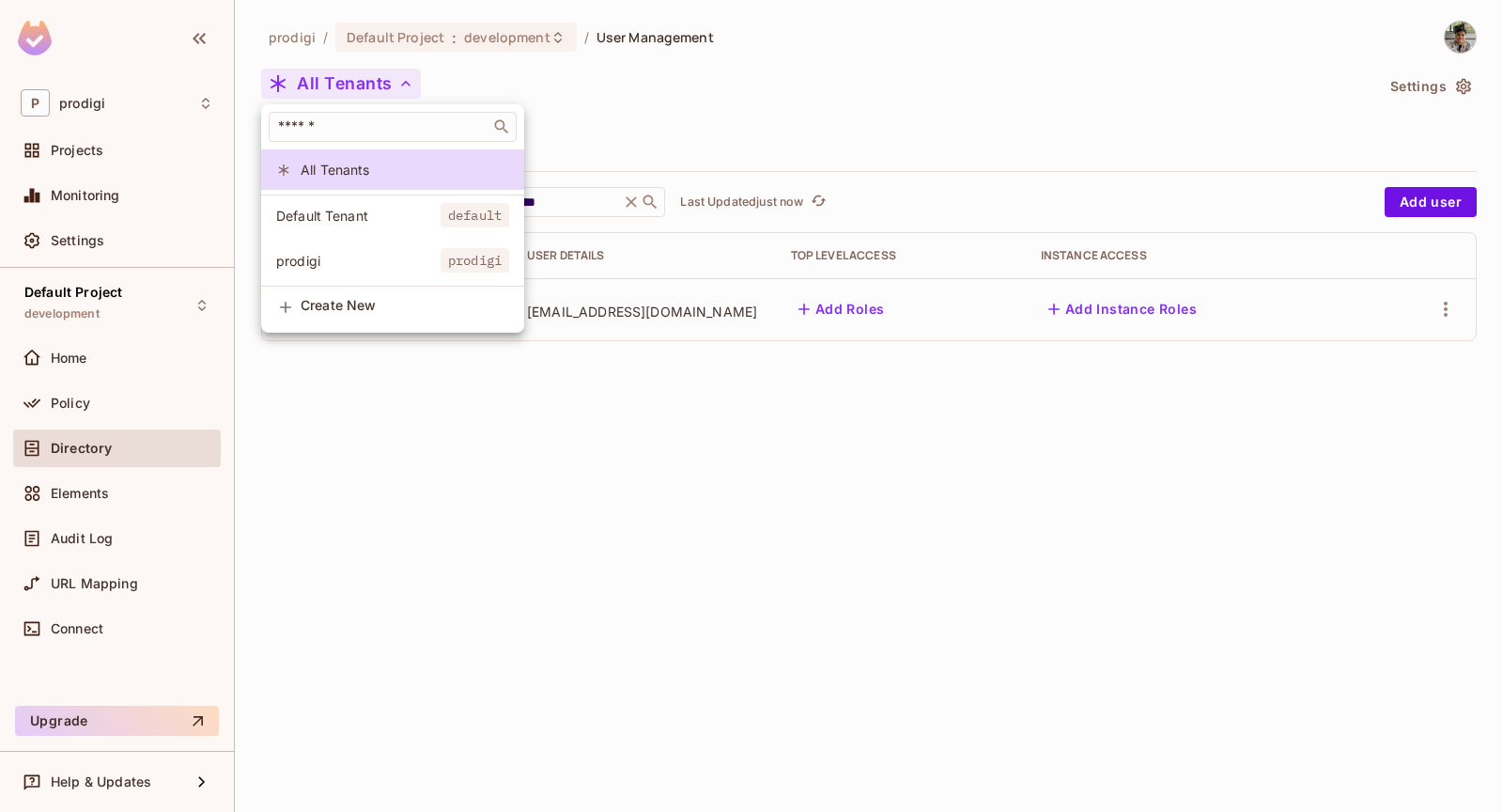
click at [359, 265] on span "prodigi" at bounding box center [358, 261] width 164 height 18
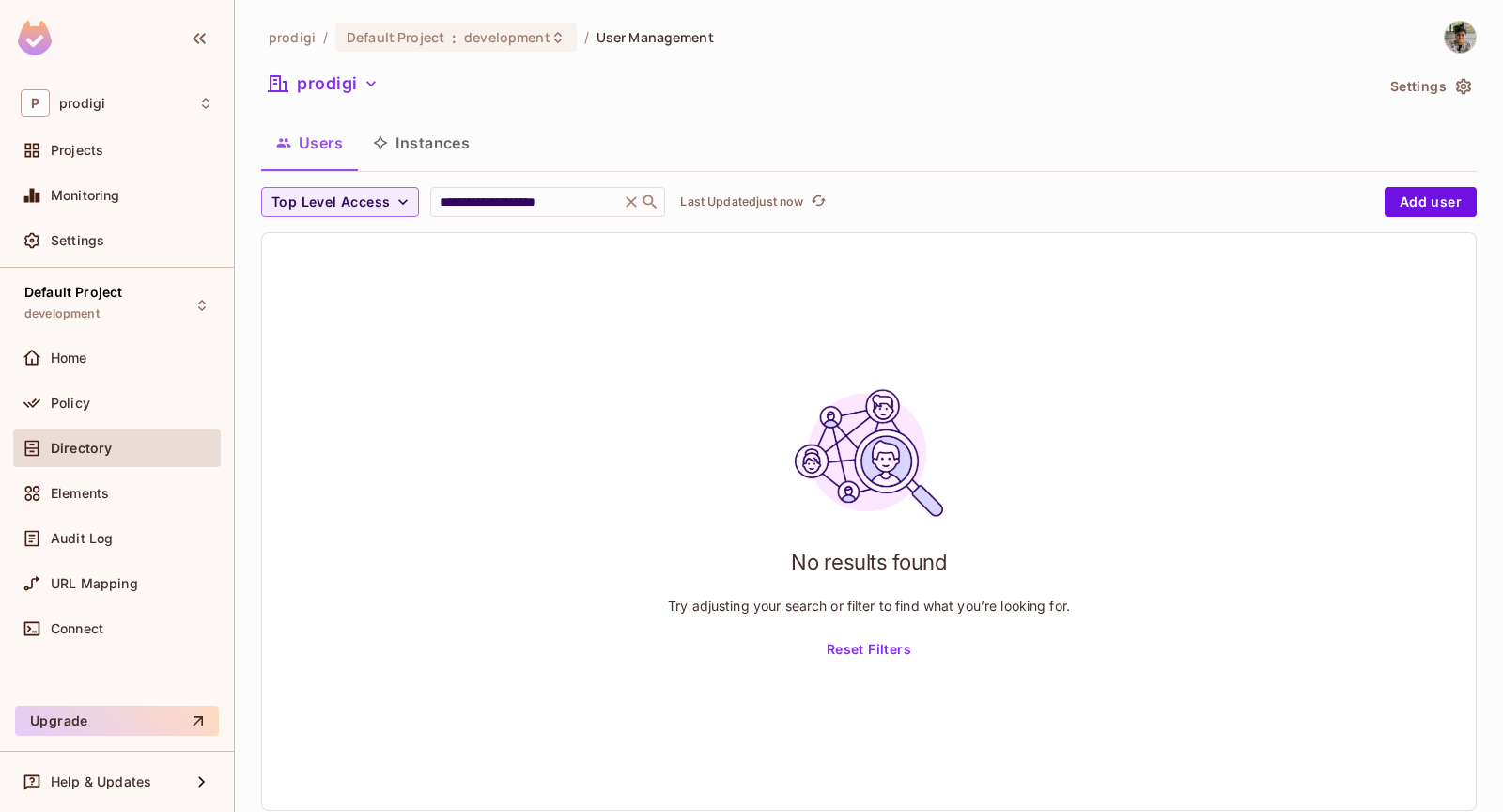
click at [630, 210] on icon at bounding box center [630, 201] width 19 height 19
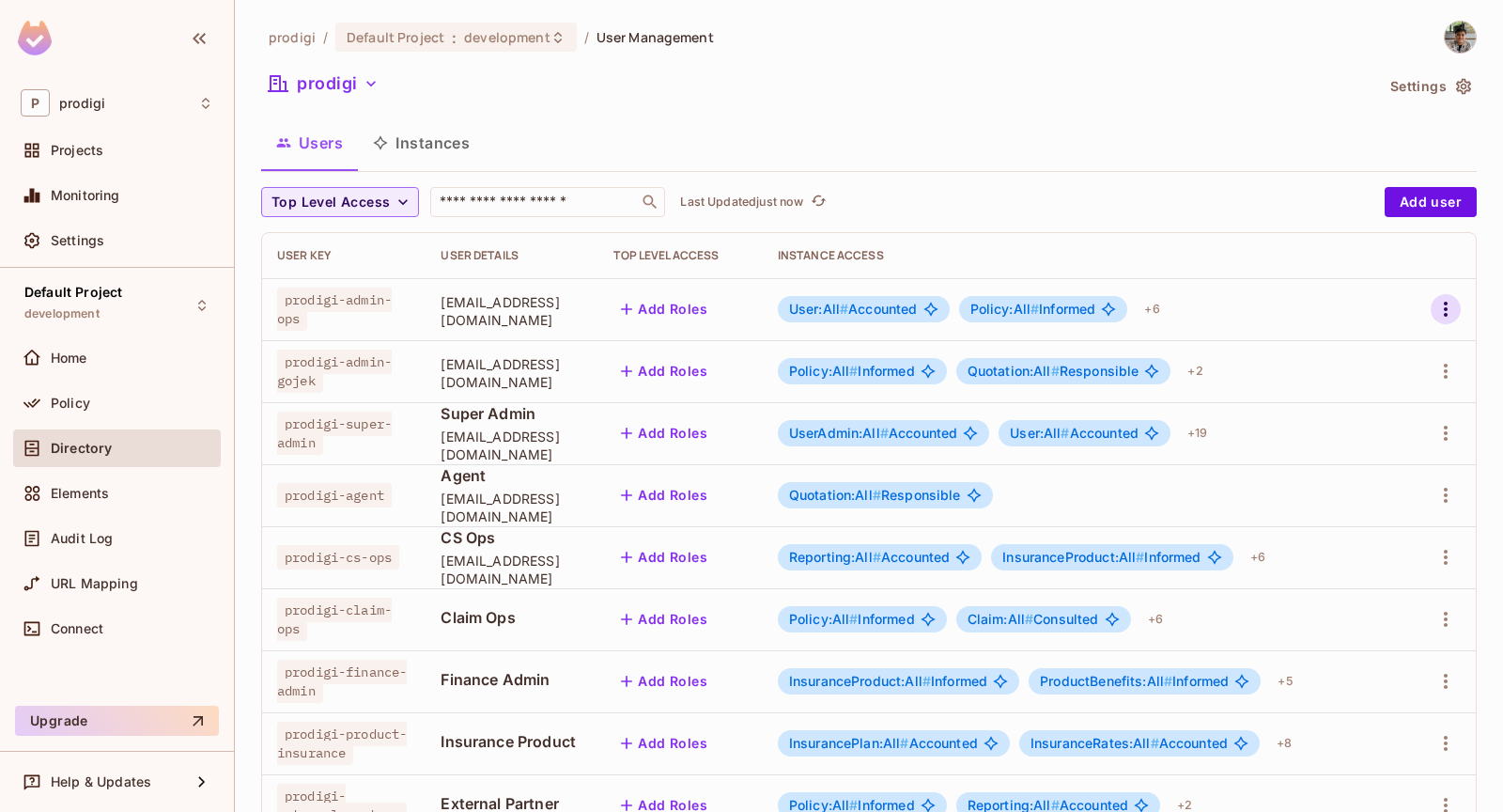
click at [1445, 311] on icon "button" at bounding box center [1445, 308] width 22 height 22
click at [1361, 353] on span "Edit" at bounding box center [1347, 351] width 37 height 30
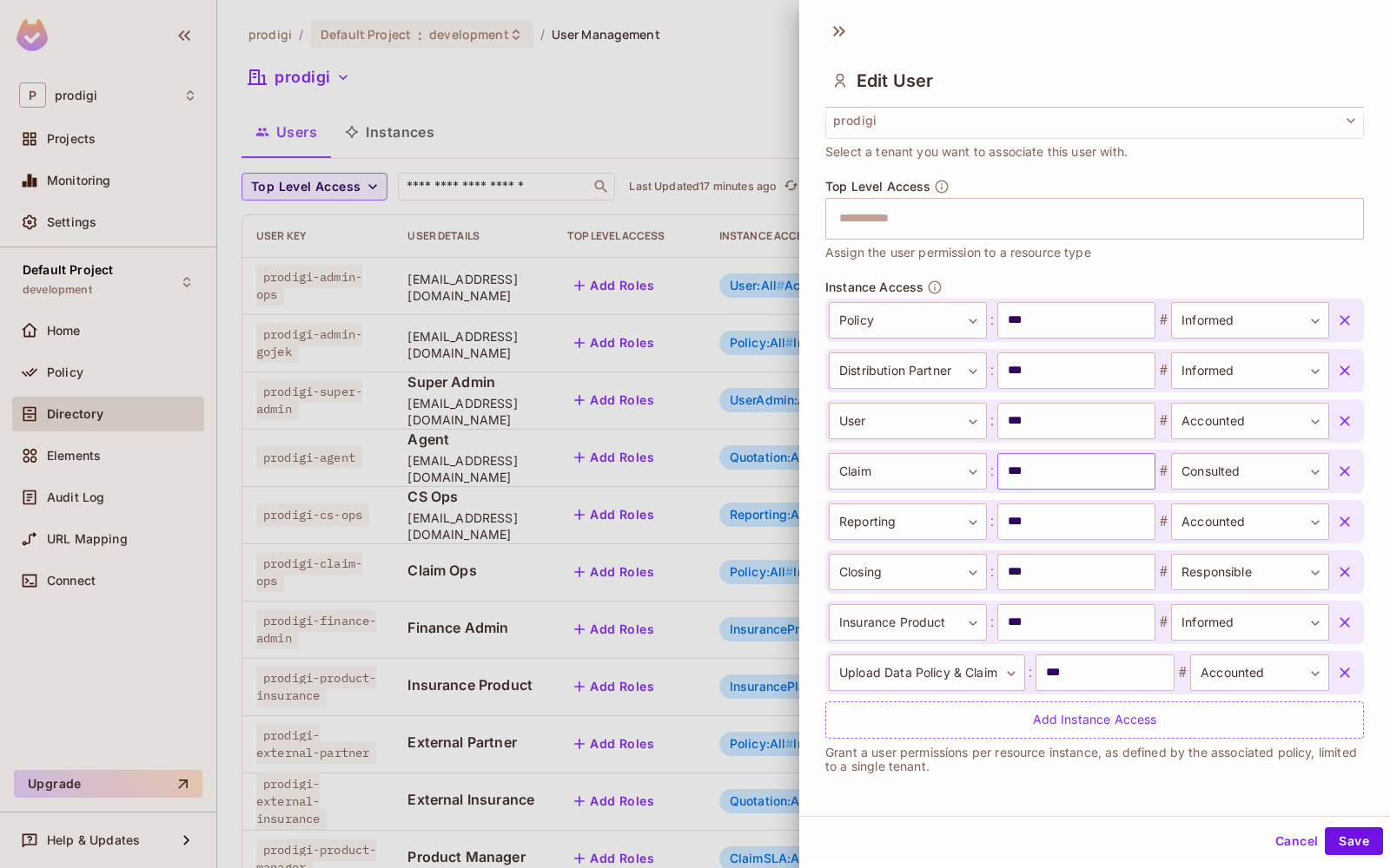
scroll to position [457, 0]
click at [941, 428] on body "P prodigi Projects Monitoring Settings Default Project development Home Policy …" at bounding box center [695, 434] width 1390 height 868
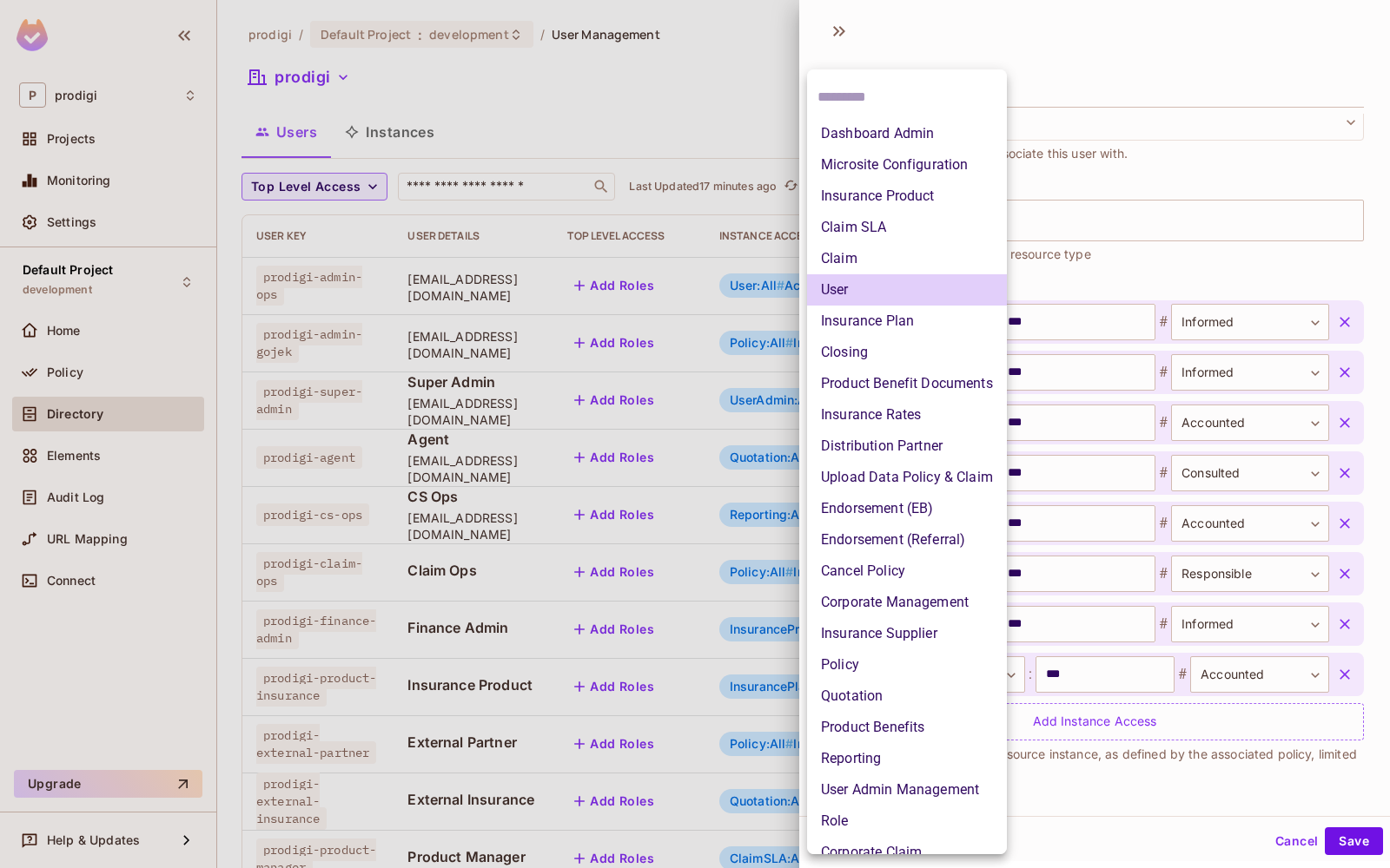
click at [1143, 251] on div at bounding box center [695, 434] width 1390 height 868
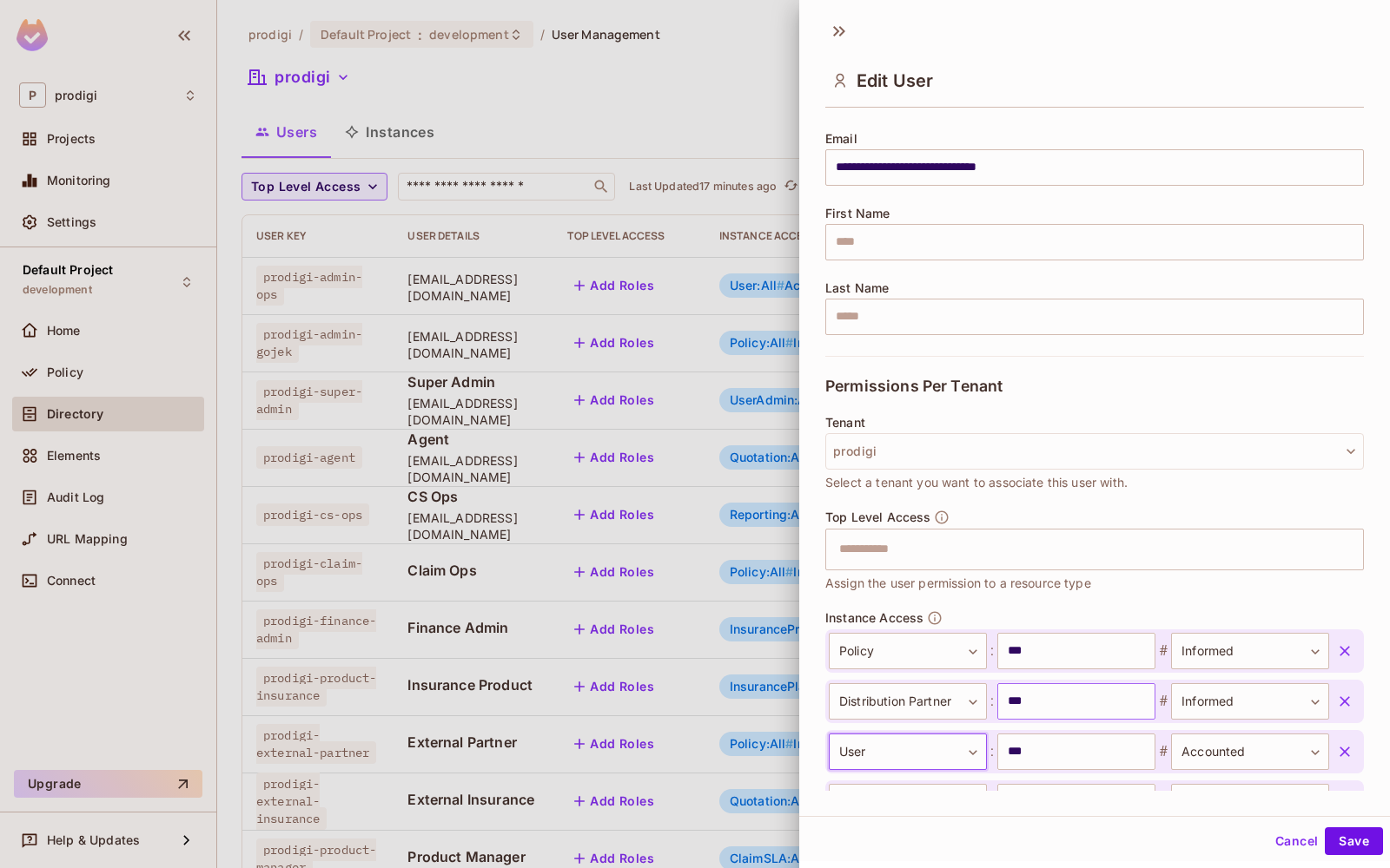
scroll to position [0, 0]
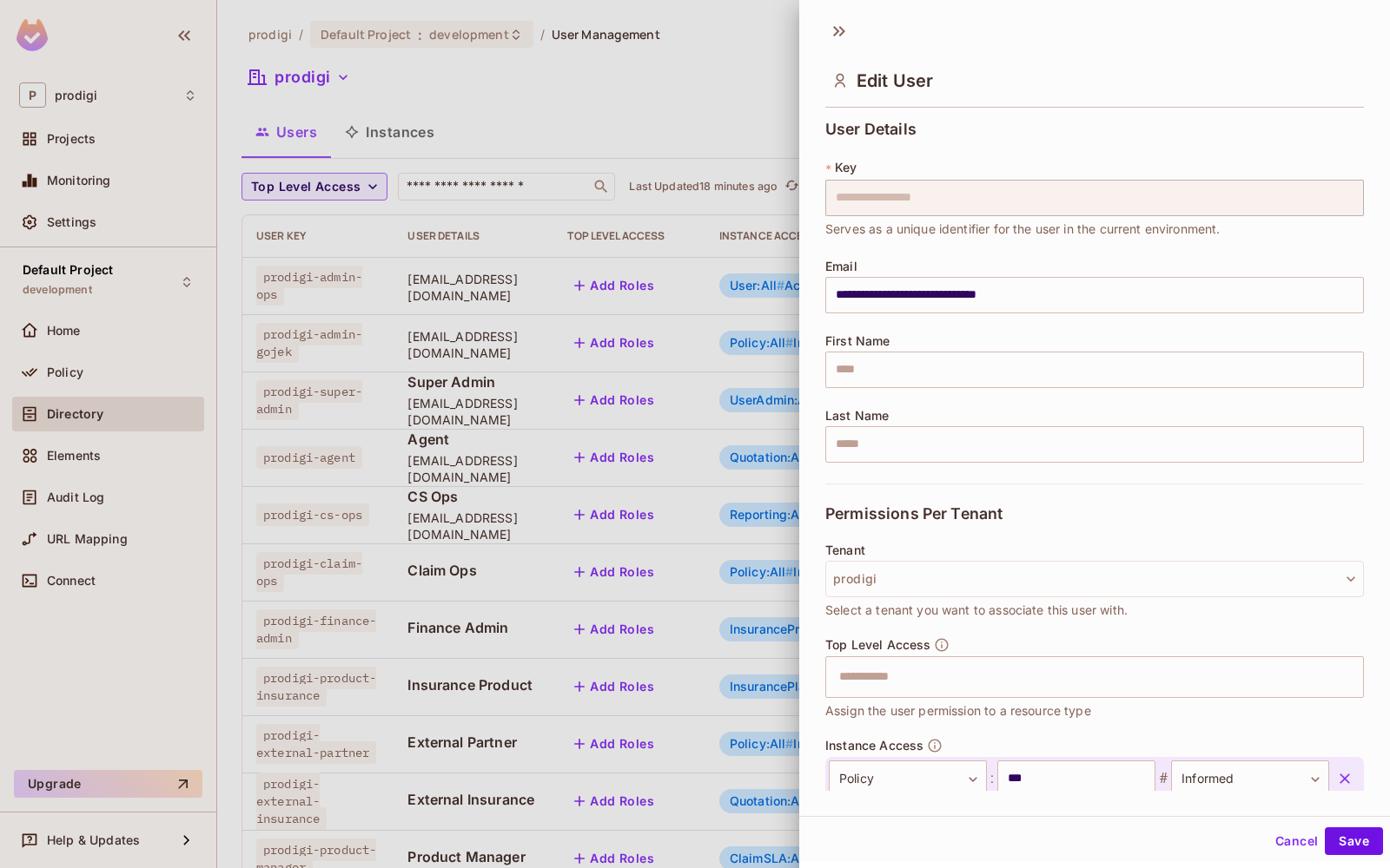
click at [481, 344] on div at bounding box center [695, 434] width 1390 height 868
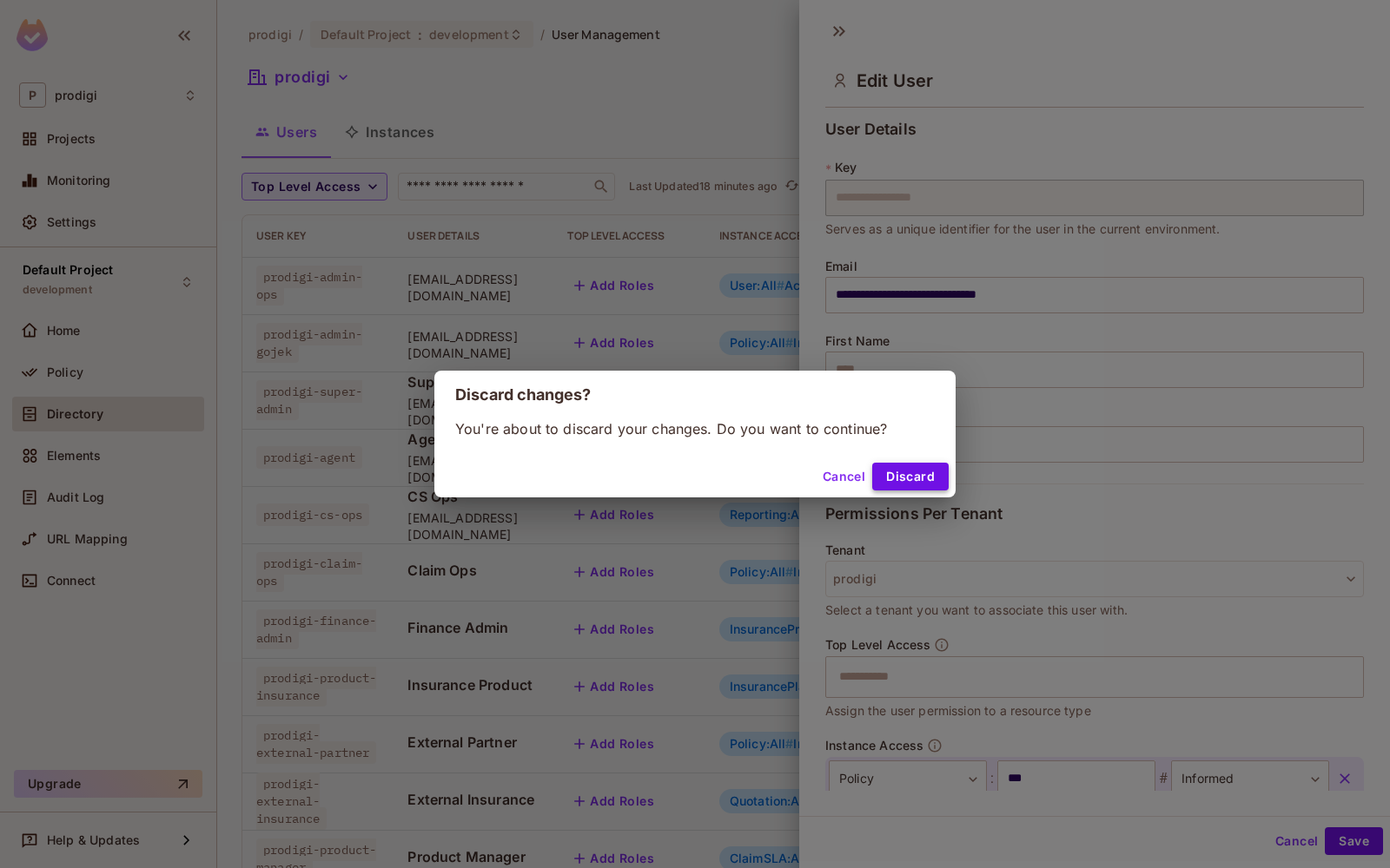
click at [928, 473] on button "Discard" at bounding box center [910, 476] width 77 height 28
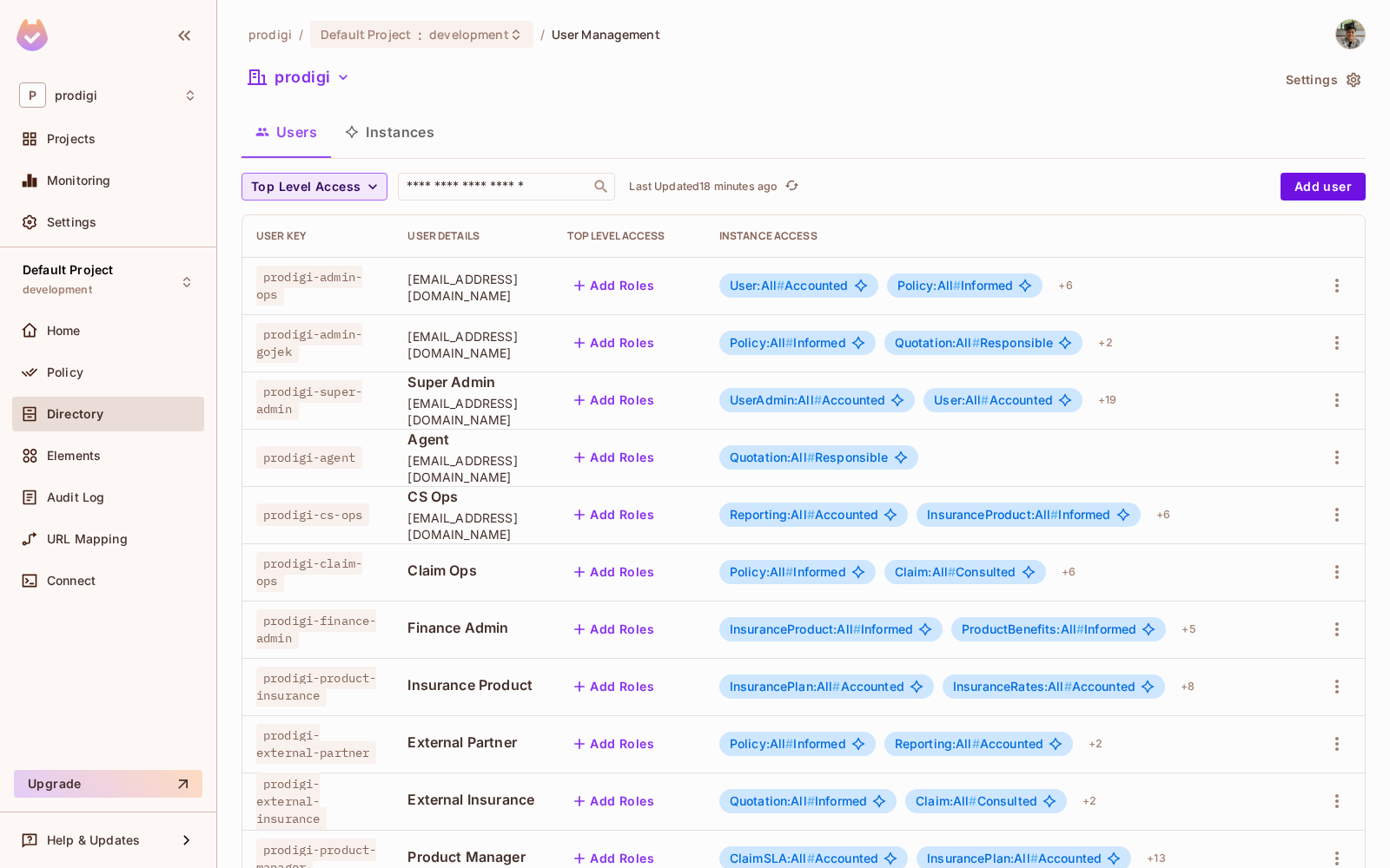
click at [320, 186] on span "Top Level Access" at bounding box center [305, 187] width 109 height 22
click at [424, 150] on div at bounding box center [695, 434] width 1390 height 868
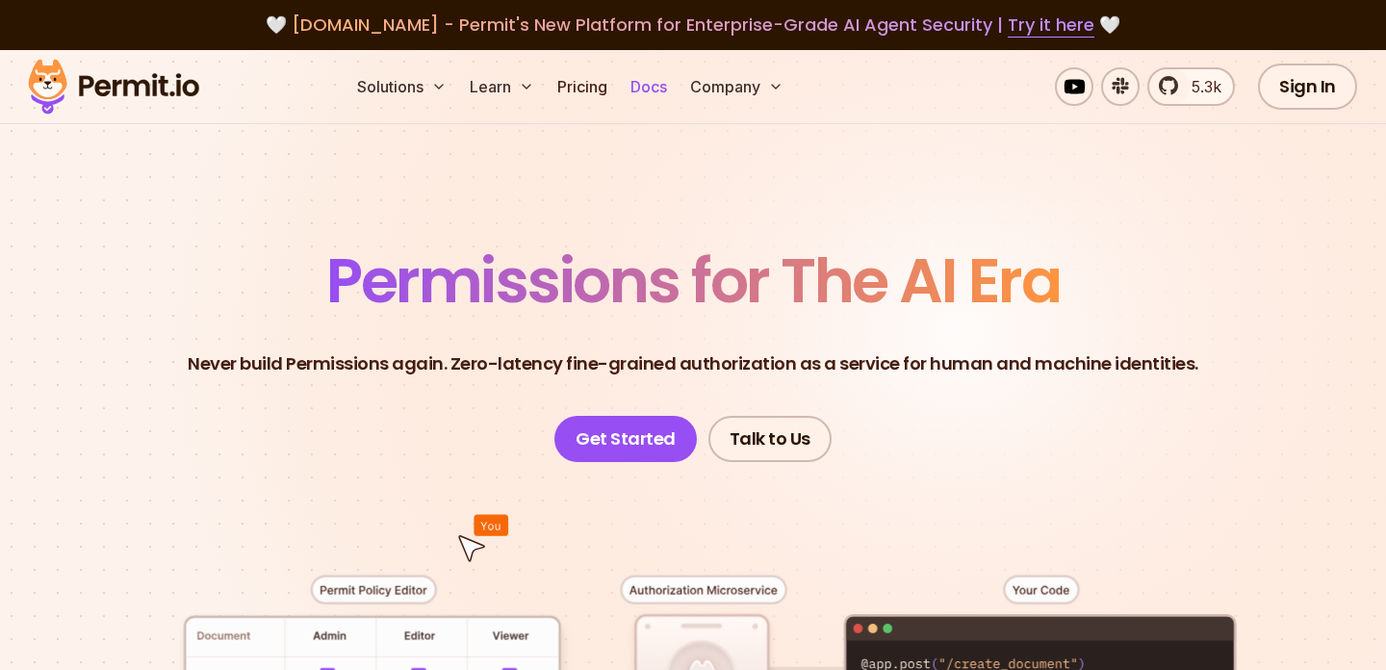
click at [653, 88] on link "Docs" at bounding box center [649, 86] width 52 height 38
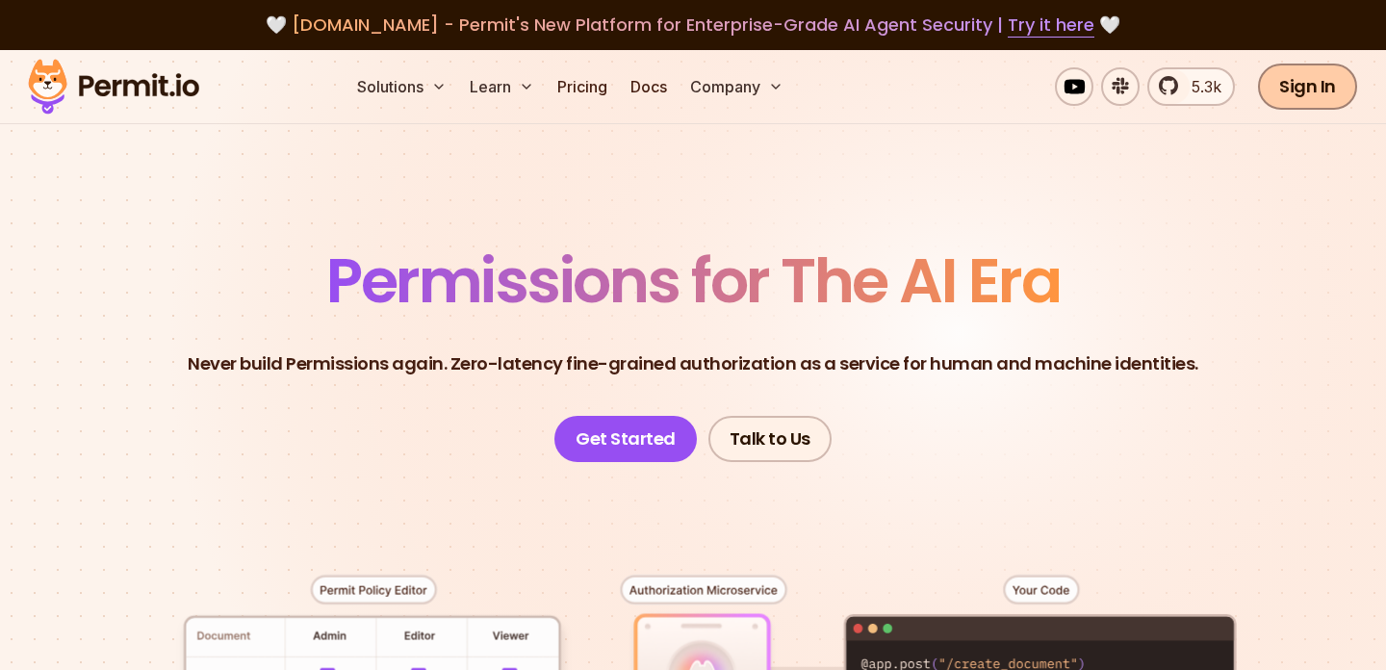
click at [1300, 79] on link "Sign In" at bounding box center [1307, 87] width 99 height 46
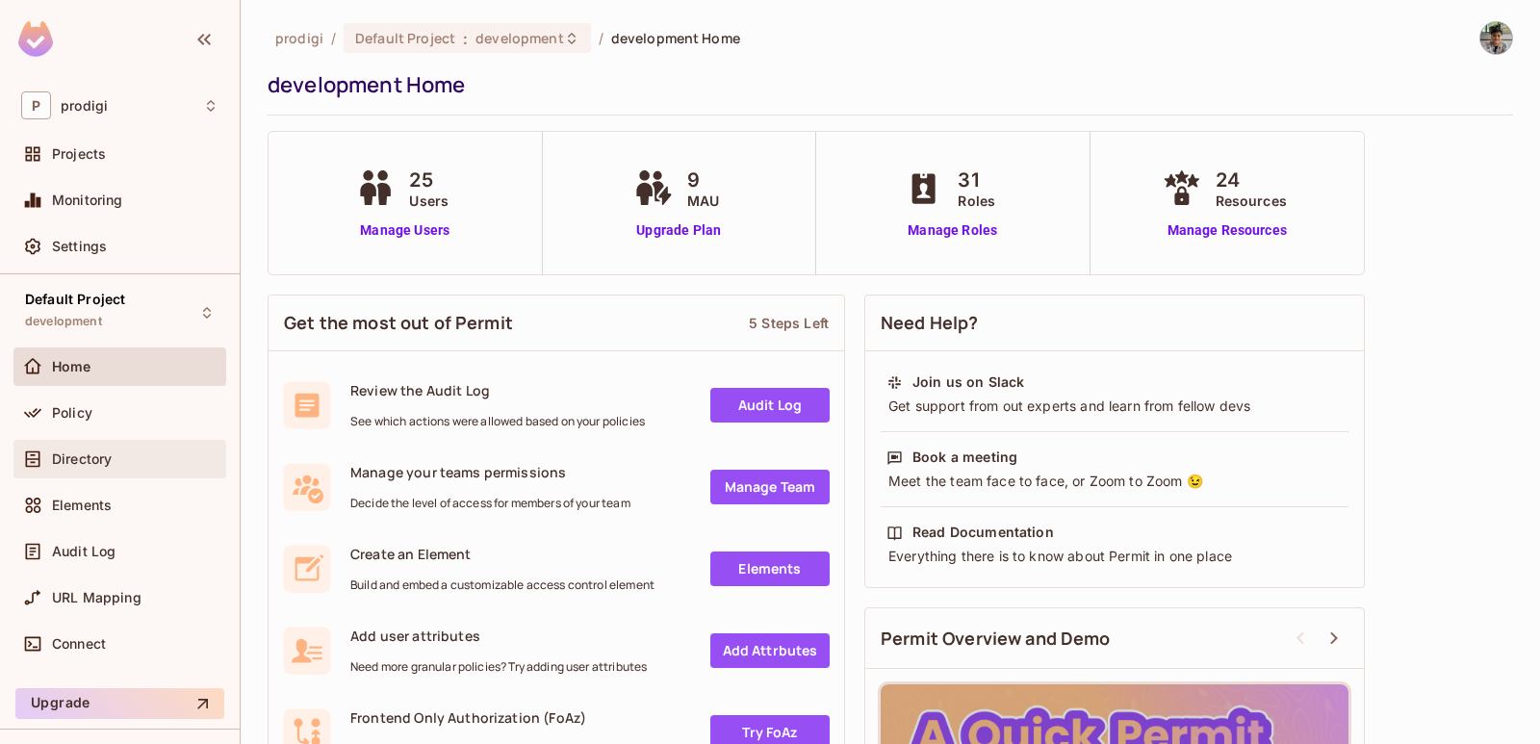
click at [152, 457] on div "Directory" at bounding box center [135, 458] width 167 height 15
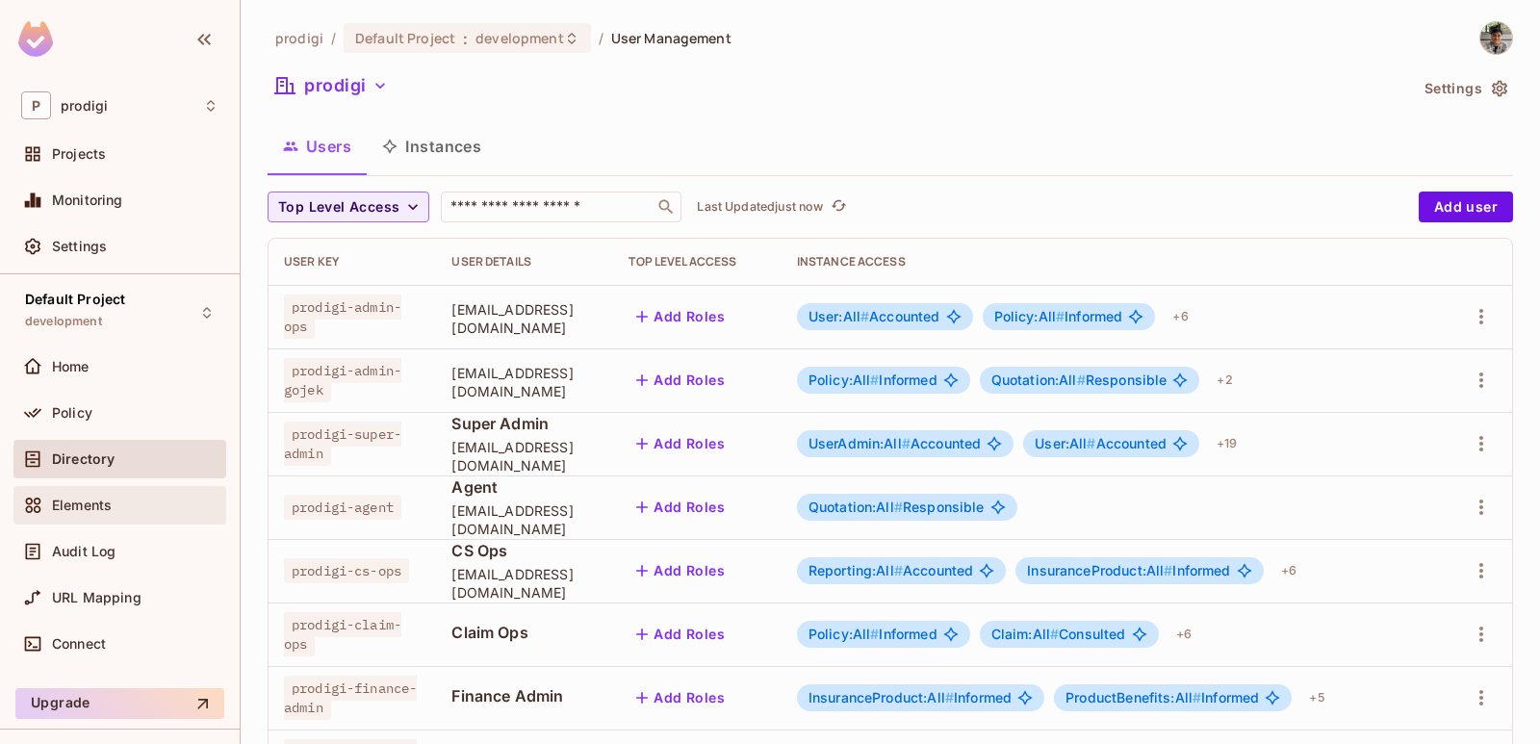
scroll to position [44, 0]
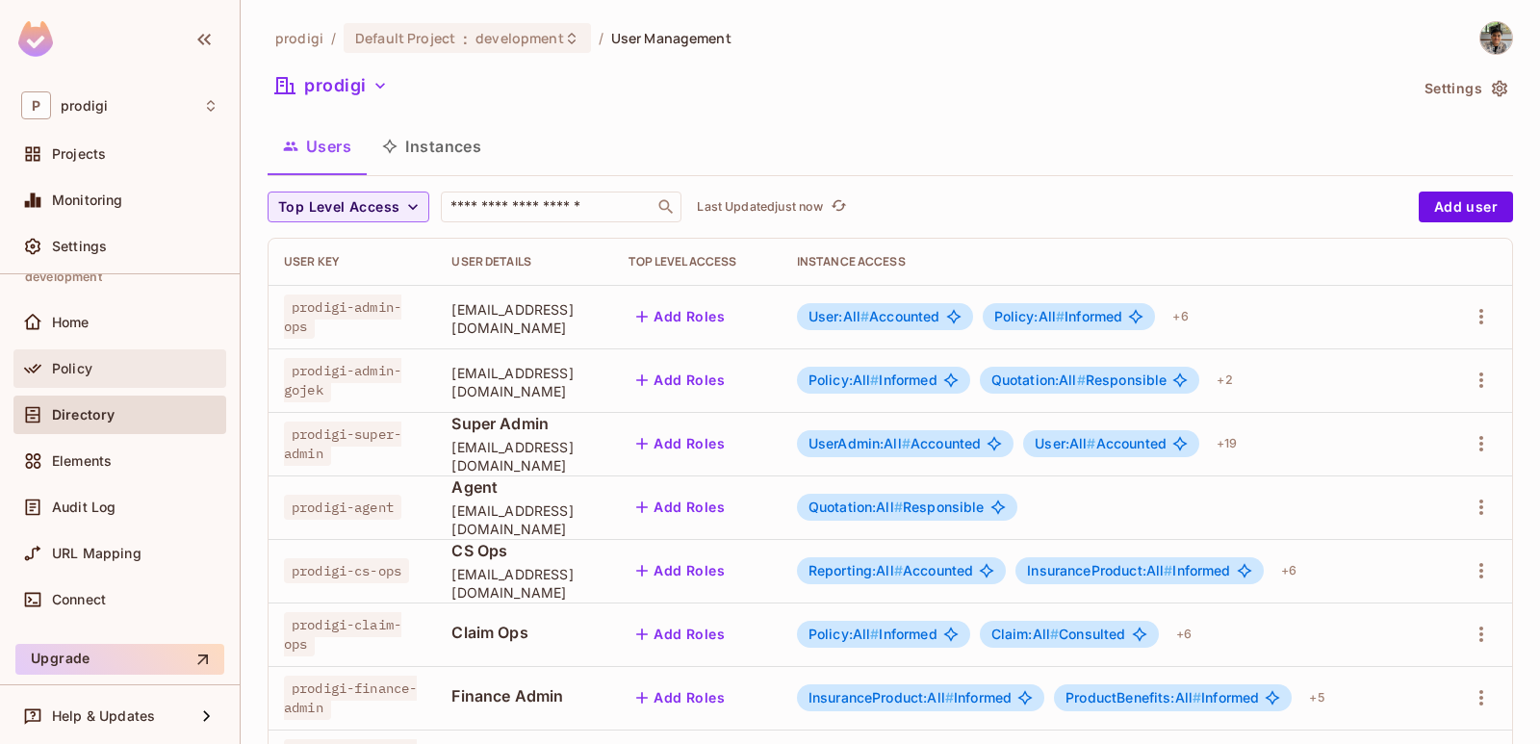
click at [131, 374] on div "Policy" at bounding box center [119, 368] width 197 height 23
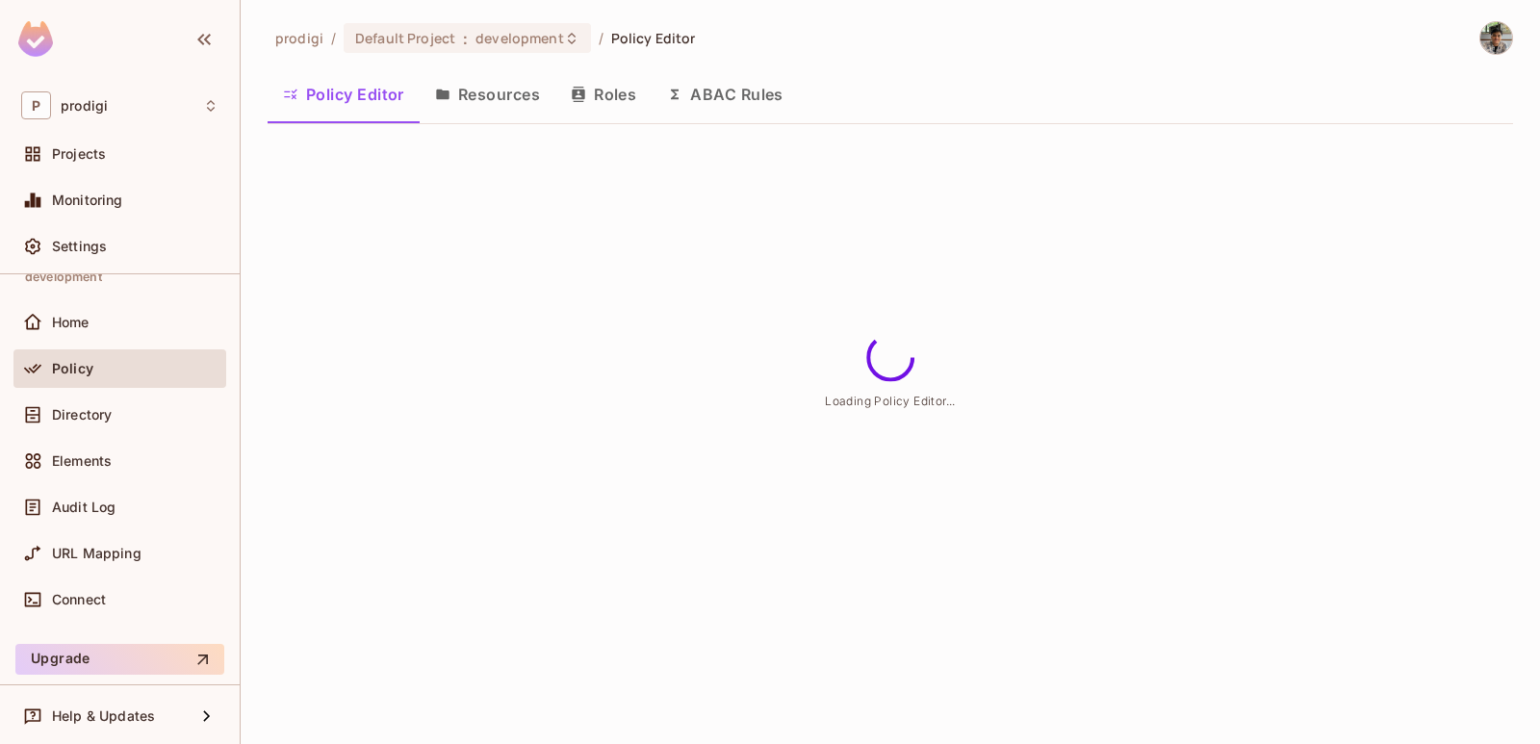
click at [507, 103] on button "Resources" at bounding box center [488, 94] width 136 height 48
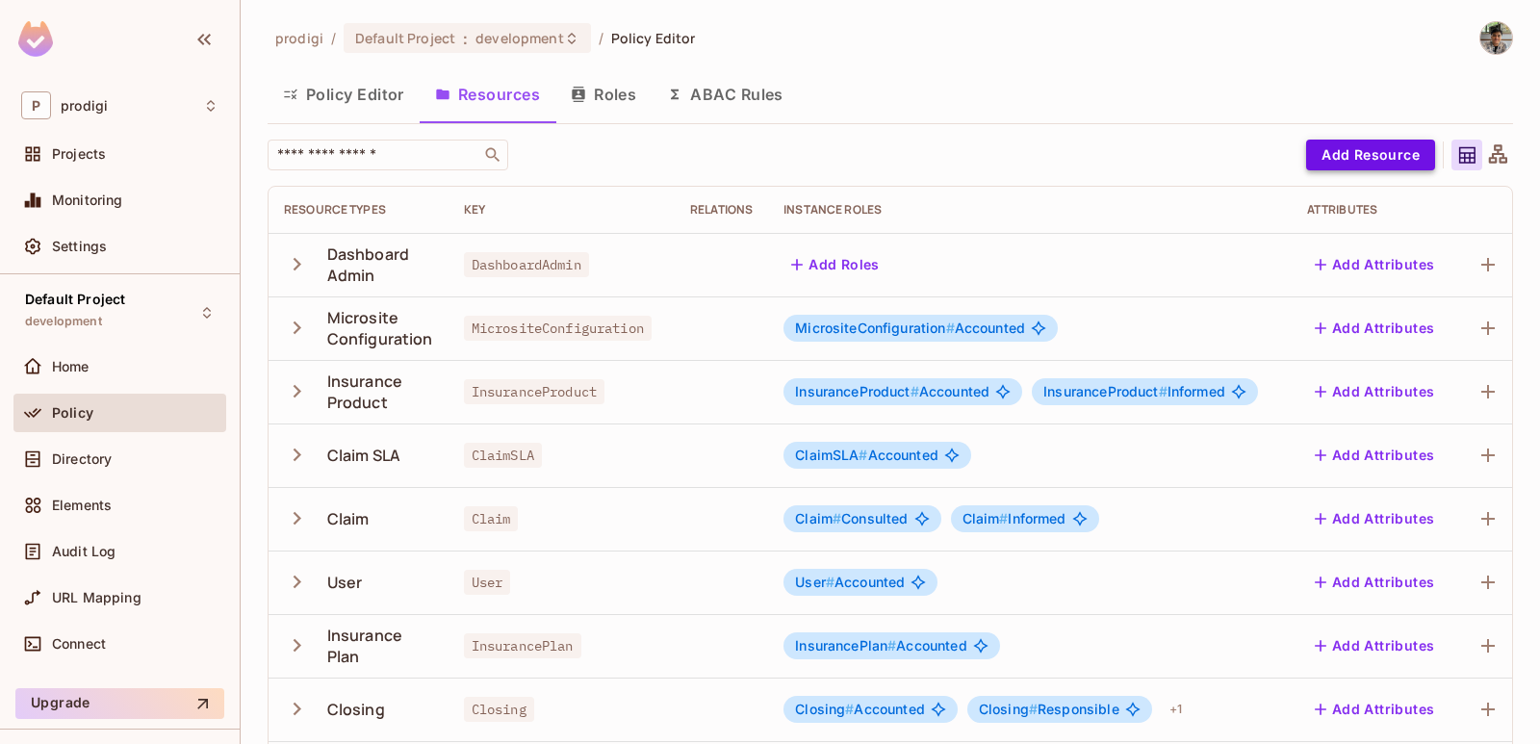
click at [1359, 156] on button "Add Resource" at bounding box center [1370, 155] width 129 height 31
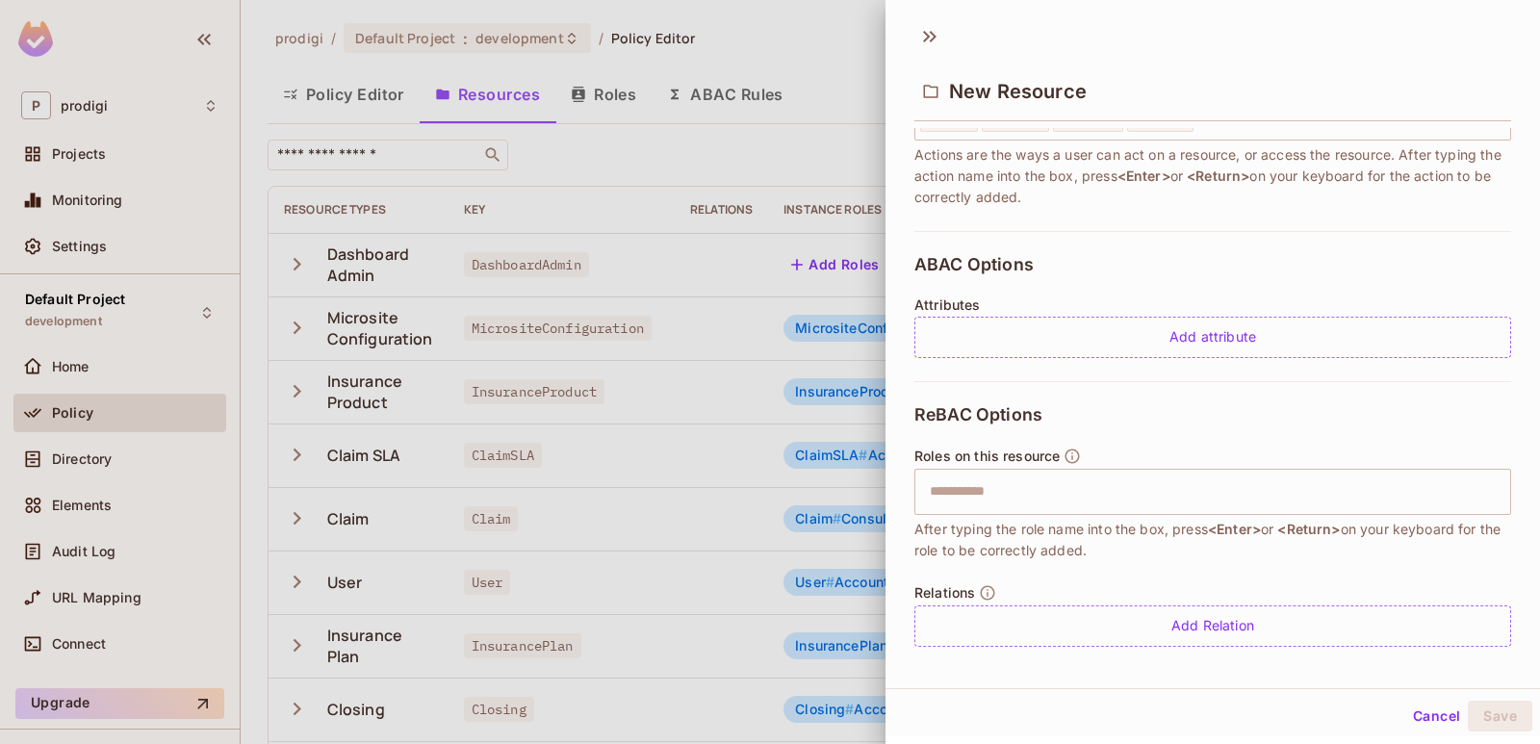
scroll to position [313, 0]
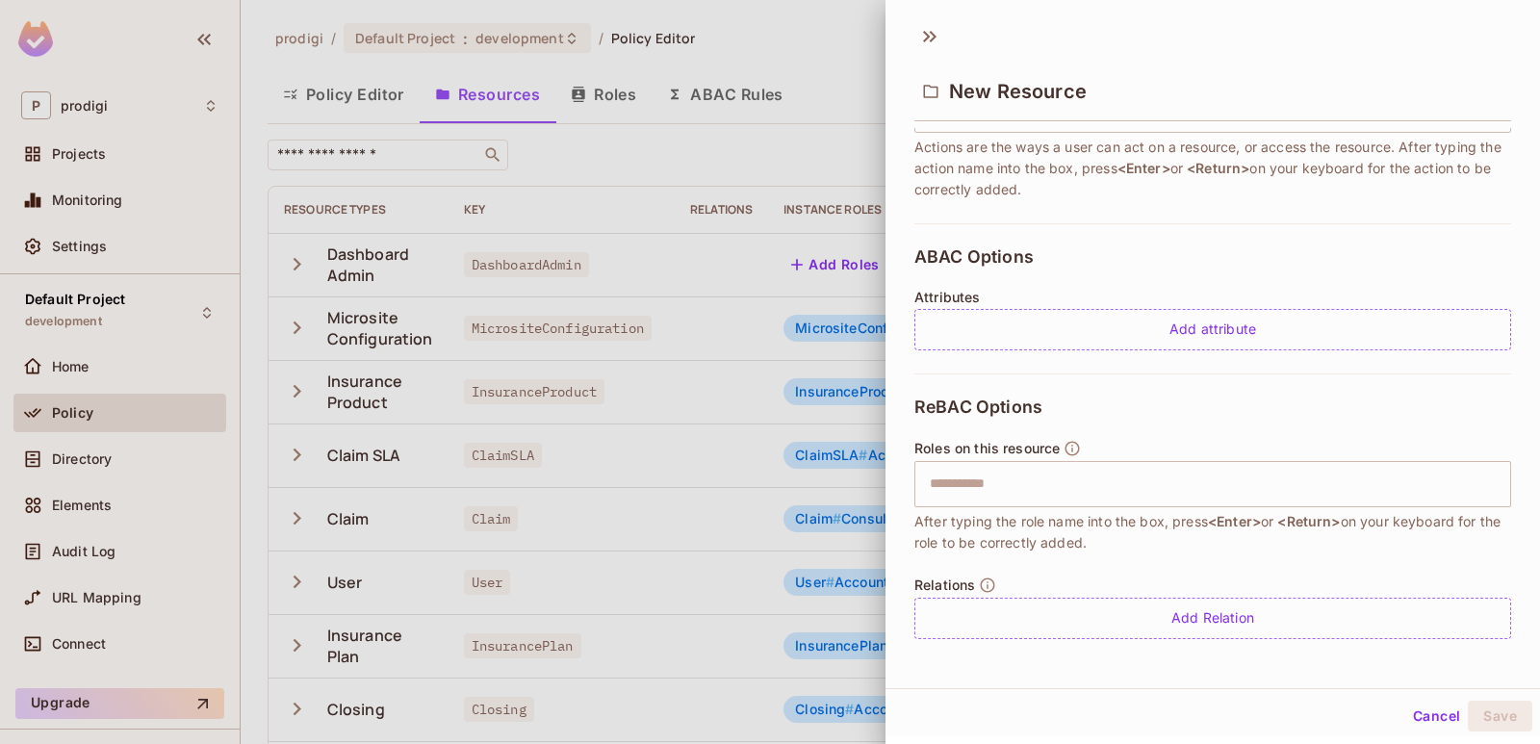
click at [607, 346] on div at bounding box center [770, 372] width 1540 height 744
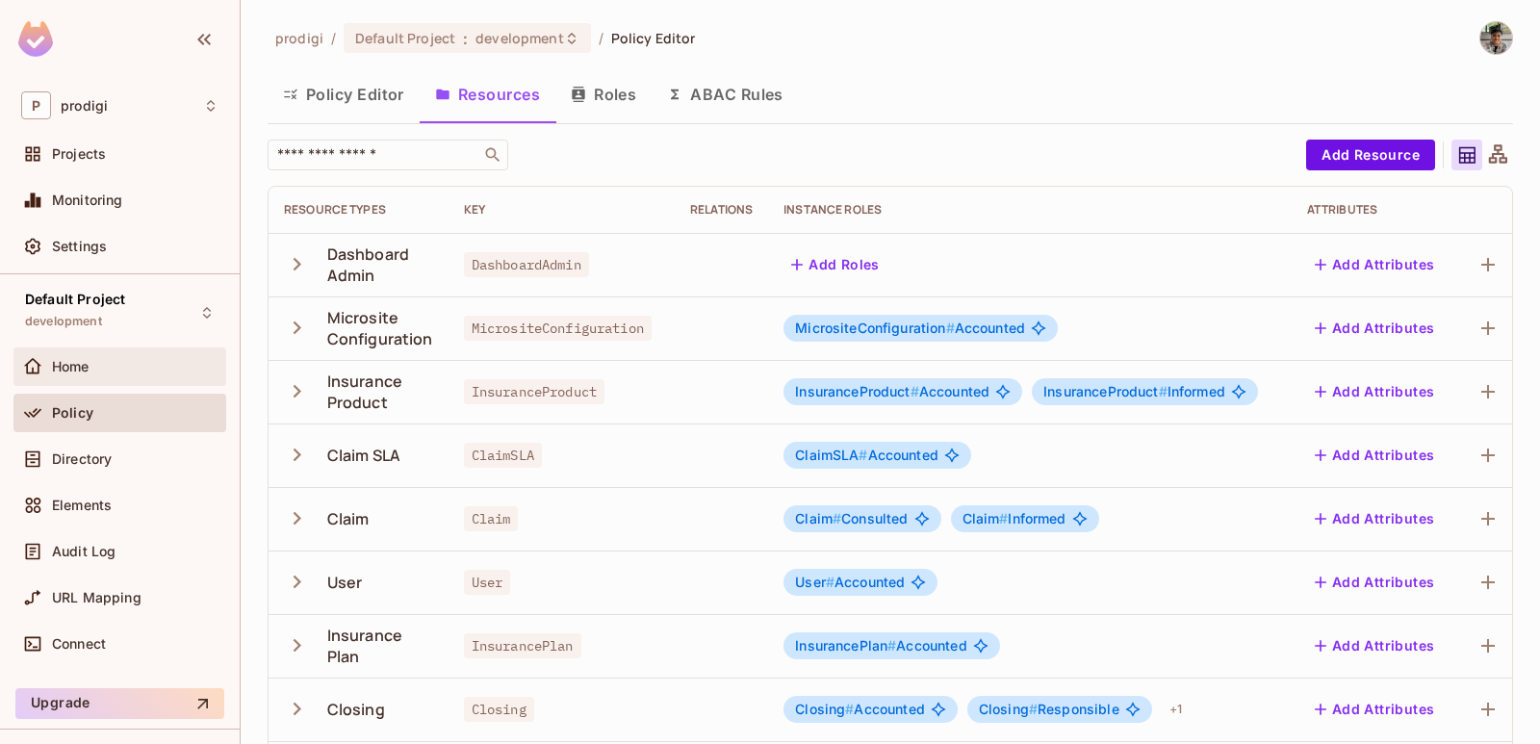
click at [114, 361] on div "Home" at bounding box center [135, 366] width 167 height 15
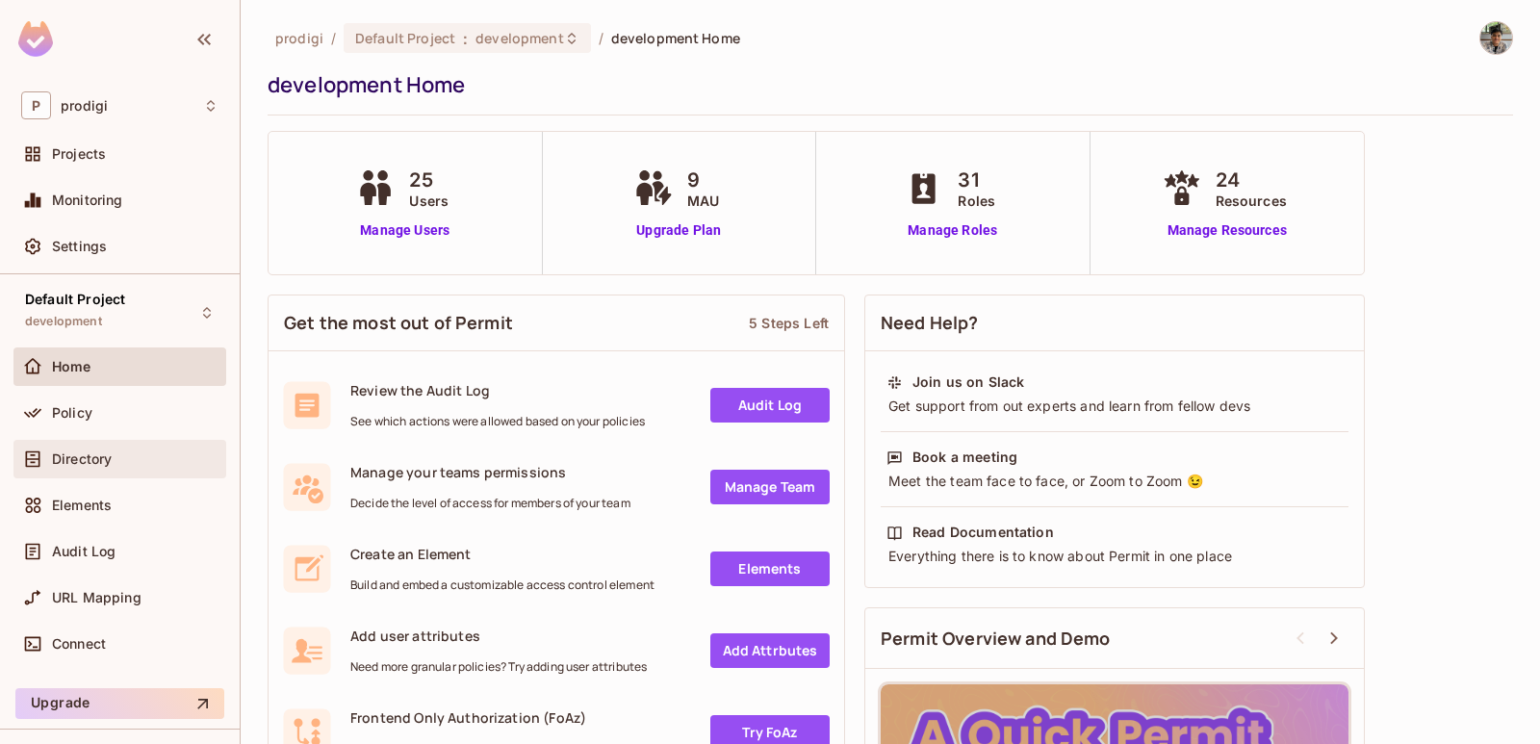
click at [102, 469] on div "Directory" at bounding box center [119, 459] width 213 height 38
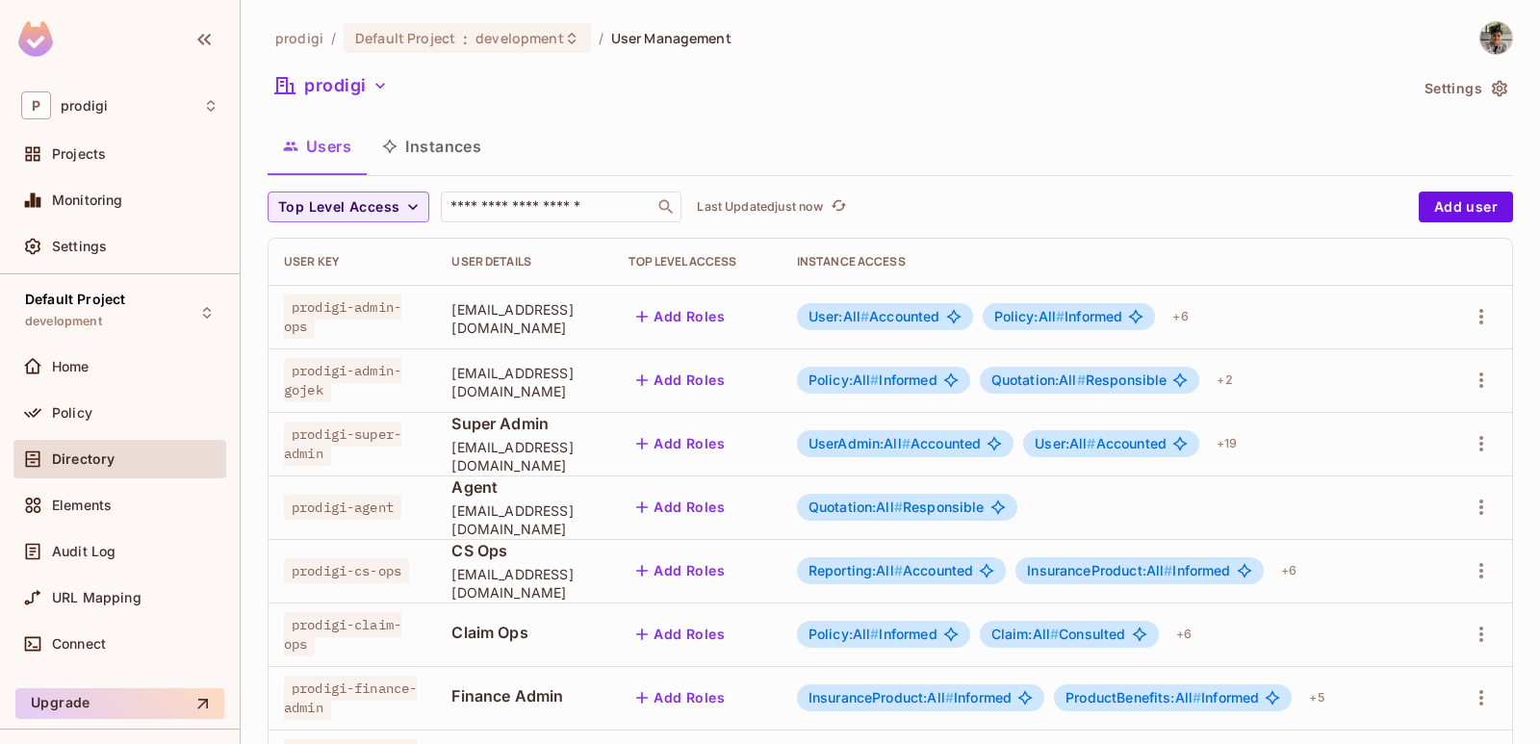
click at [443, 133] on button "Instances" at bounding box center [432, 146] width 130 height 48
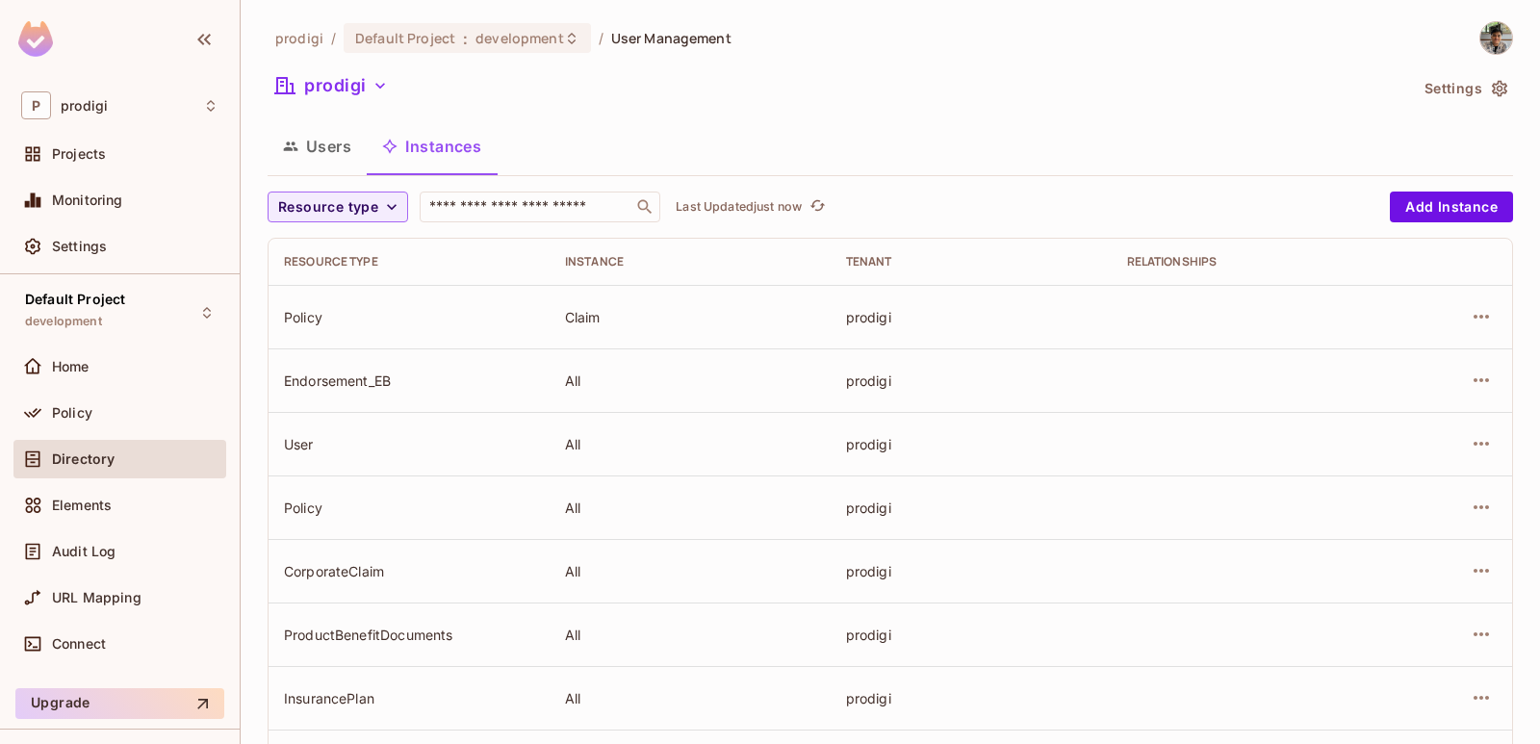
click at [335, 140] on button "Users" at bounding box center [317, 146] width 99 height 48
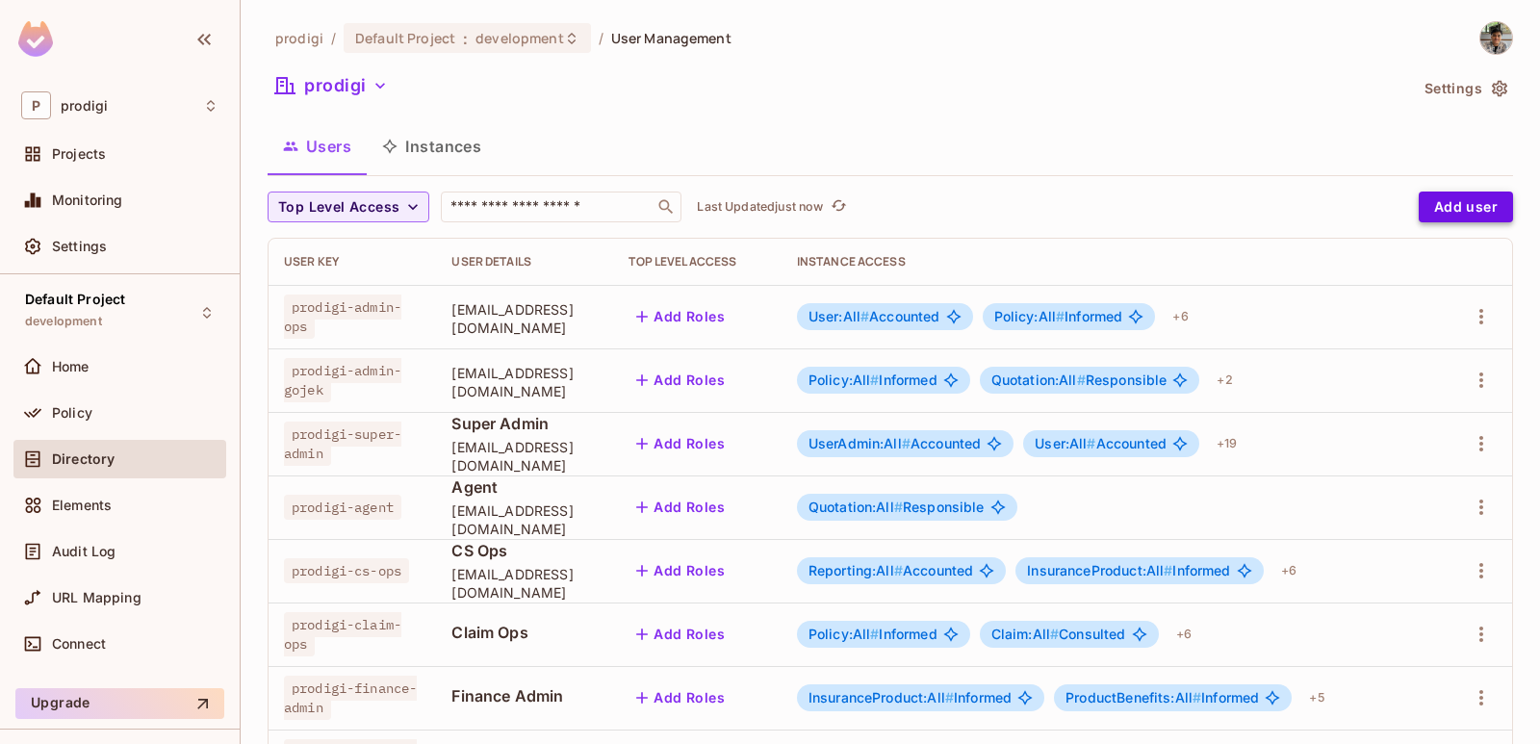
click at [1473, 196] on button "Add user" at bounding box center [1466, 207] width 94 height 31
click at [1464, 213] on button "Add user" at bounding box center [1466, 207] width 94 height 31
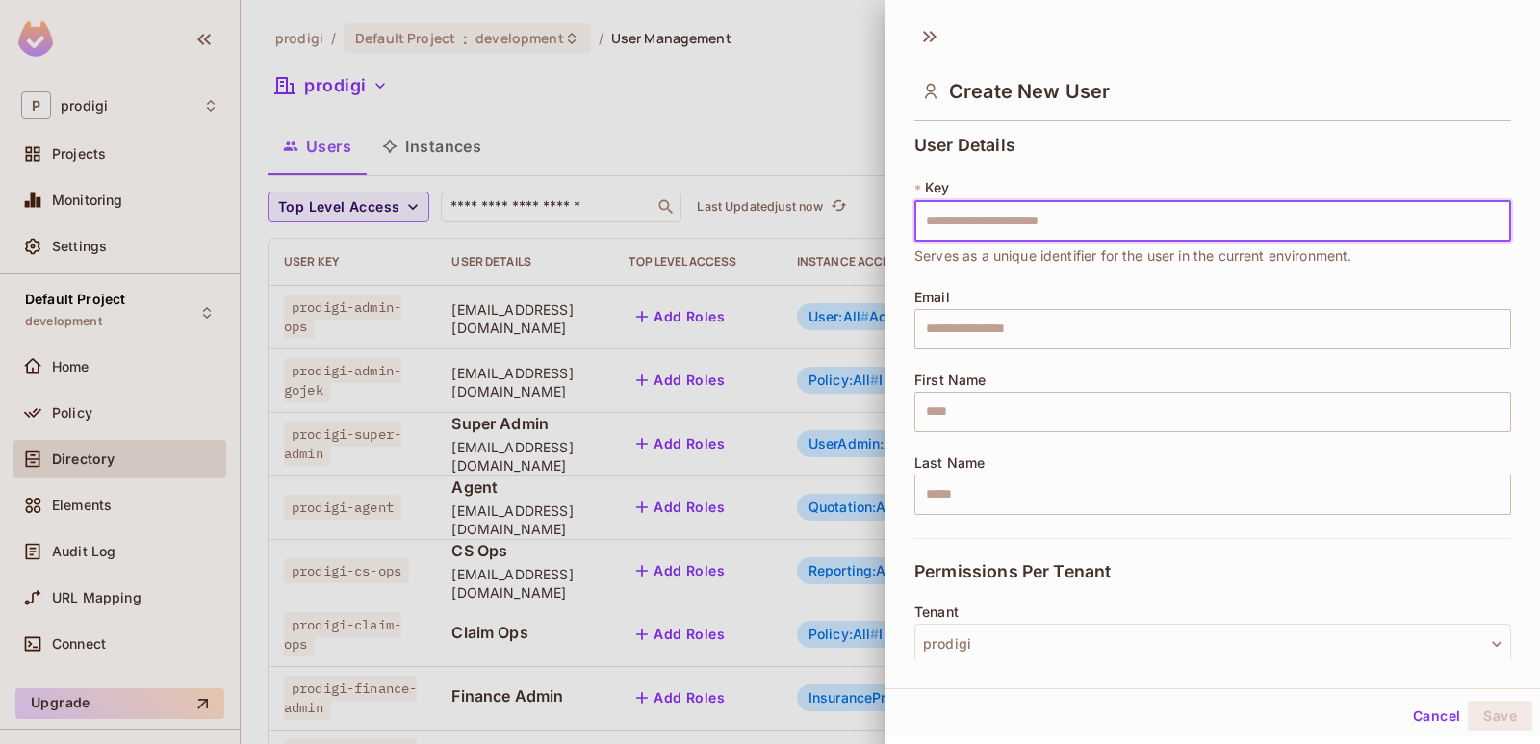
scroll to position [277, 0]
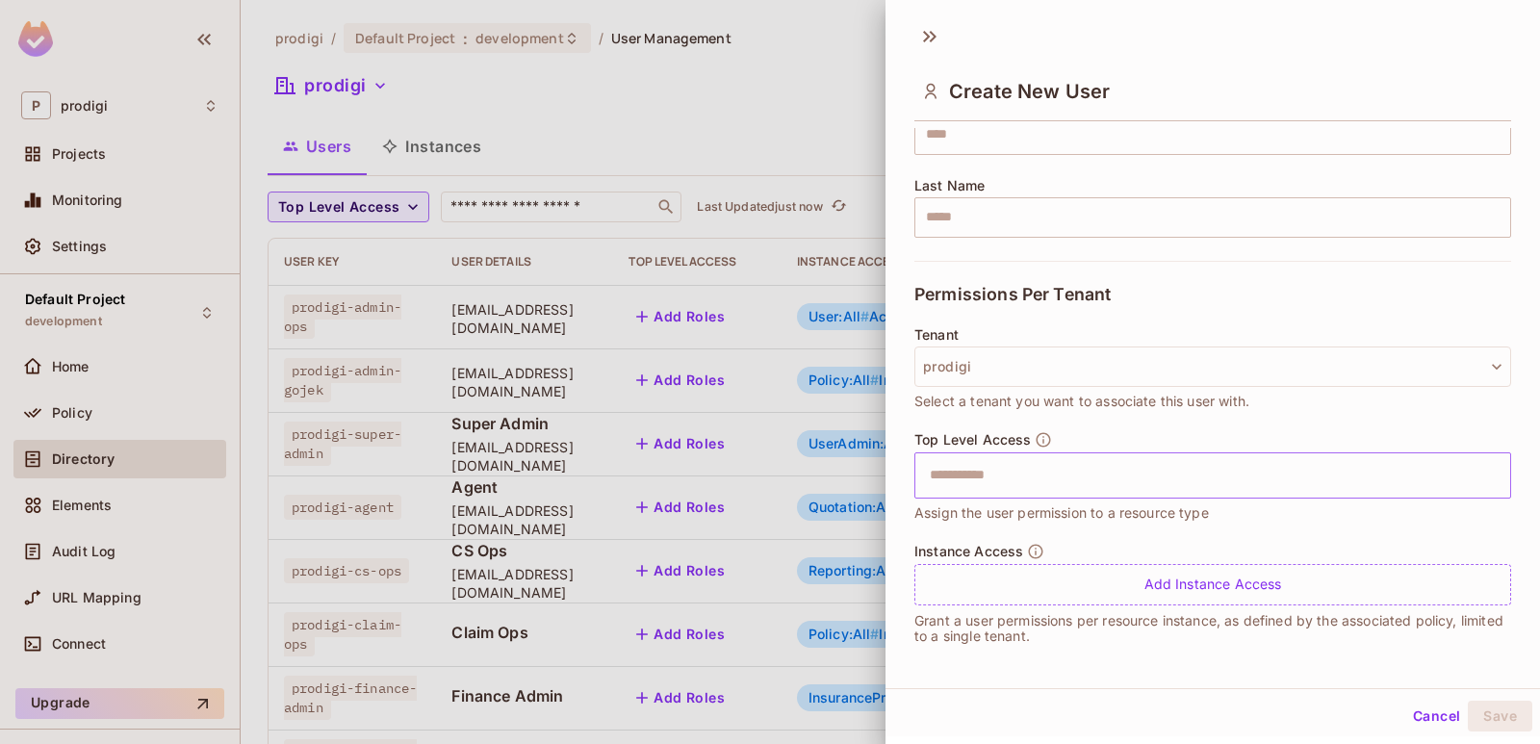
click at [1055, 478] on input "text" at bounding box center [1195, 475] width 555 height 38
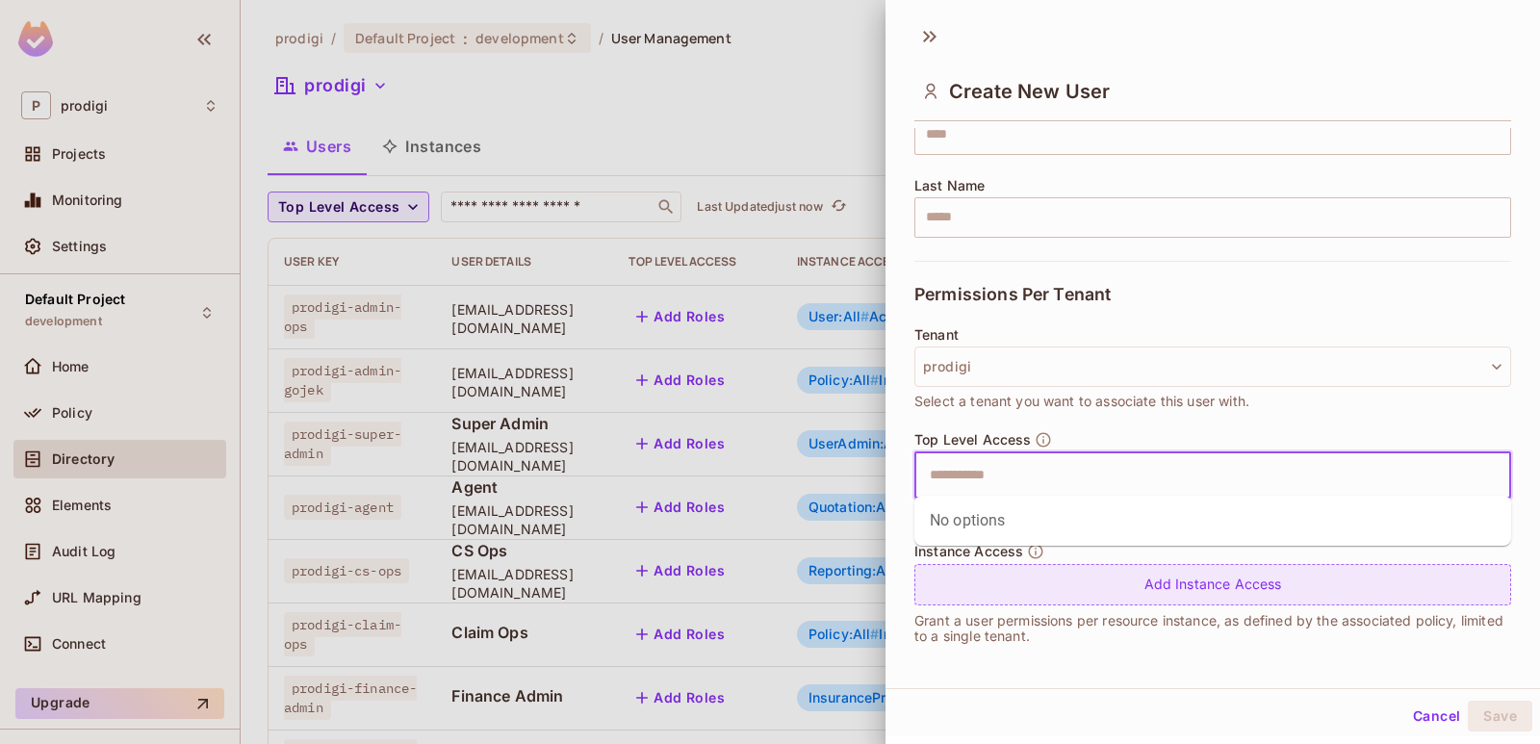
click at [1062, 567] on div "Add Instance Access" at bounding box center [1212, 584] width 597 height 41
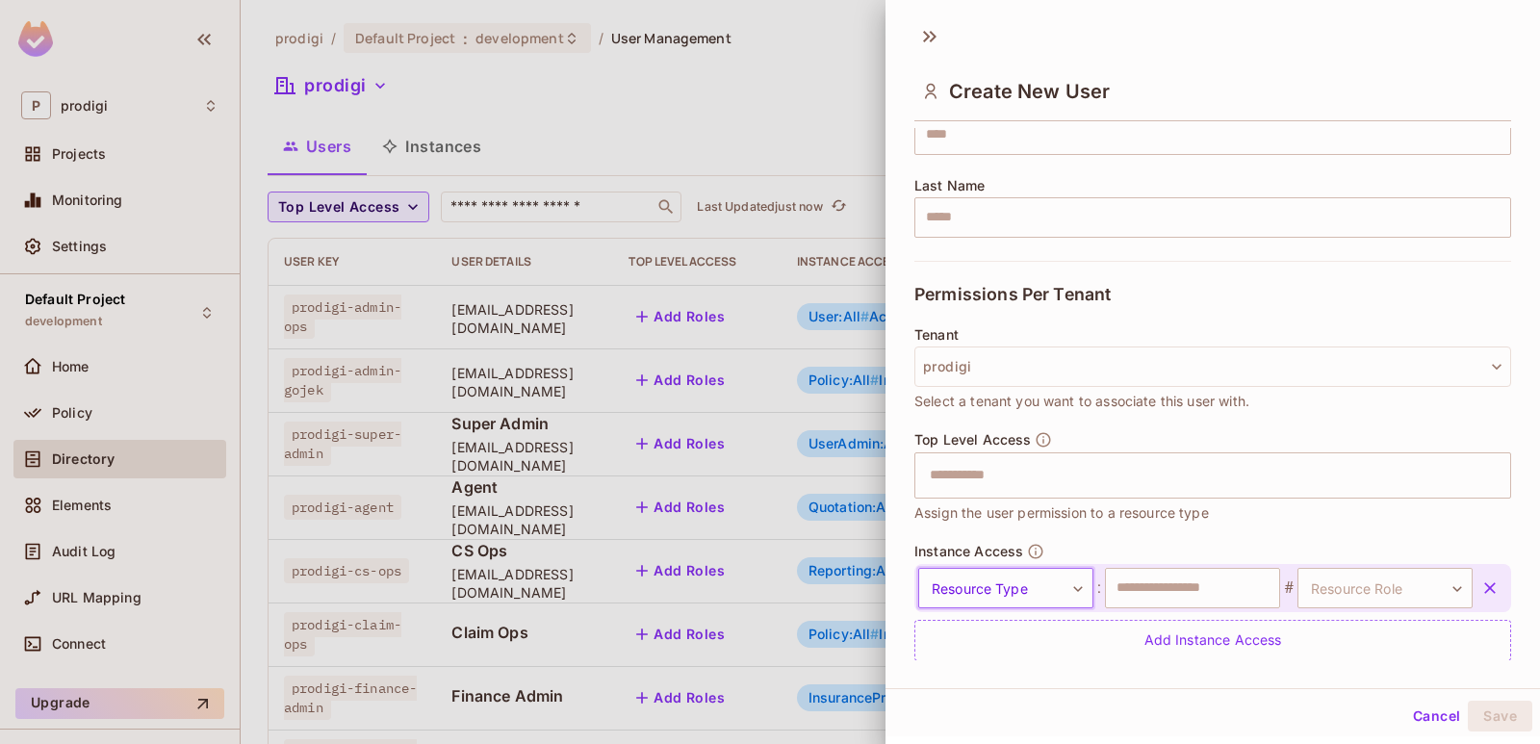
click at [1052, 596] on body "P prodigi Projects Monitoring Settings Default Project development Home Policy …" at bounding box center [770, 372] width 1540 height 744
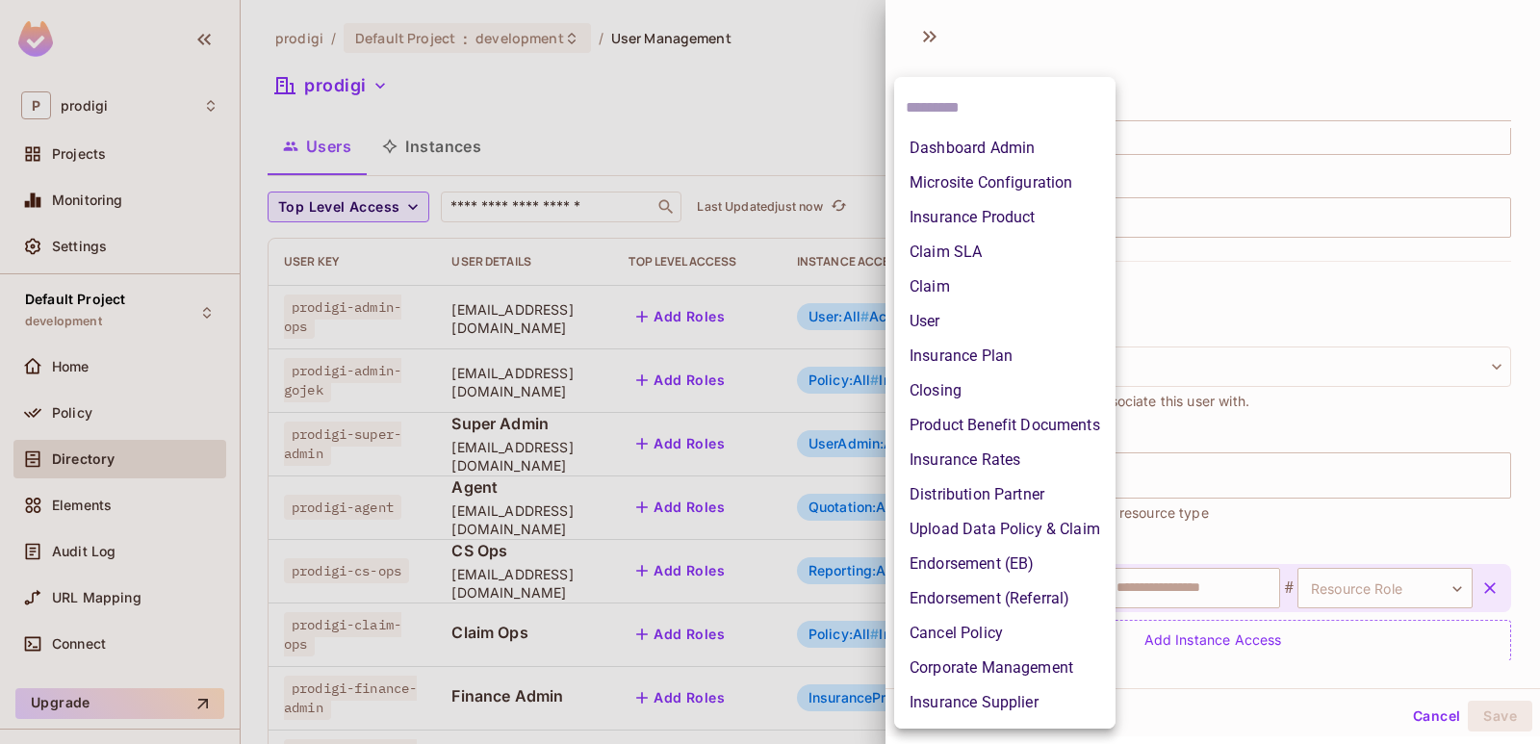
click at [1250, 591] on div at bounding box center [770, 372] width 1540 height 744
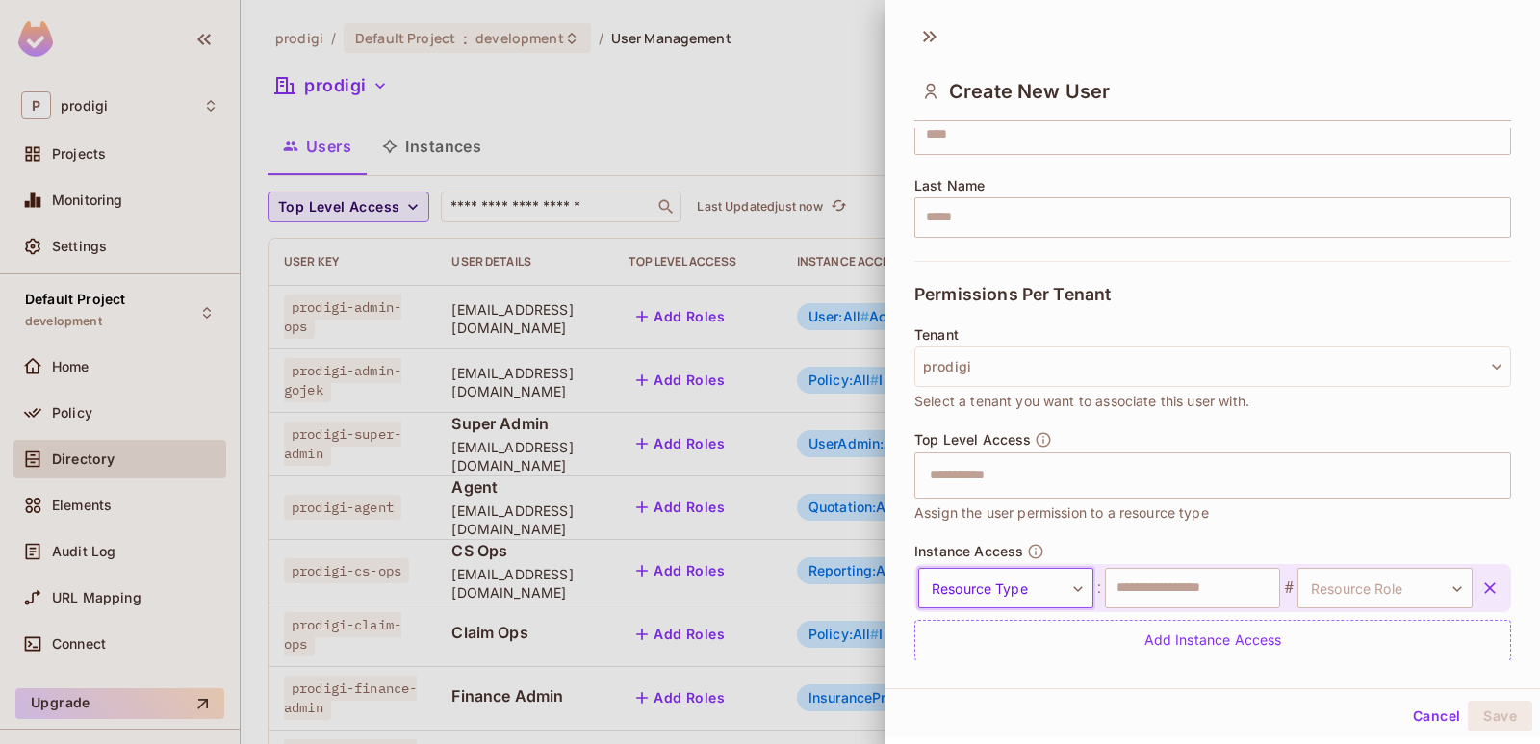
click at [1225, 586] on input "text" at bounding box center [1192, 588] width 175 height 40
click at [1156, 592] on input "text" at bounding box center [1192, 588] width 175 height 40
